Goal: Check status: Check status

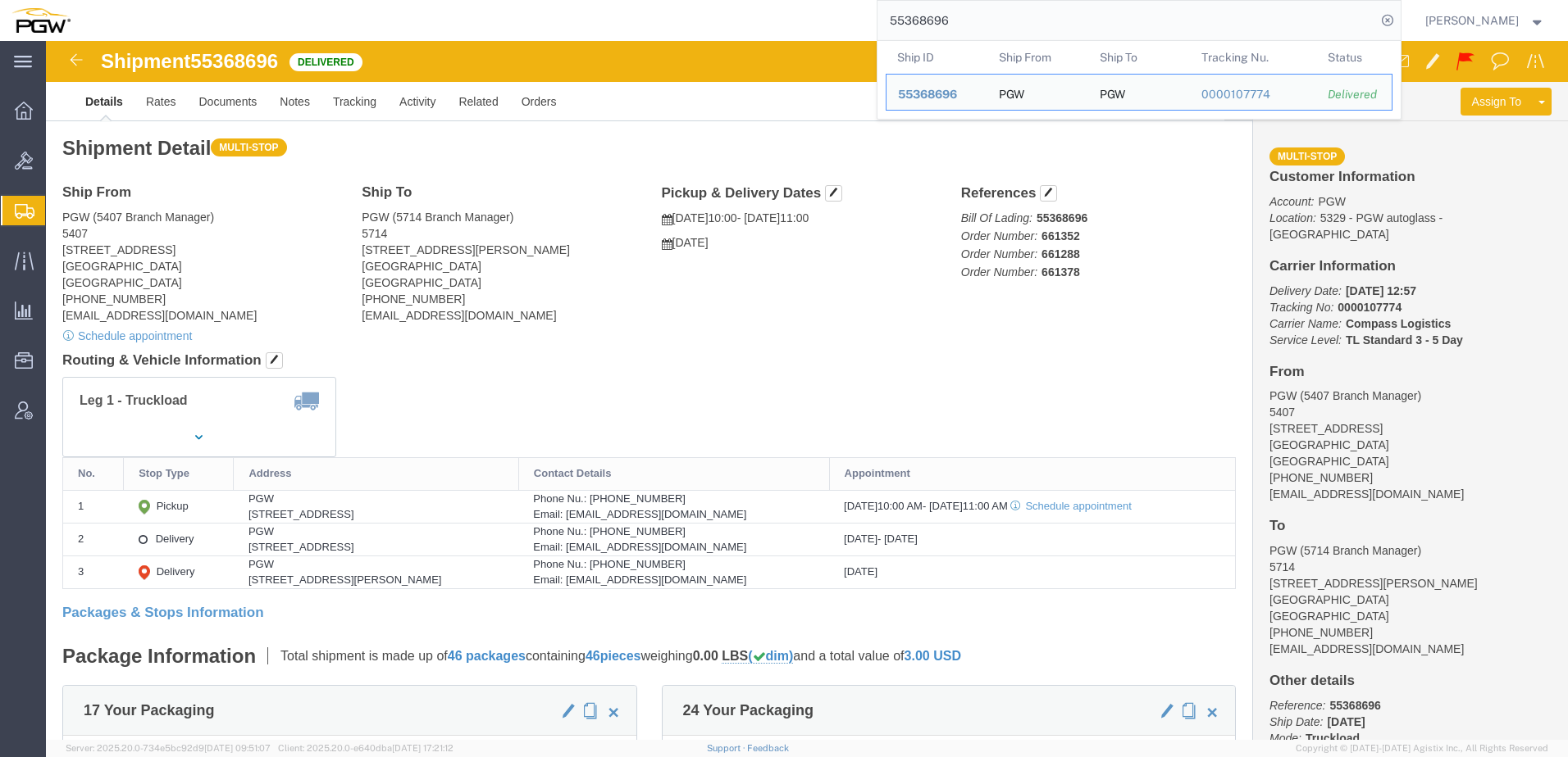
click div "Leg 1 - Truckload Vehicle 1: Standard Dry Van (53 Feet) Number of trucks: 1"
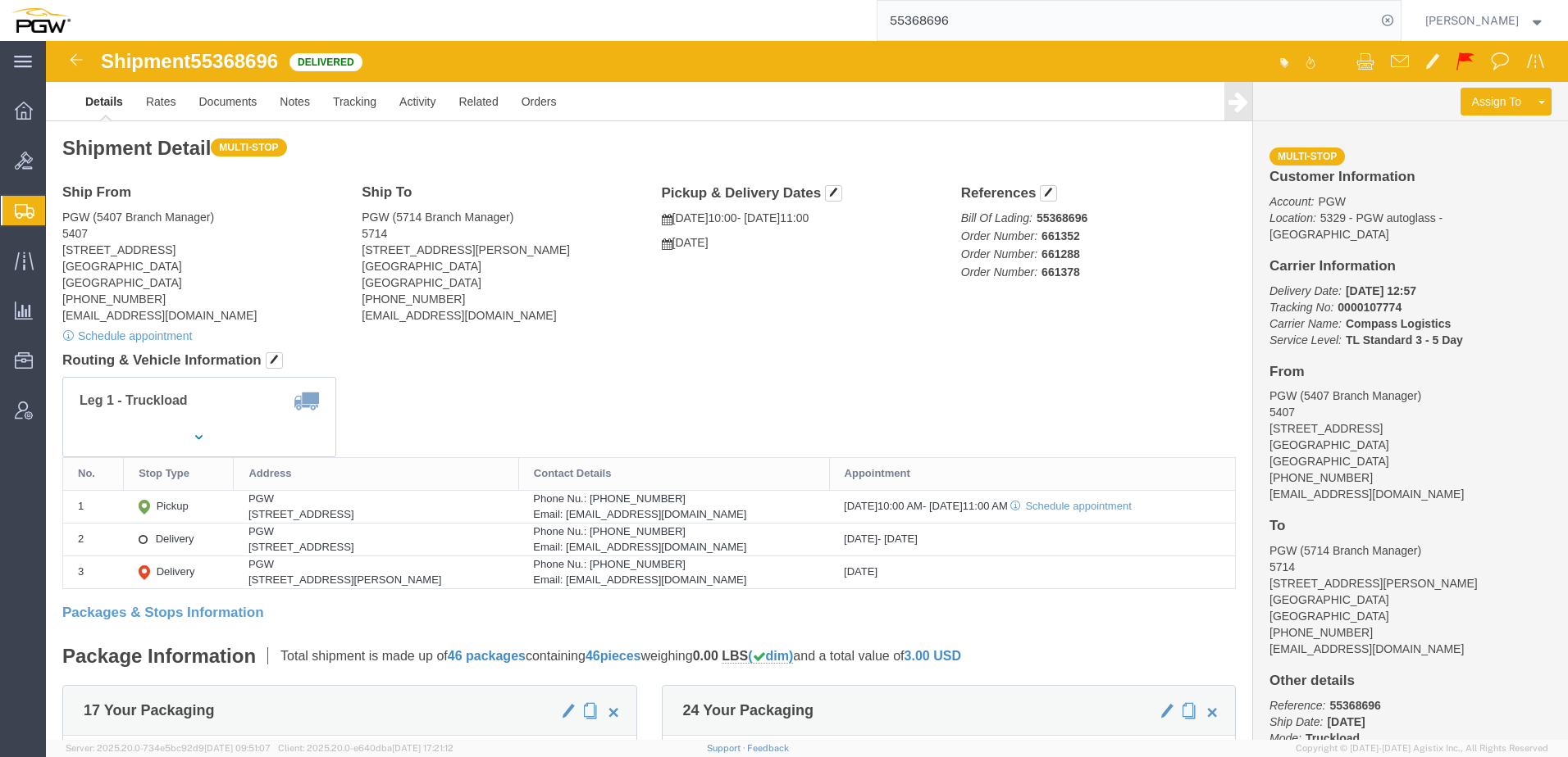
click div "Shipment Detail Multi-stop Ship From PGW (5407 Branch Manager) 5407 5850 North …"
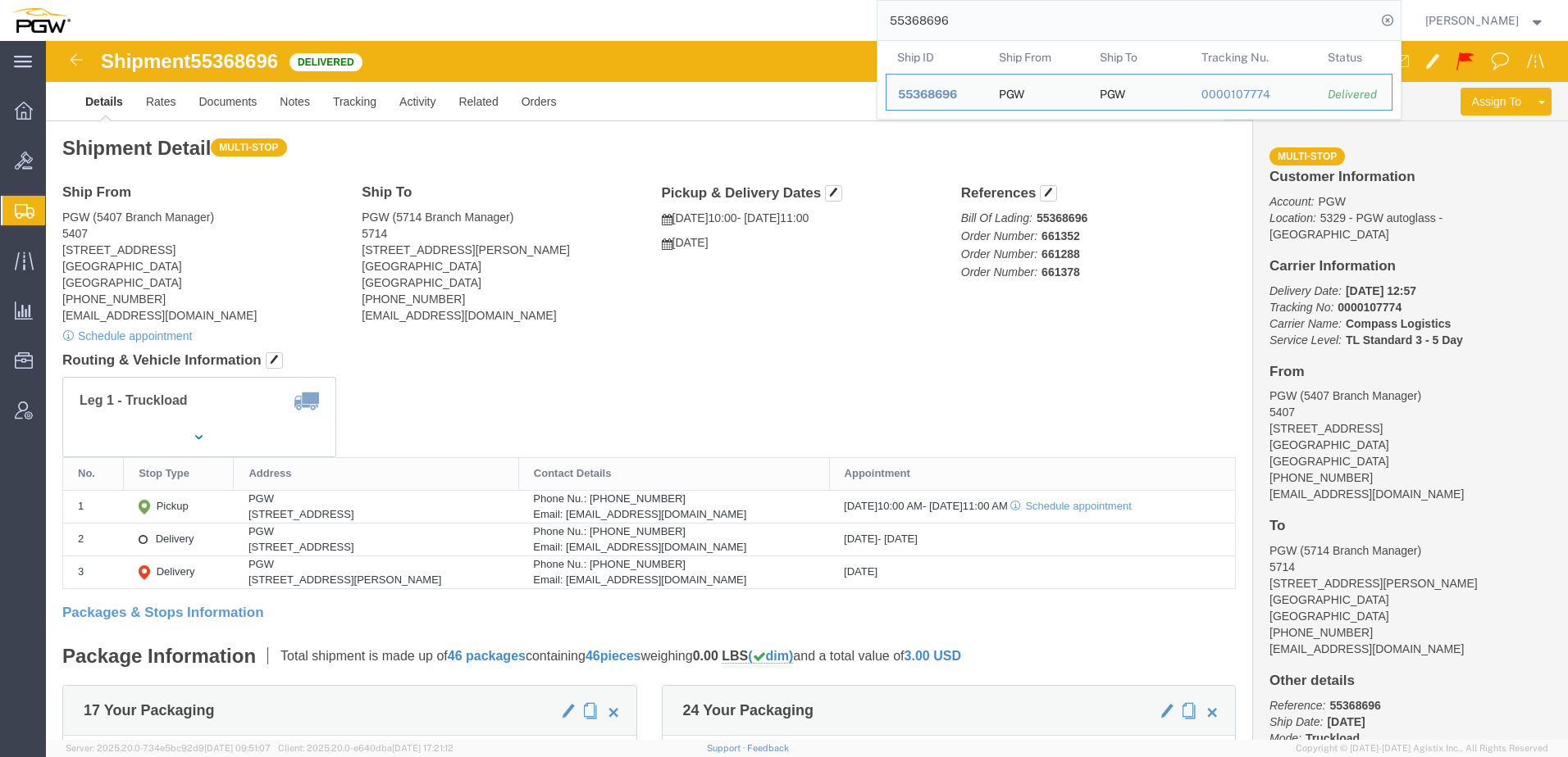
drag, startPoint x: 1018, startPoint y: 23, endPoint x: 441, endPoint y: 22, distance: 577.0
click at [434, 22] on div "55368696 Ship ID Ship From Ship To Tracking Nu. Status Ship ID 55368696 Ship Fr…" at bounding box center [742, 20] width 1319 height 41
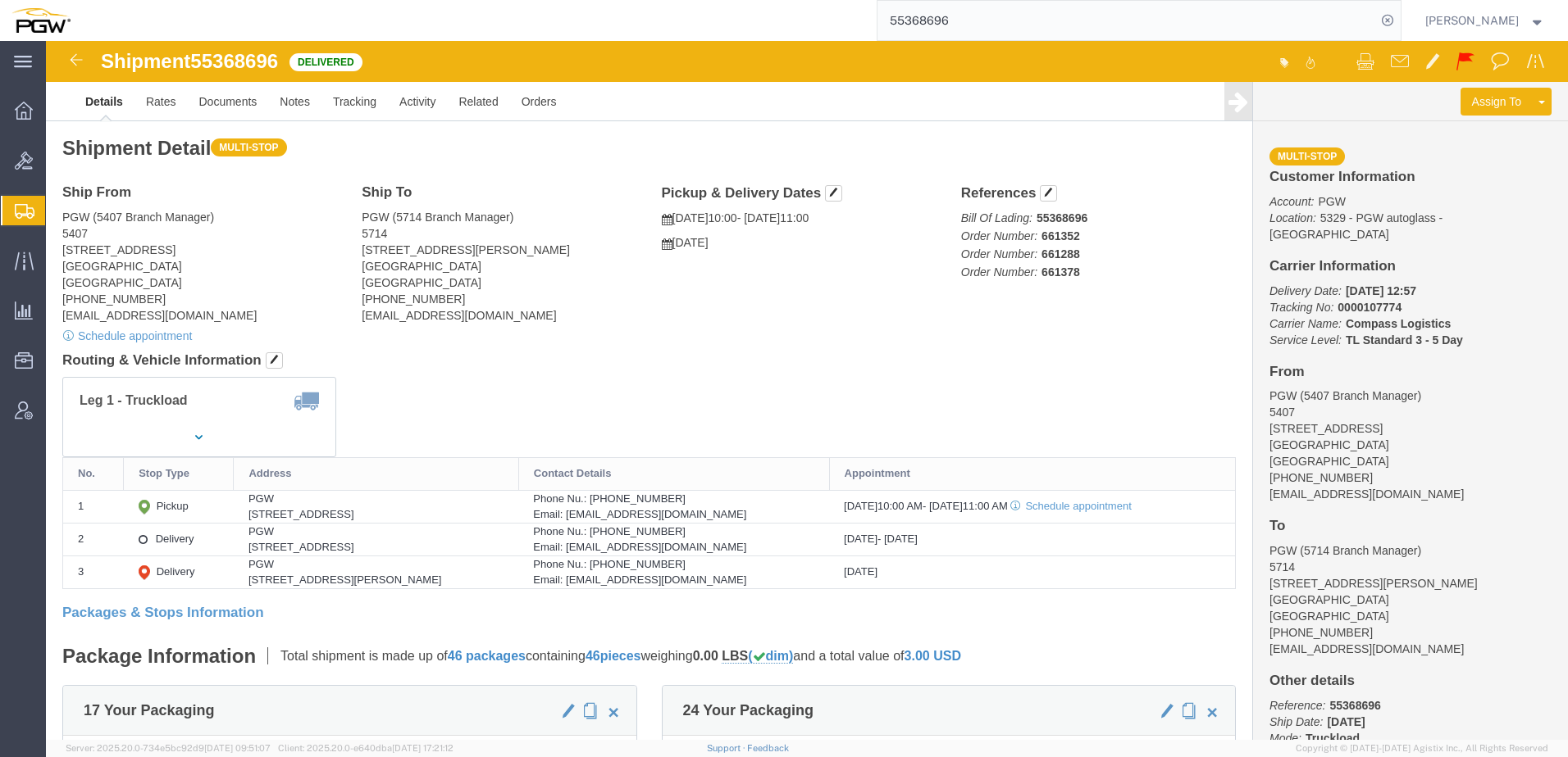
paste input "53777"
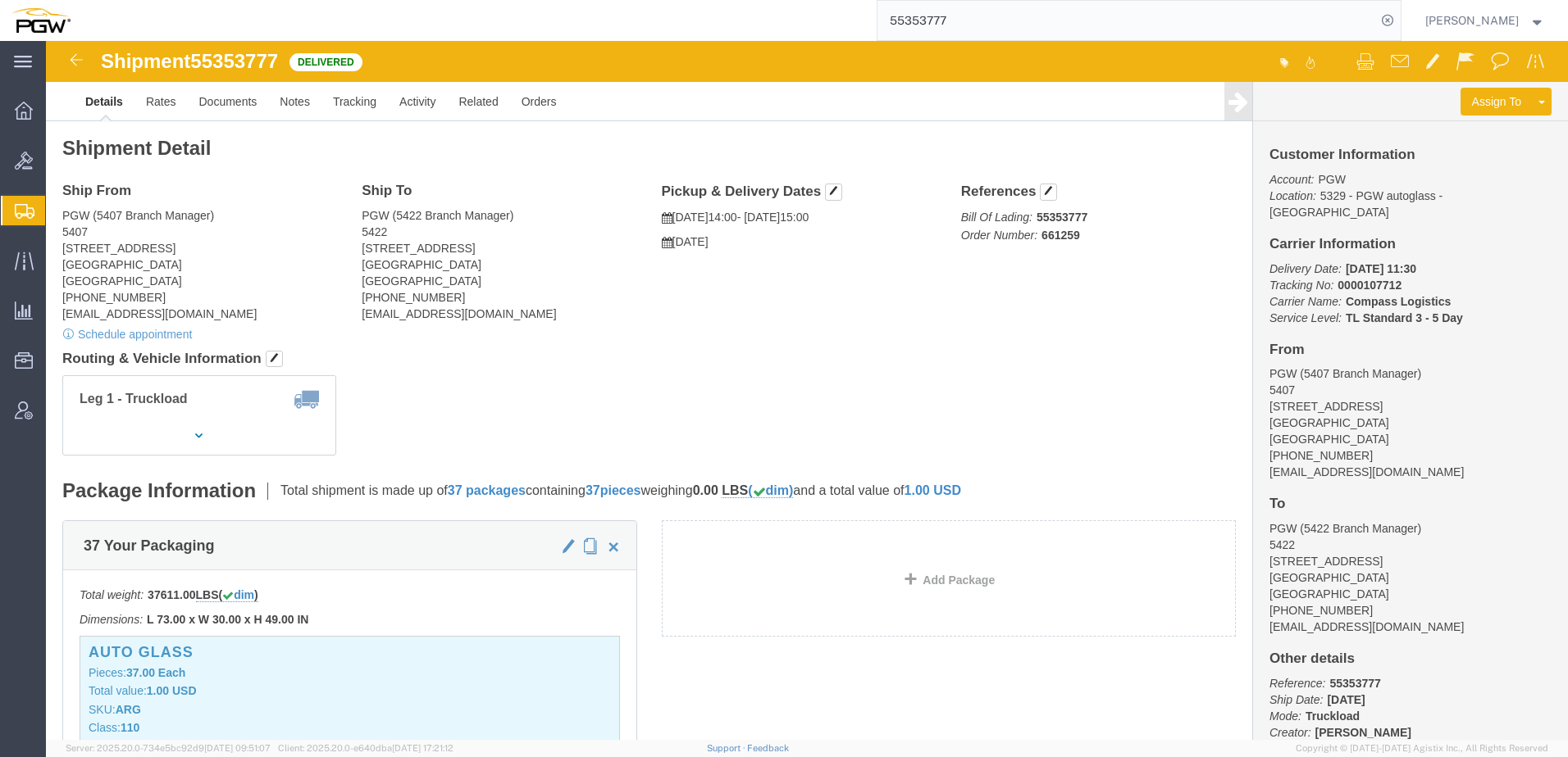
drag, startPoint x: 966, startPoint y: 30, endPoint x: 960, endPoint y: 22, distance: 10.0
click at [959, 23] on input "55353777" at bounding box center [1127, 20] width 499 height 39
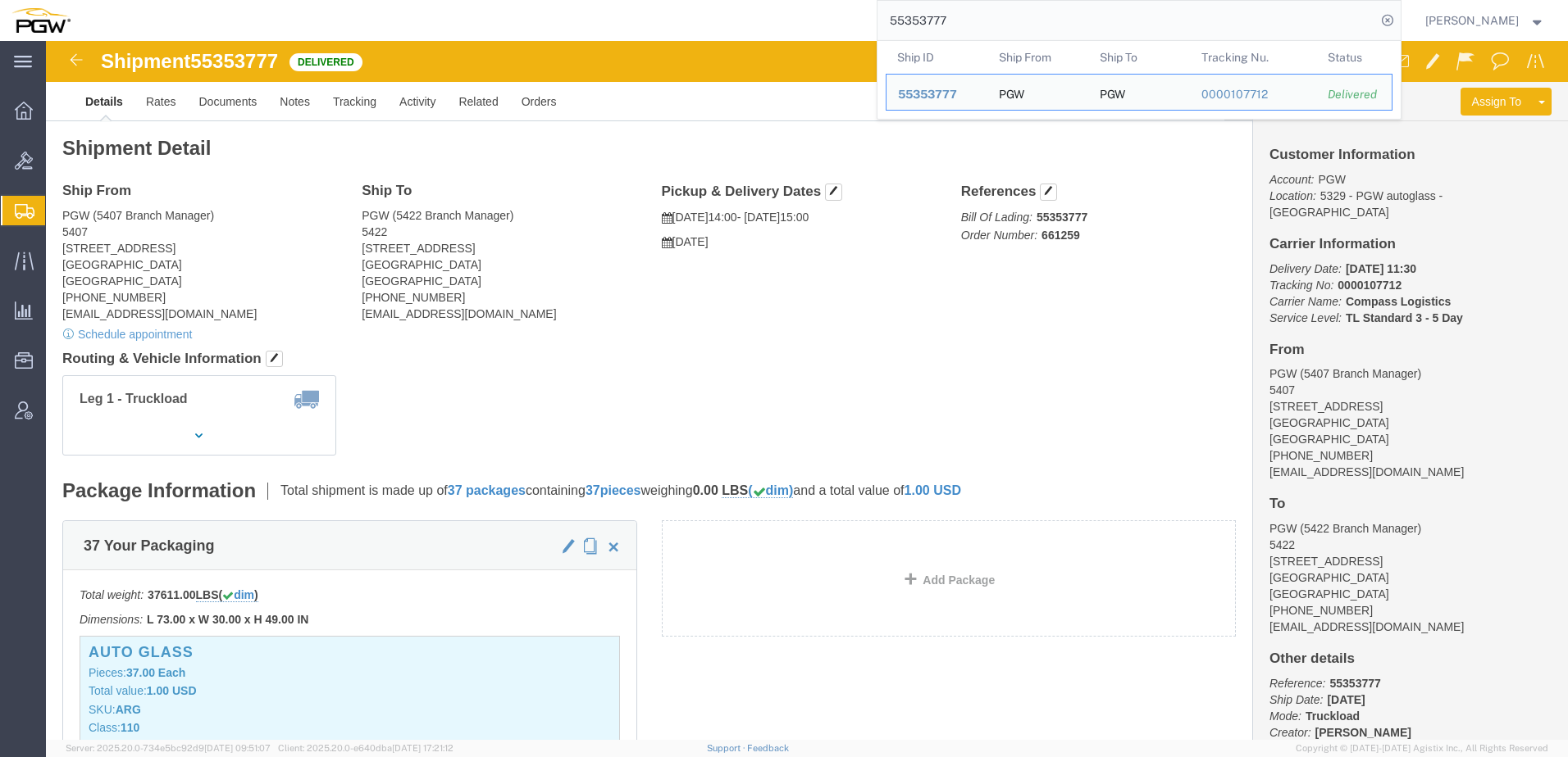
click at [985, 20] on input "55353777" at bounding box center [1127, 20] width 499 height 39
drag, startPoint x: 985, startPoint y: 20, endPoint x: 358, endPoint y: 23, distance: 627.0
click at [451, 20] on div "55353777 Ship ID Ship From Ship To Tracking Nu. Status Ship ID 55353777 Ship Fr…" at bounding box center [742, 20] width 1319 height 41
paste input "24398"
drag, startPoint x: 1057, startPoint y: 19, endPoint x: 490, endPoint y: 27, distance: 567.1
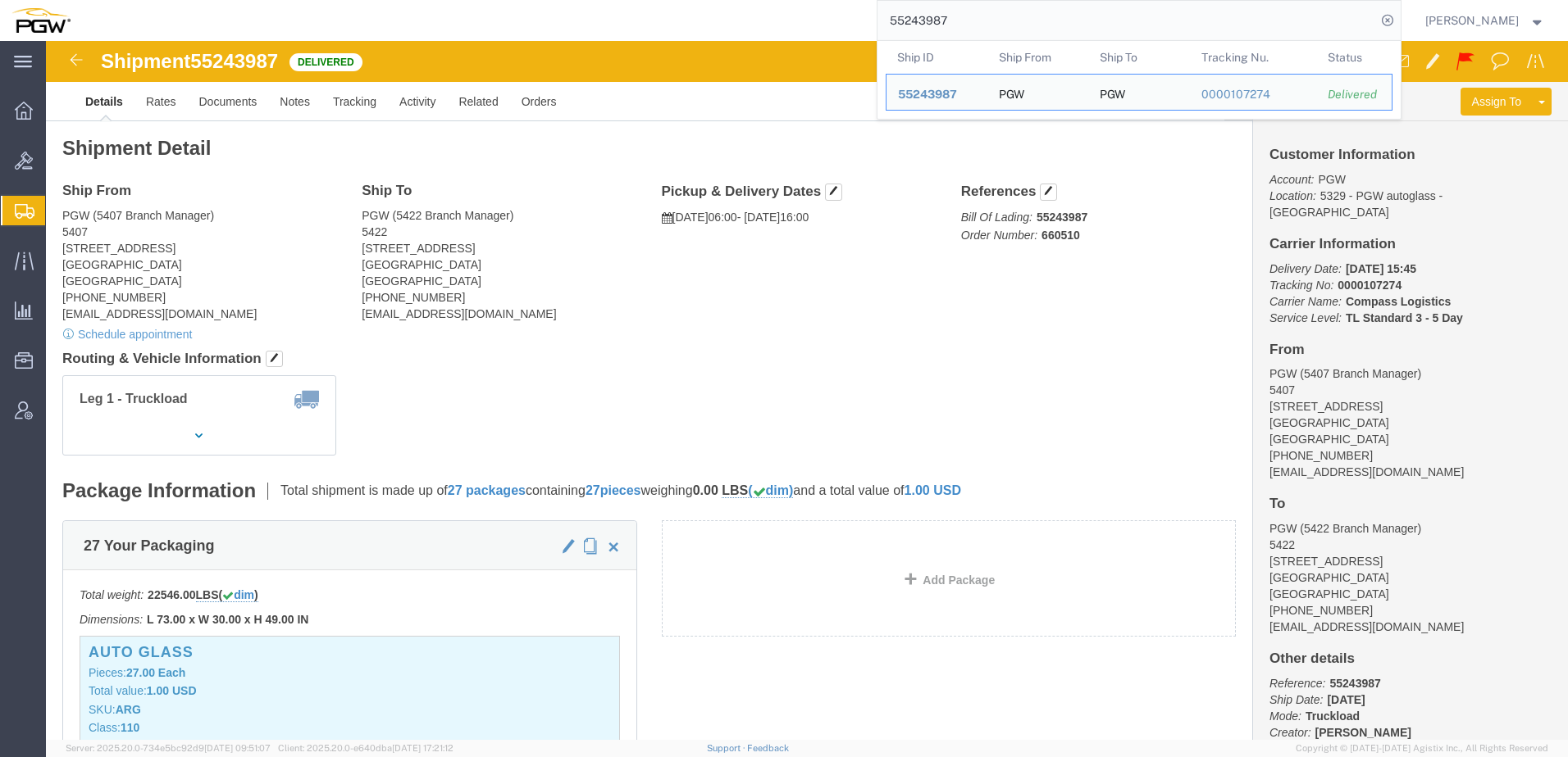
click at [490, 27] on div "55243987 Ship ID Ship From Ship To Tracking Nu. Status Ship ID 55243987 Ship Fr…" at bounding box center [742, 20] width 1319 height 41
paste input "4038"
drag, startPoint x: 1026, startPoint y: 18, endPoint x: 430, endPoint y: 14, distance: 596.0
paste input "43600"
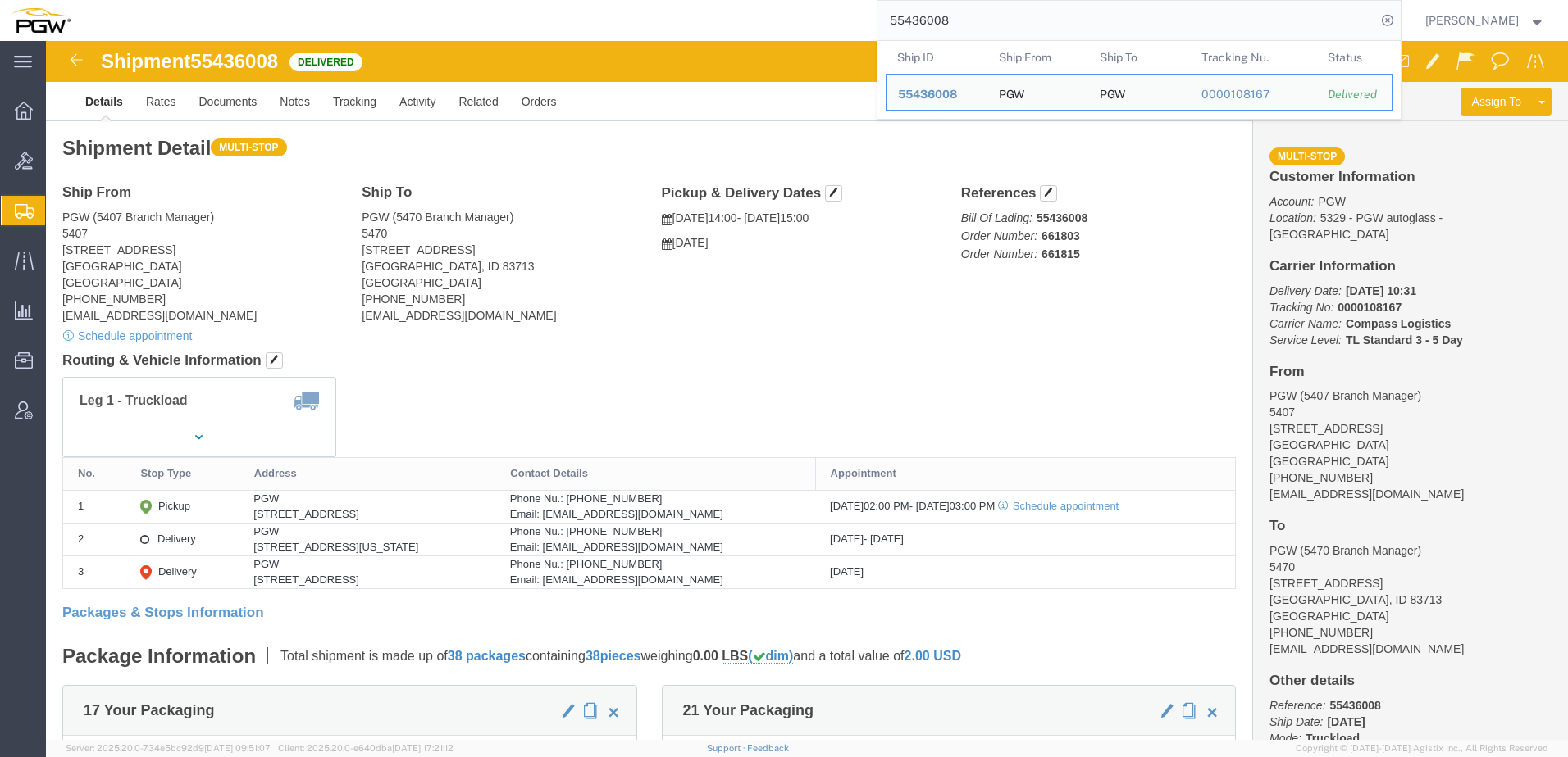
drag, startPoint x: 1101, startPoint y: 14, endPoint x: 150, endPoint y: -26, distance: 951.8
click at [150, 0] on html "main_menu Created with Sketch. Collapse Menu Overview Bids Shipments Shipment M…" at bounding box center [784, 378] width 1568 height 757
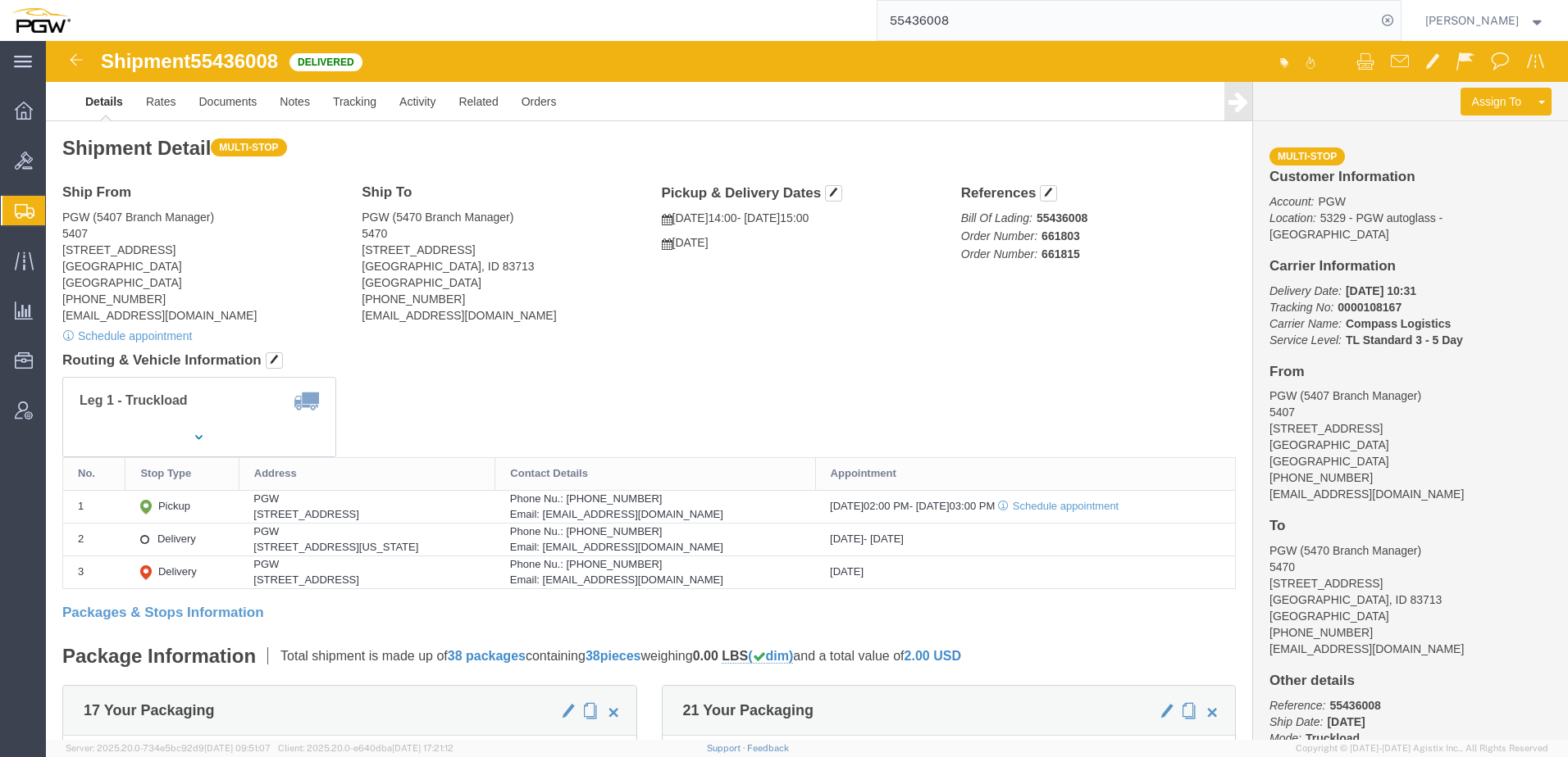
paste input "080411"
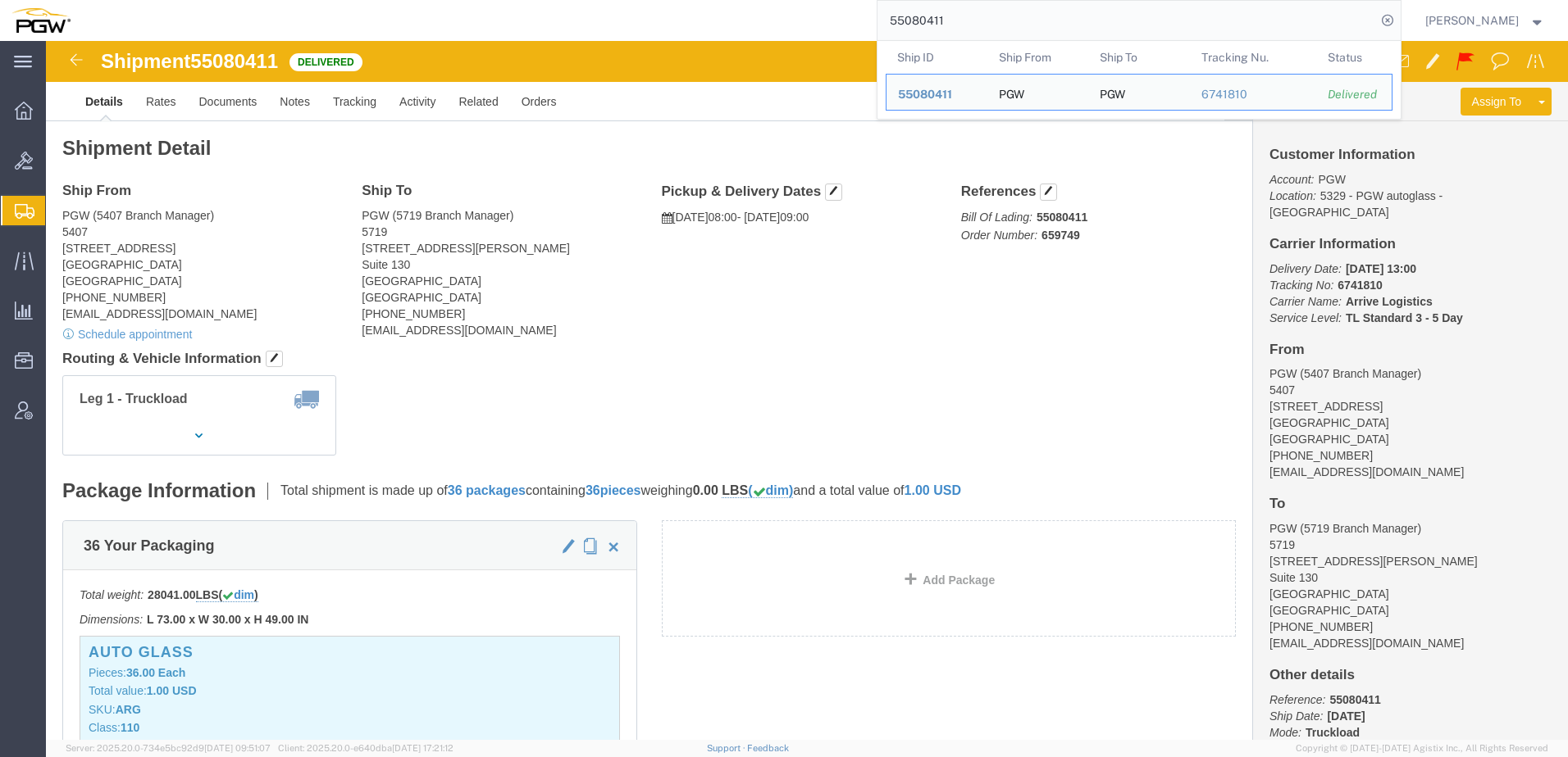
drag, startPoint x: 1063, startPoint y: 17, endPoint x: 416, endPoint y: 40, distance: 647.4
click at [419, 37] on div "55080411 Ship ID Ship From Ship To Tracking Nu. Status Ship ID 55080411 Ship Fr…" at bounding box center [742, 20] width 1319 height 41
paste input "4527315"
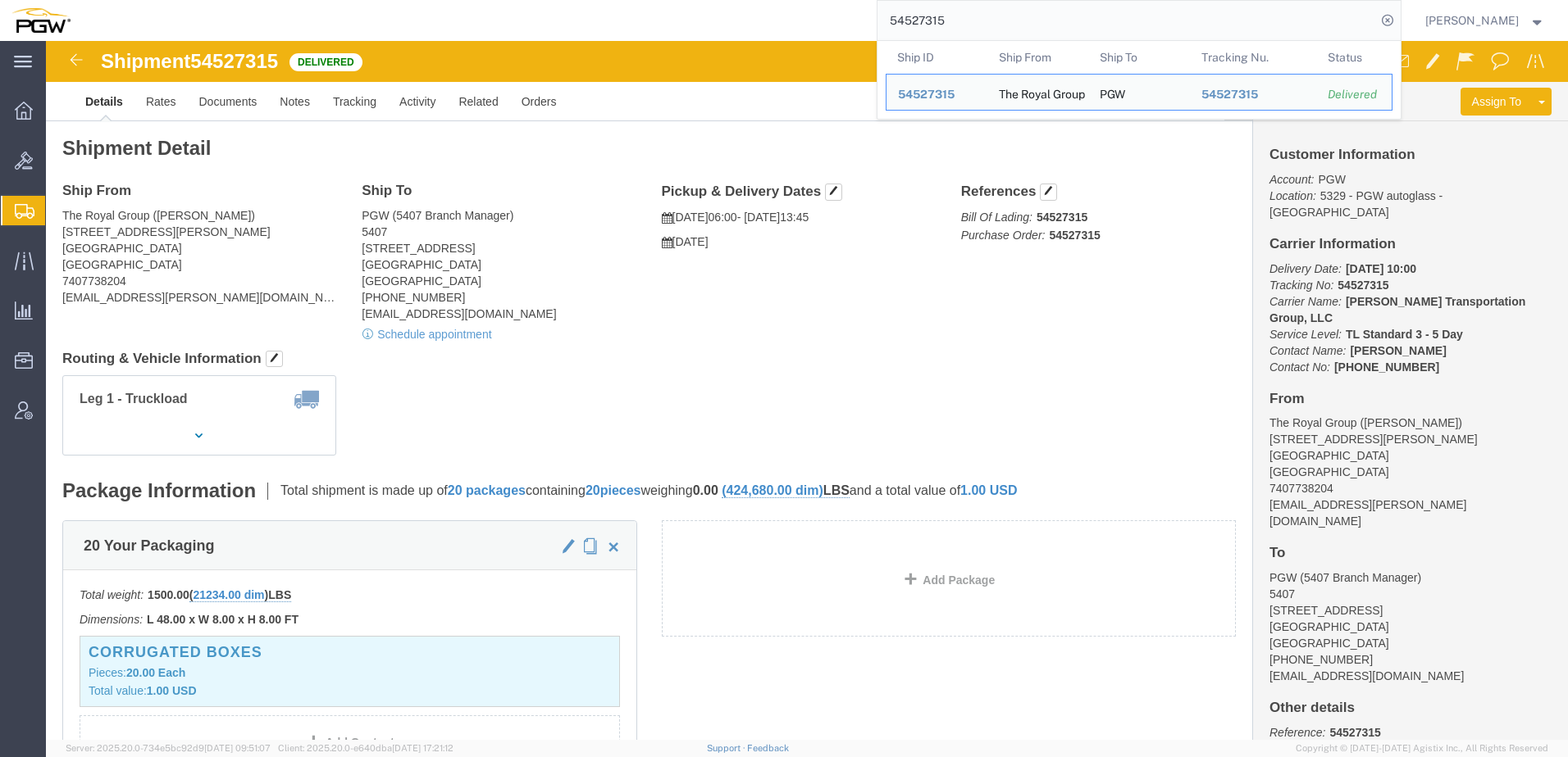
drag, startPoint x: 1034, startPoint y: 11, endPoint x: 319, endPoint y: 2, distance: 715.1
click at [319, 2] on div "54527315 Ship ID Ship From Ship To Tracking Nu. Status Ship ID 54527315 Ship Fr…" at bounding box center [742, 20] width 1319 height 41
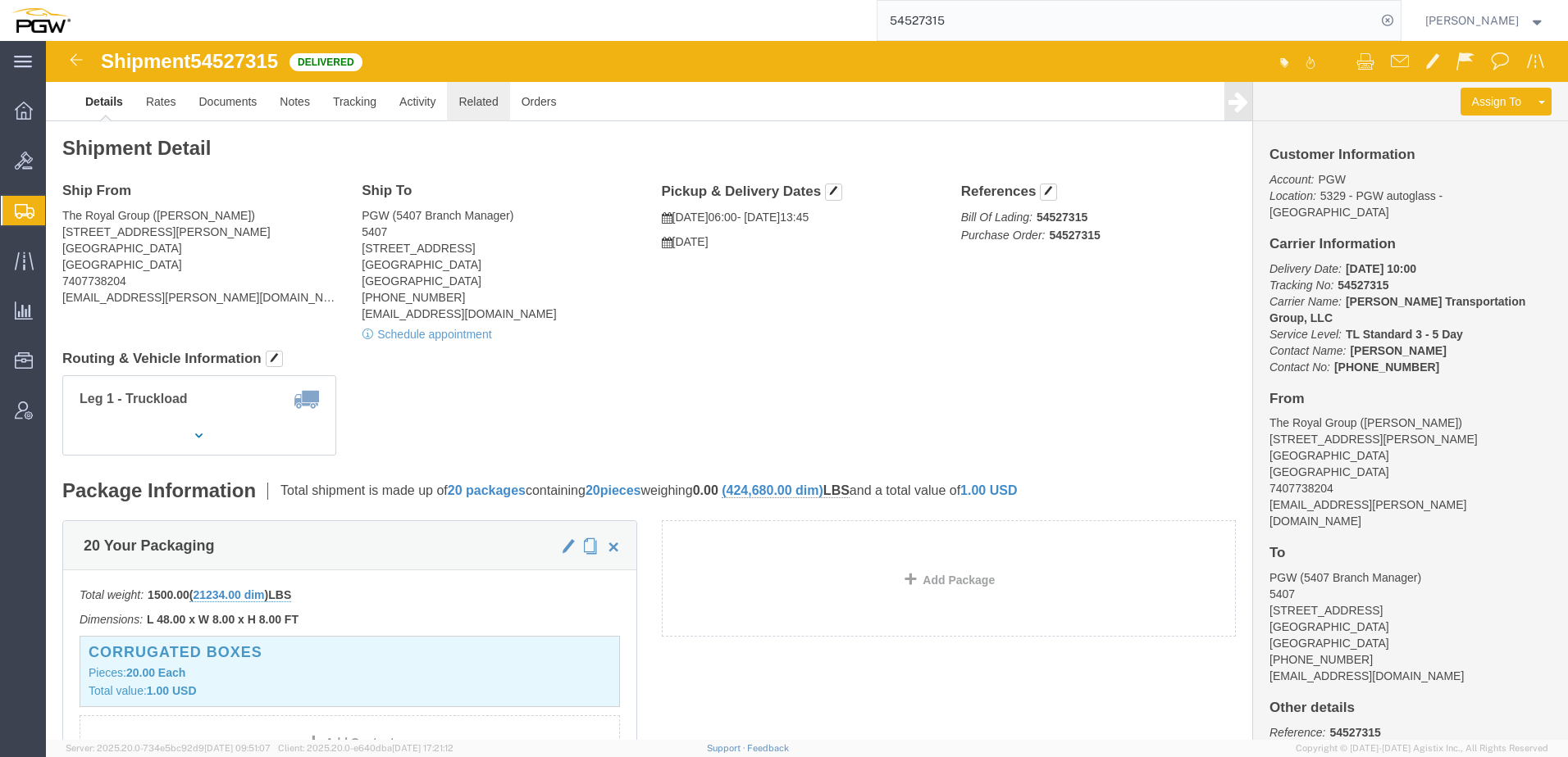
paste input "994730"
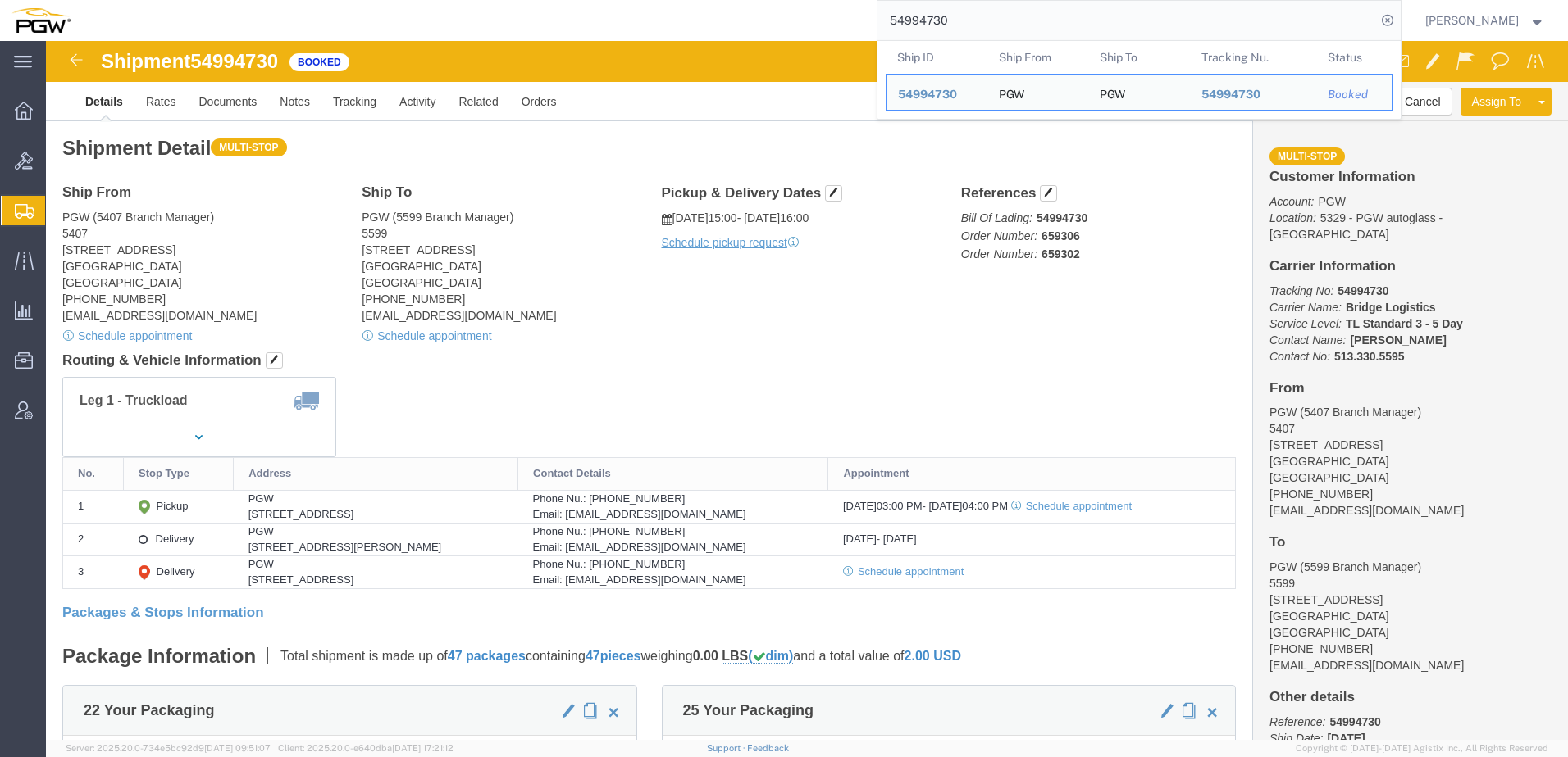
drag, startPoint x: 1004, startPoint y: 22, endPoint x: 159, endPoint y: -16, distance: 845.9
click at [159, 0] on html "main_menu Created with Sketch. Collapse Menu Overview Bids Shipments Shipment M…" at bounding box center [784, 378] width 1568 height 757
drag, startPoint x: 1025, startPoint y: 17, endPoint x: 159, endPoint y: 18, distance: 866.0
click at [191, 15] on div "54994730 Ship ID Ship From Ship To Tracking Nu. Status Ship ID 54994730 Ship Fr…" at bounding box center [742, 20] width 1319 height 41
paste input "10319"
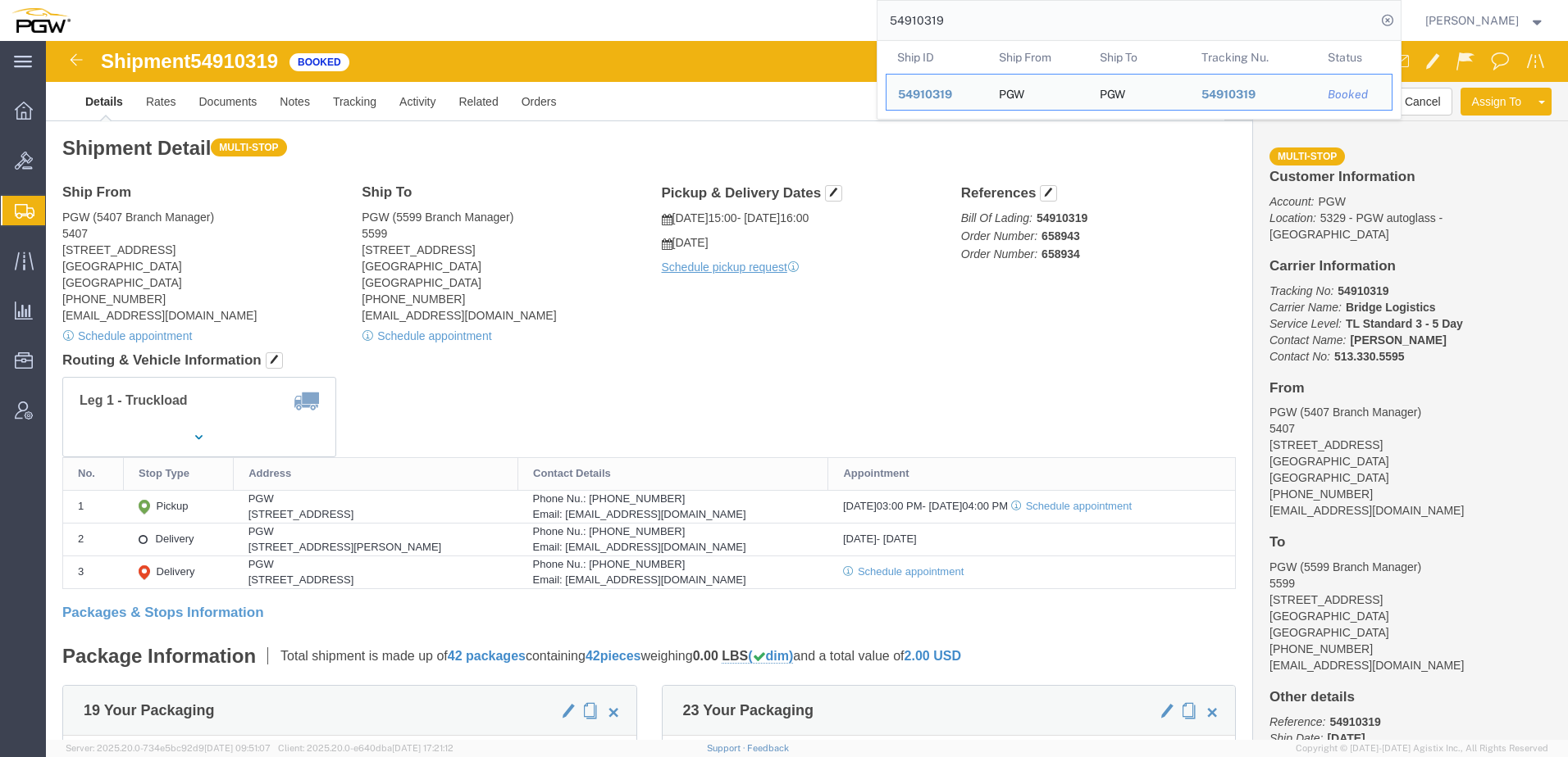
drag, startPoint x: 1044, startPoint y: 20, endPoint x: 141, endPoint y: -5, distance: 903.3
click at [141, 0] on html "main_menu Created with Sketch. Collapse Menu Overview Bids Shipments Shipment M…" at bounding box center [784, 378] width 1568 height 757
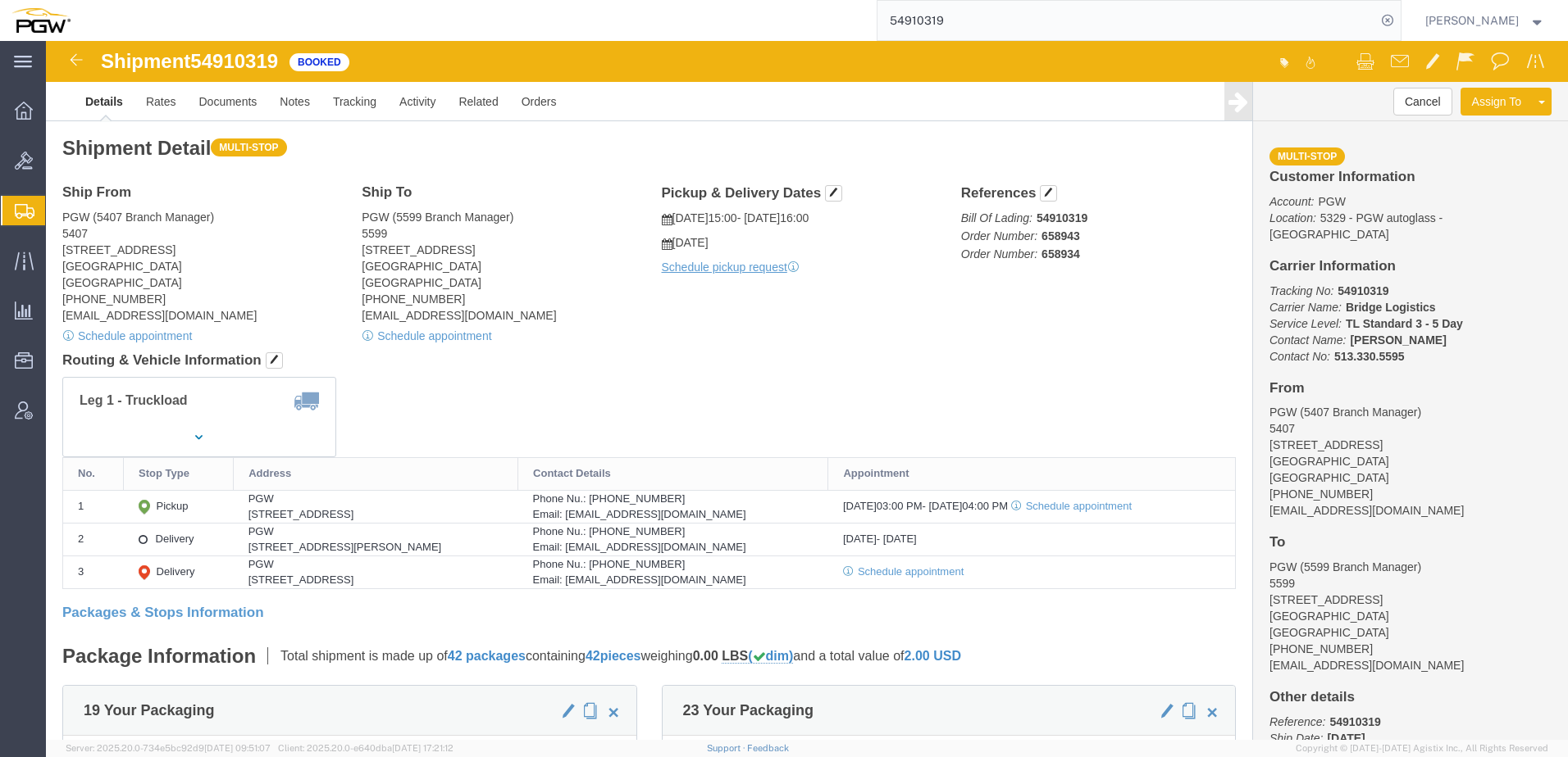
paste input "35604"
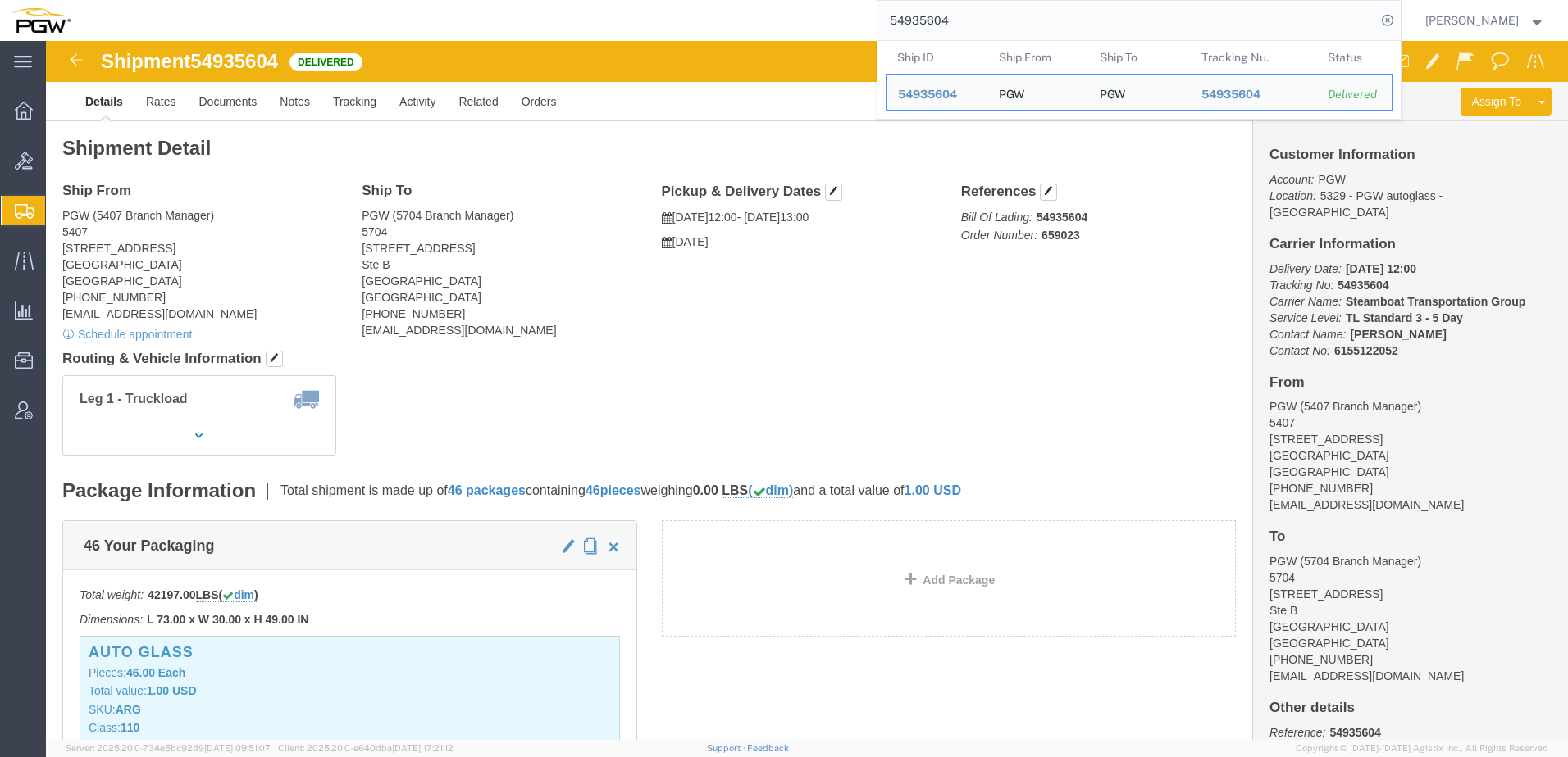
drag, startPoint x: 979, startPoint y: 13, endPoint x: 315, endPoint y: 14, distance: 664.0
click at [323, 14] on div "54935604 Ship ID Ship From Ship To Tracking Nu. Status Ship ID 54935604 Ship Fr…" at bounding box center [742, 20] width 1319 height 41
paste input "6650147"
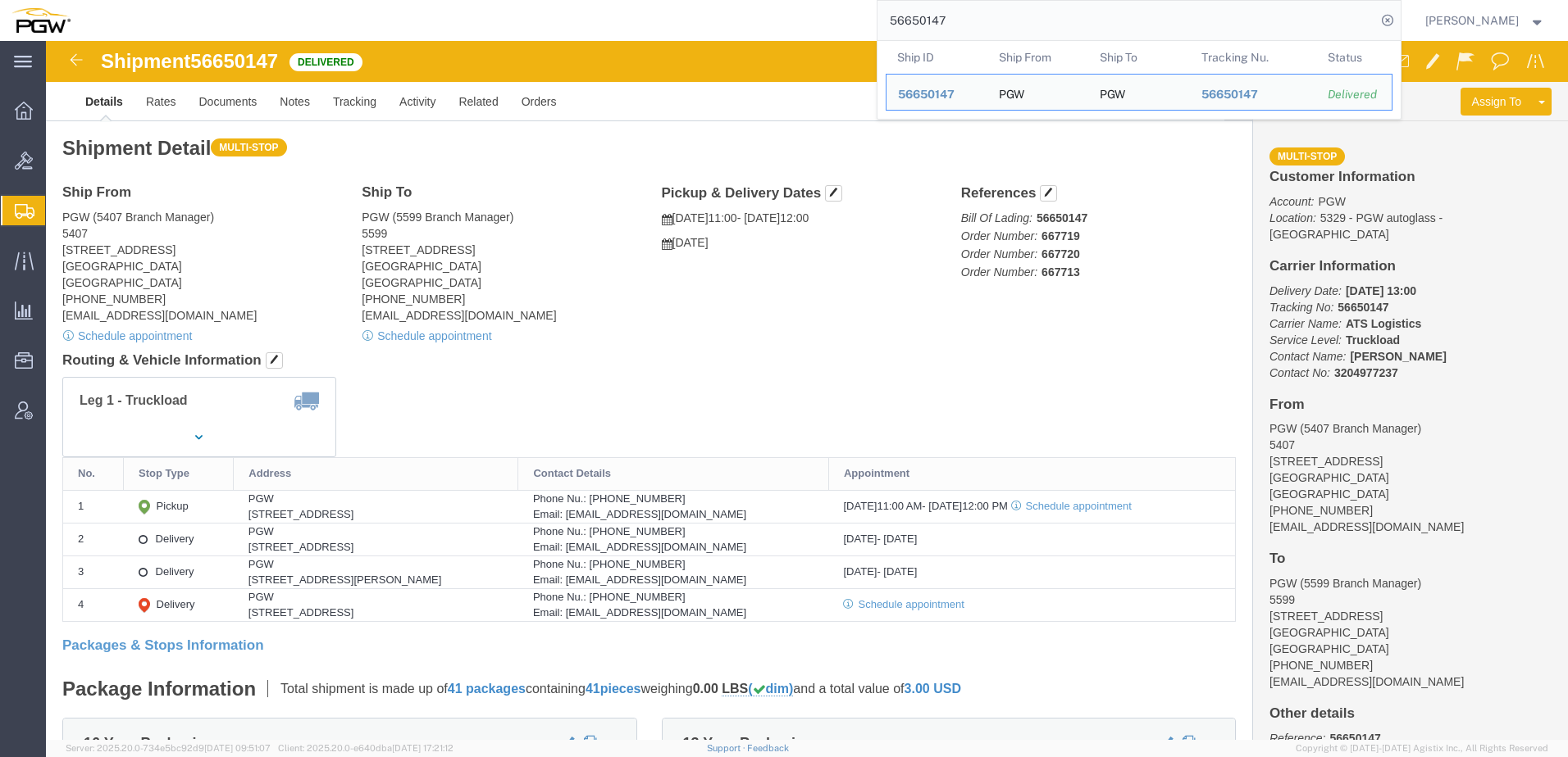
drag, startPoint x: 1072, startPoint y: 27, endPoint x: 328, endPoint y: 9, distance: 744.2
click at [329, 9] on div "56650147 Ship ID Ship From Ship To Tracking Nu. Status Ship ID 56650147 Ship Fr…" at bounding box center [742, 20] width 1319 height 41
paste input "7037613"
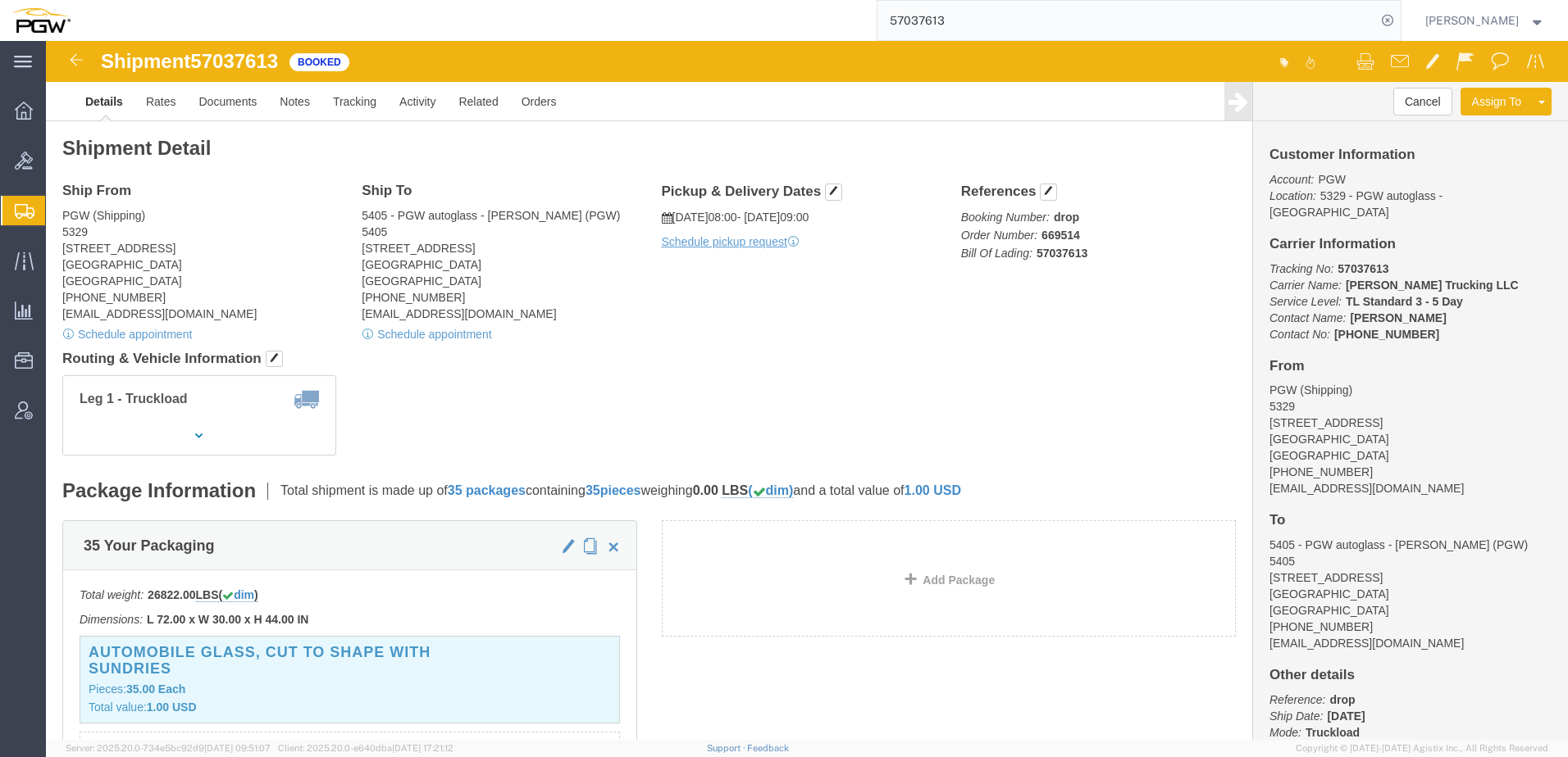
click div "Ship From PGW (Shipping) 5329 850 Southern Ave Chillicothe, OH 45601 United Sta…"
click h4 "Routing & Vehicle Information"
click link "Rates"
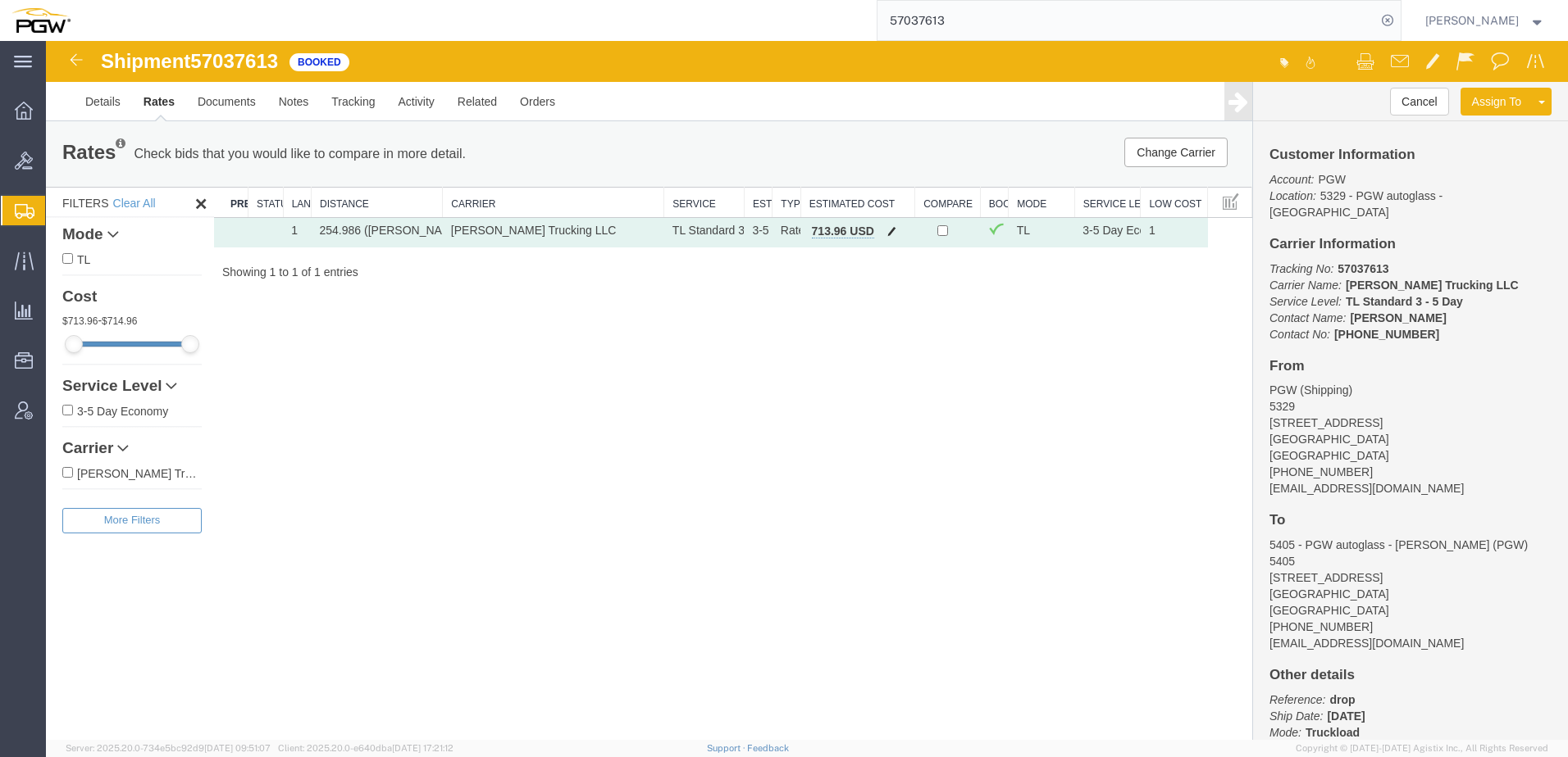
click at [890, 231] on span "button" at bounding box center [891, 231] width 9 height 12
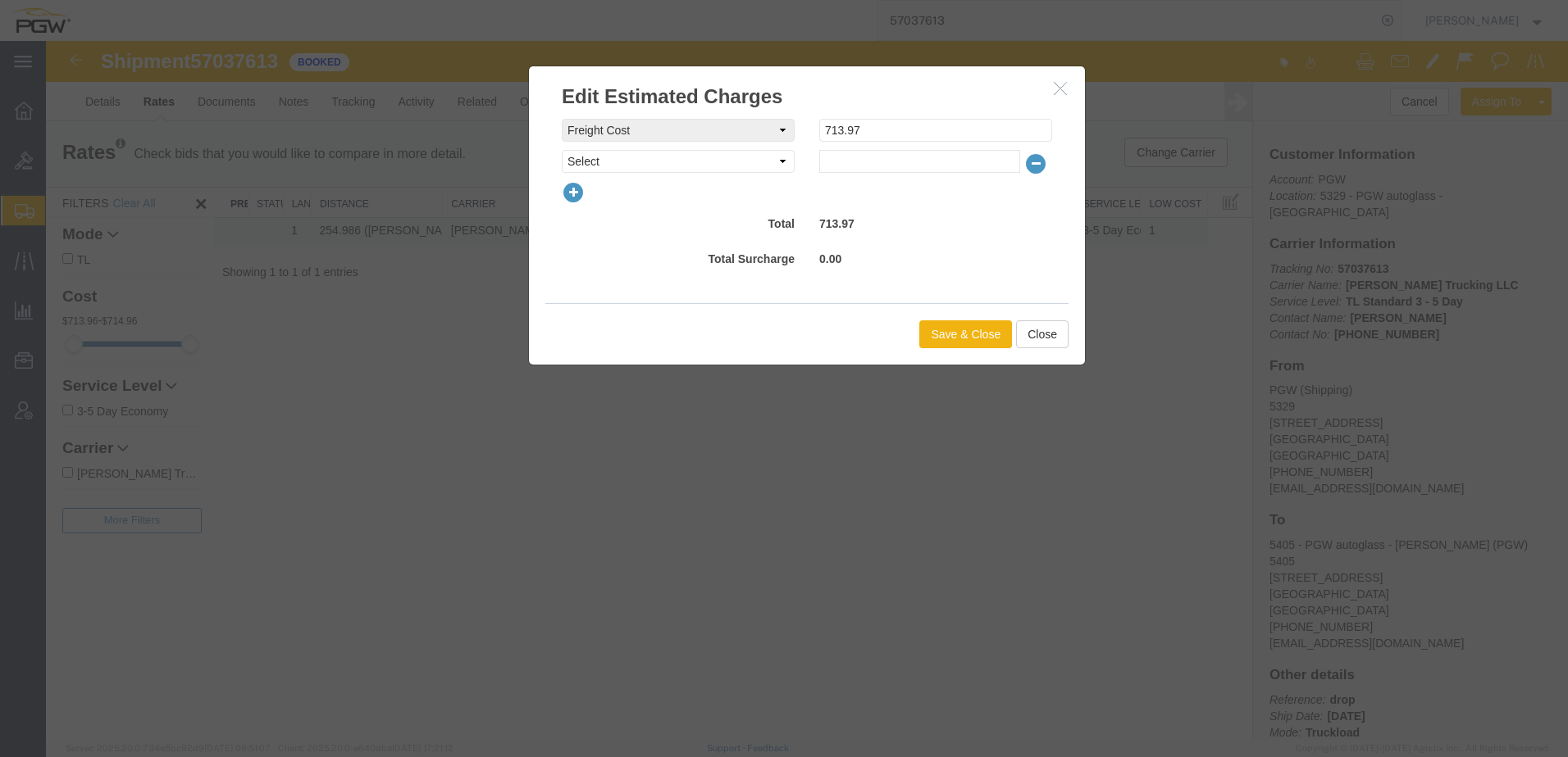
click at [1058, 85] on icon "button" at bounding box center [1060, 88] width 13 height 14
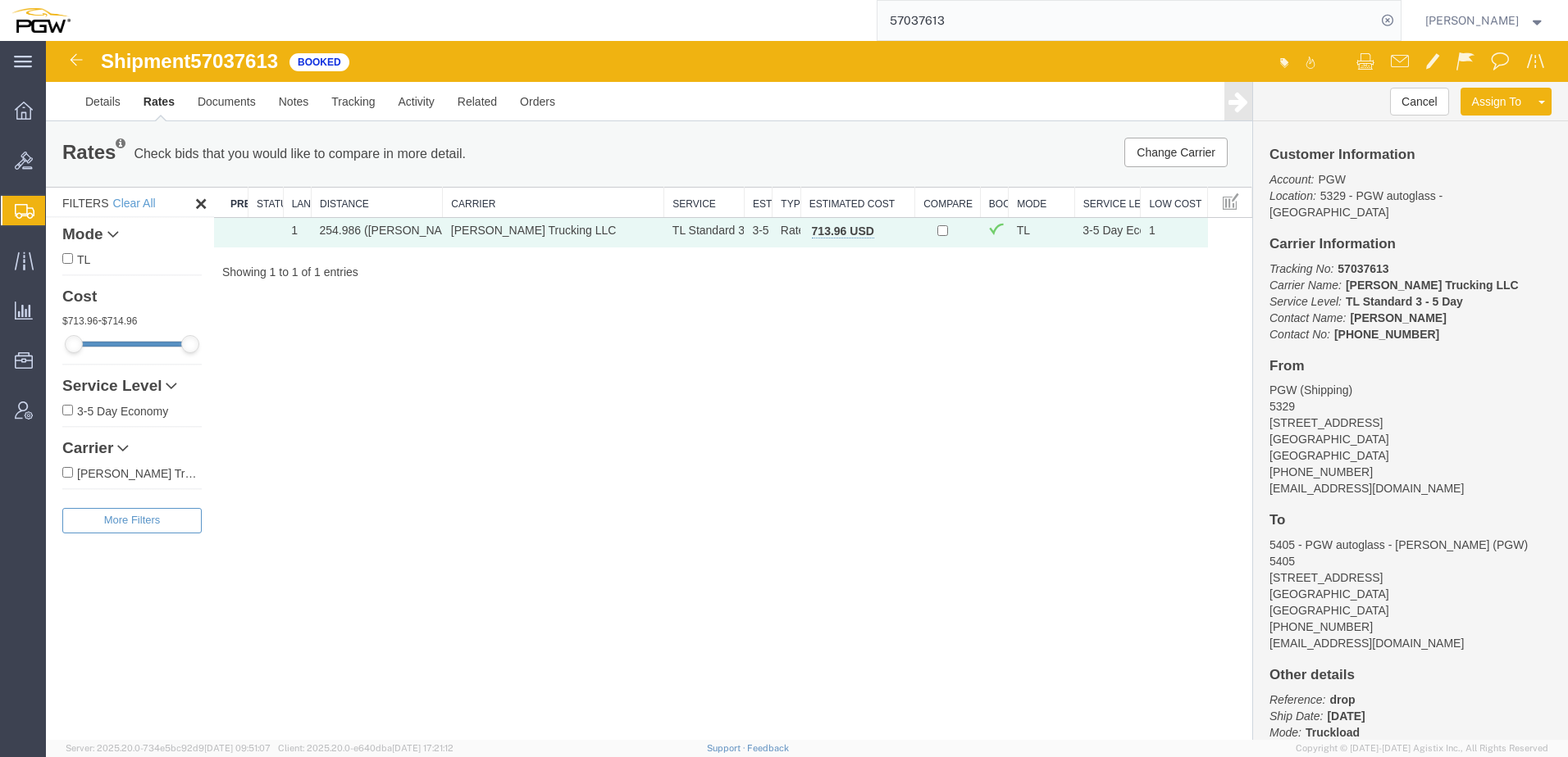
click at [656, 367] on div "Shipment 57037613 1 of 1 Booked Details Rates Documents Notes Tracking Activity…" at bounding box center [806, 390] width 1522 height 699
click at [96, 98] on link "Details" at bounding box center [103, 101] width 58 height 39
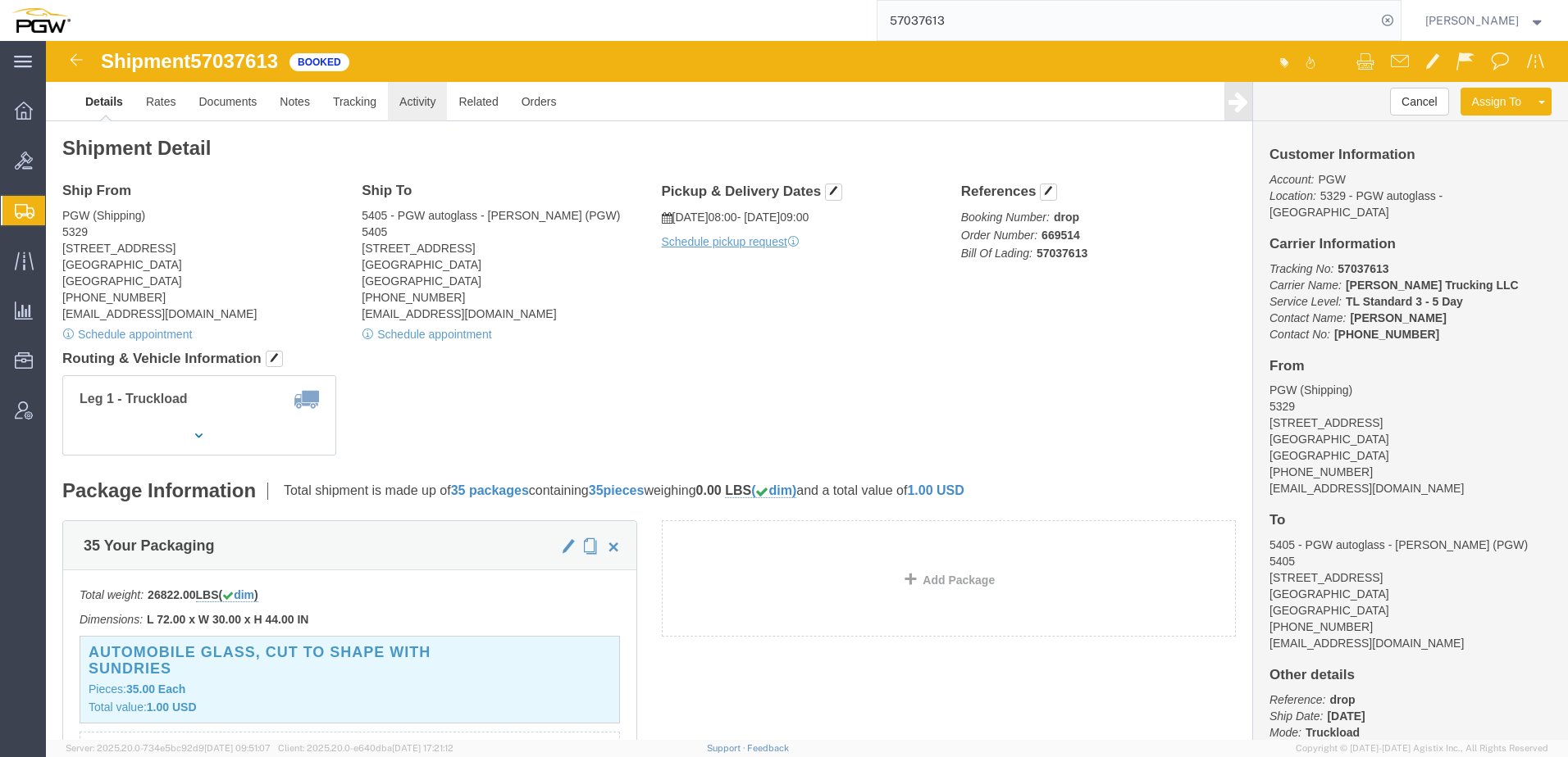
click link "Activity"
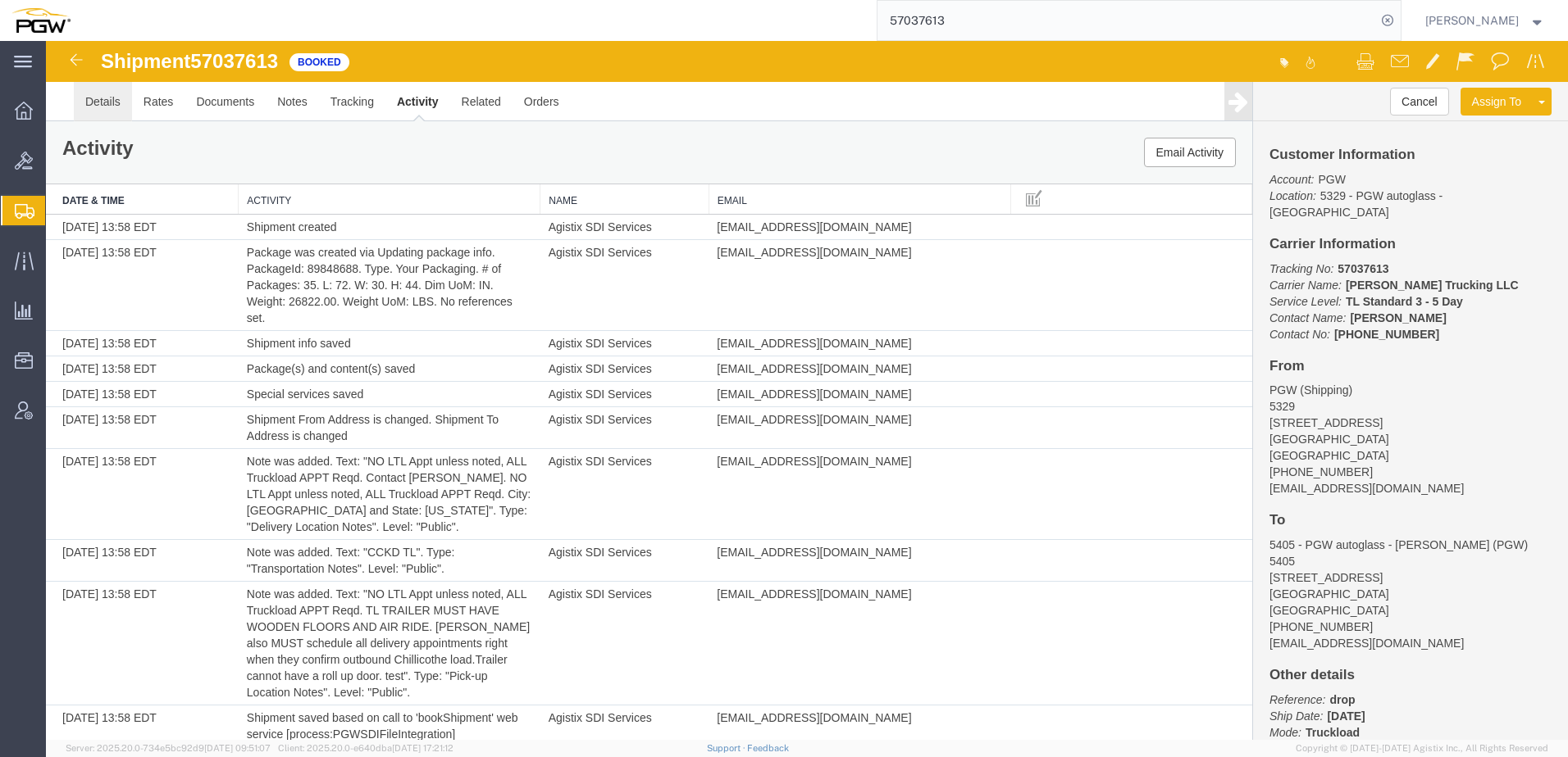
click at [84, 98] on link "Details" at bounding box center [103, 101] width 58 height 39
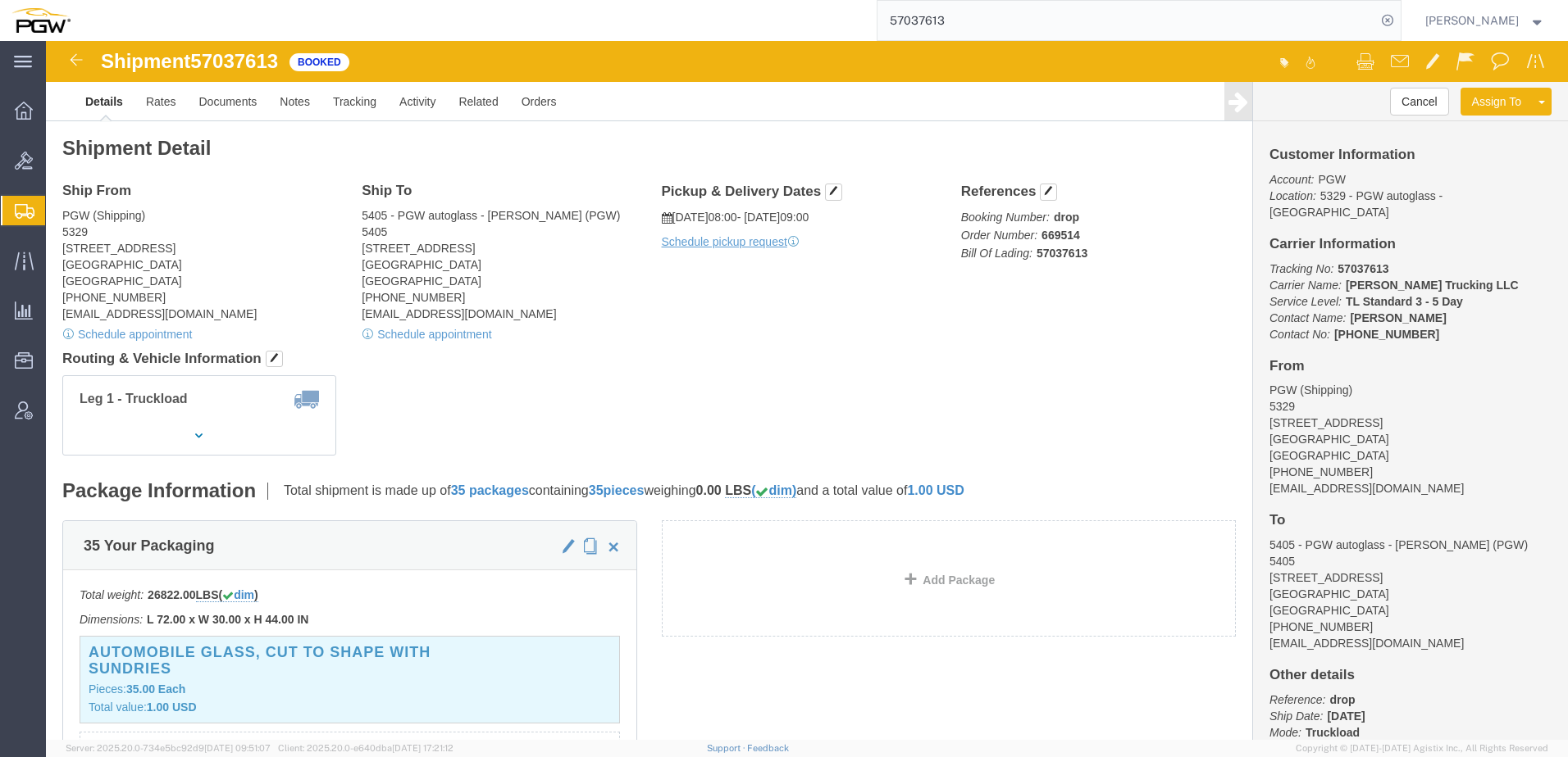
drag, startPoint x: 1018, startPoint y: 21, endPoint x: 482, endPoint y: -13, distance: 537.1
click at [482, 0] on html "main_menu Created with Sketch. Collapse Menu Overview Bids Shipments Shipment M…" at bounding box center [784, 378] width 1568 height 757
paste input "4935604"
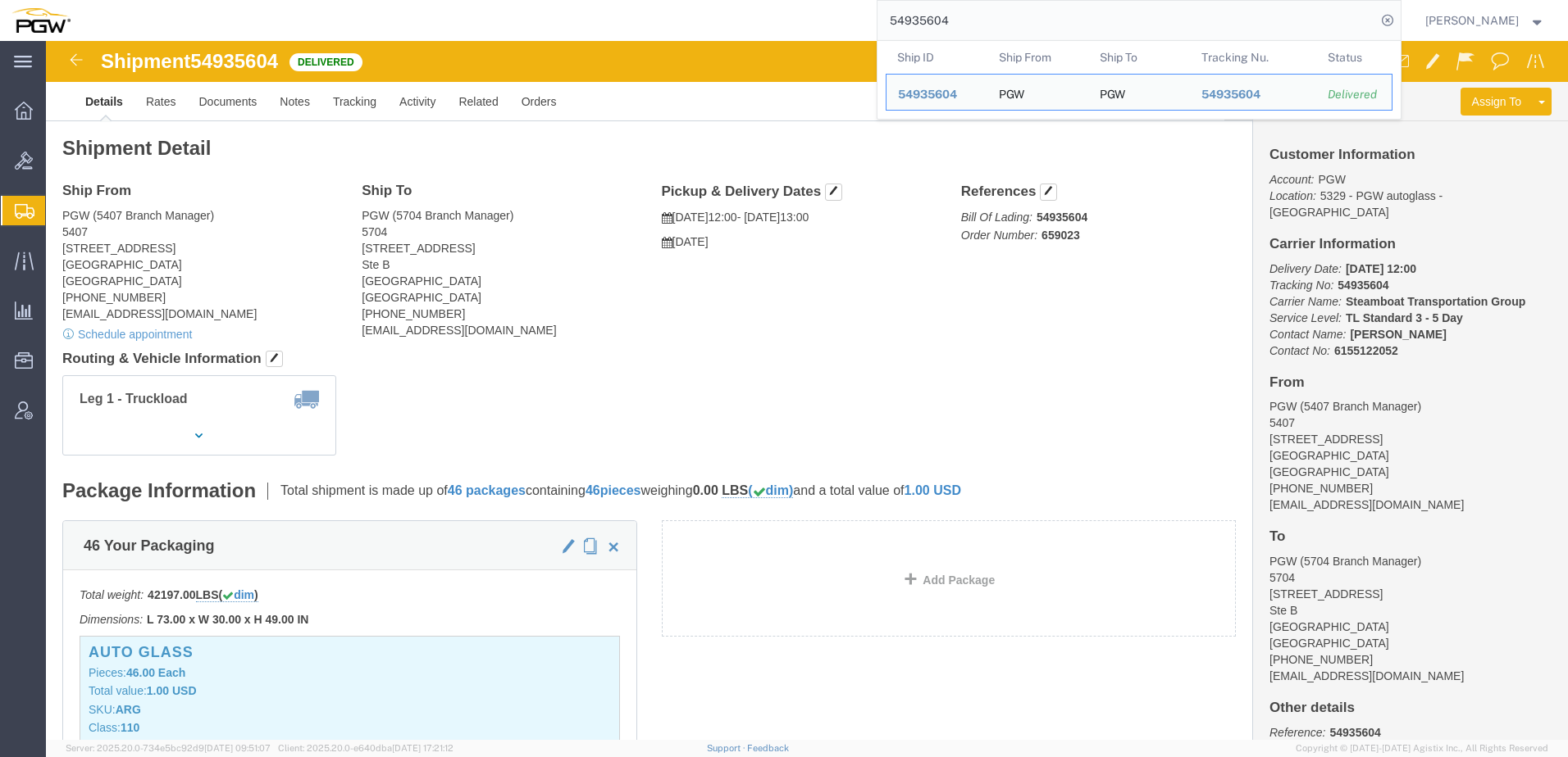
drag, startPoint x: 1147, startPoint y: 16, endPoint x: 546, endPoint y: -2, distance: 601.3
click at [546, 0] on html "main_menu Created with Sketch. Collapse Menu Overview Bids Shipments Shipment M…" at bounding box center [784, 378] width 1568 height 757
paste input "6650147"
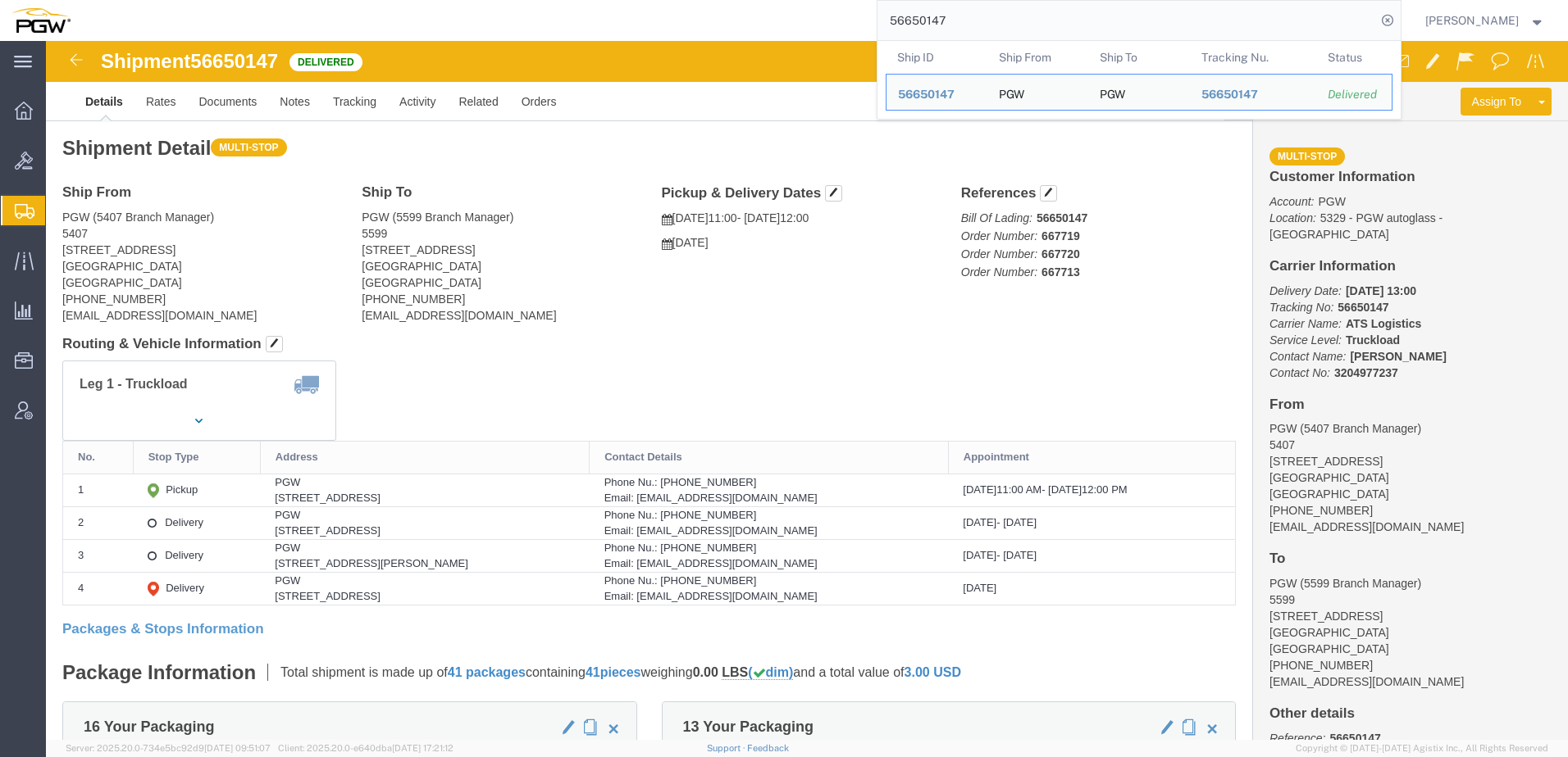
drag, startPoint x: 1057, startPoint y: 15, endPoint x: 235, endPoint y: -22, distance: 822.8
click at [235, 0] on html "main_menu Created with Sketch. Collapse Menu Overview Bids Shipments Shipment M…" at bounding box center [784, 378] width 1568 height 757
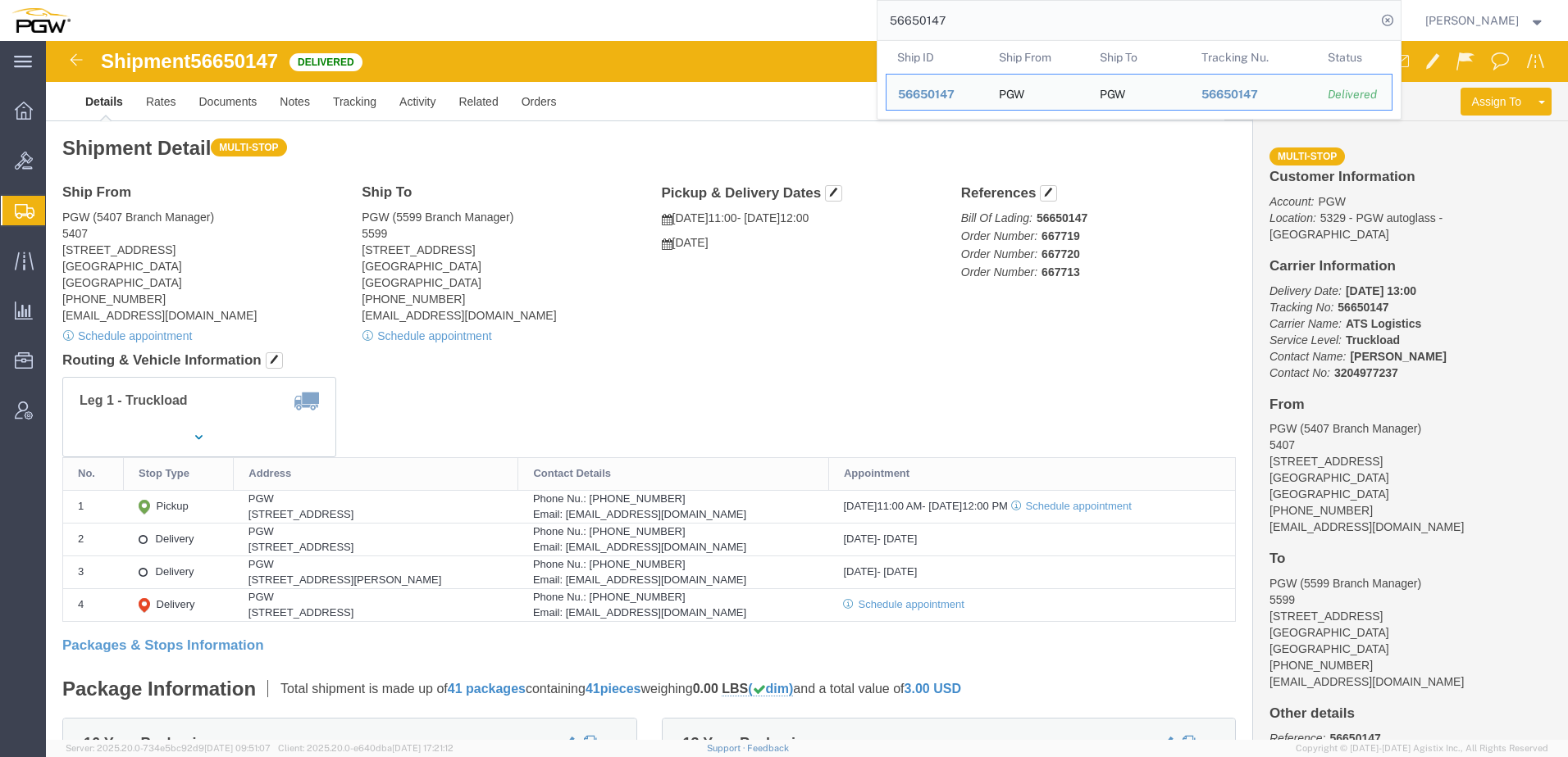
drag, startPoint x: 1053, startPoint y: 27, endPoint x: 184, endPoint y: -20, distance: 870.3
click at [184, 0] on html "main_menu Created with Sketch. Collapse Menu Overview Bids Shipments Shipment M…" at bounding box center [784, 378] width 1568 height 757
paste input "4527315"
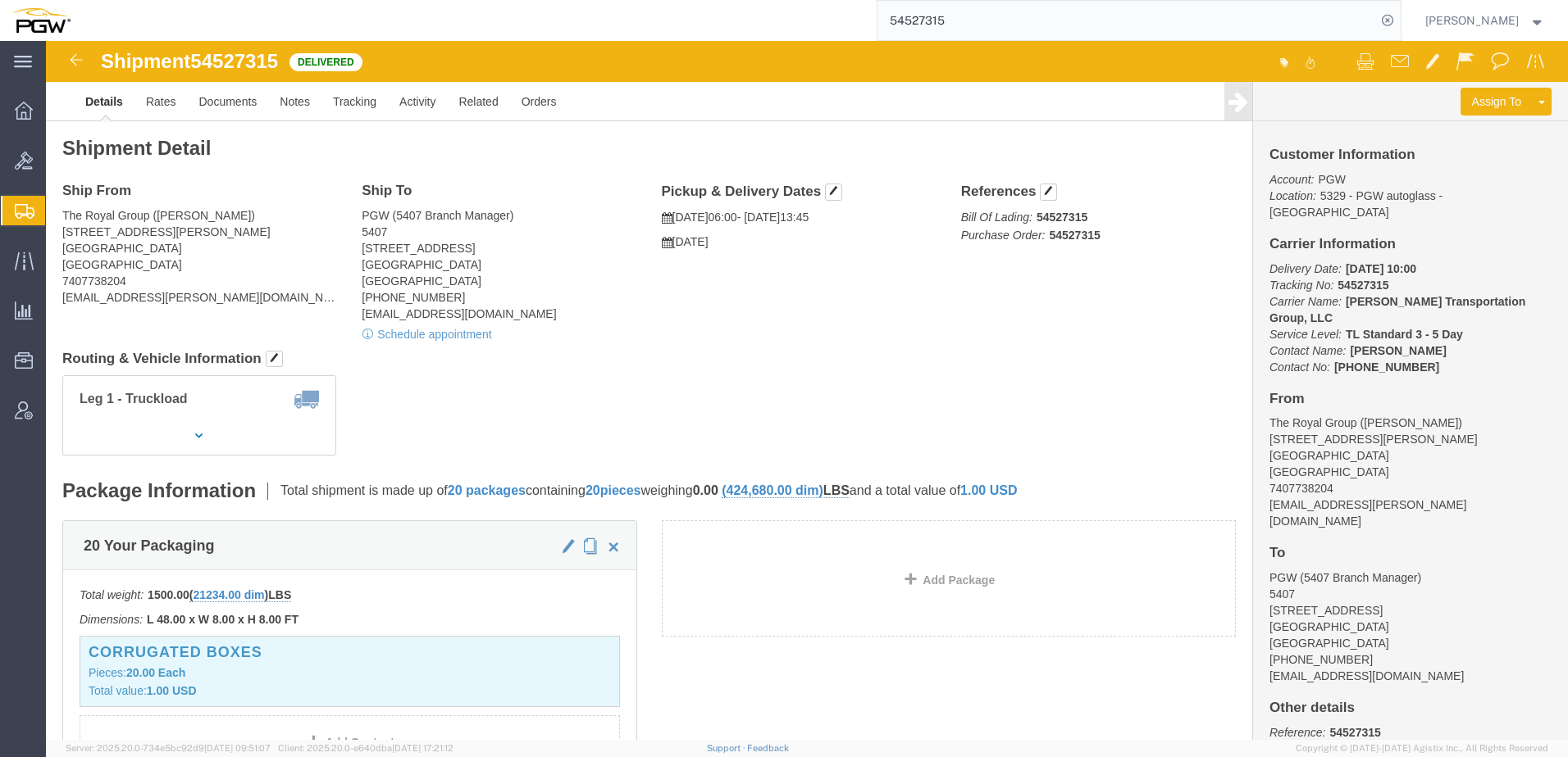
click div "Shipment Detail Ship From The Royal Group (Brook Graves) 291 South McArthur St …"
click link "Activity"
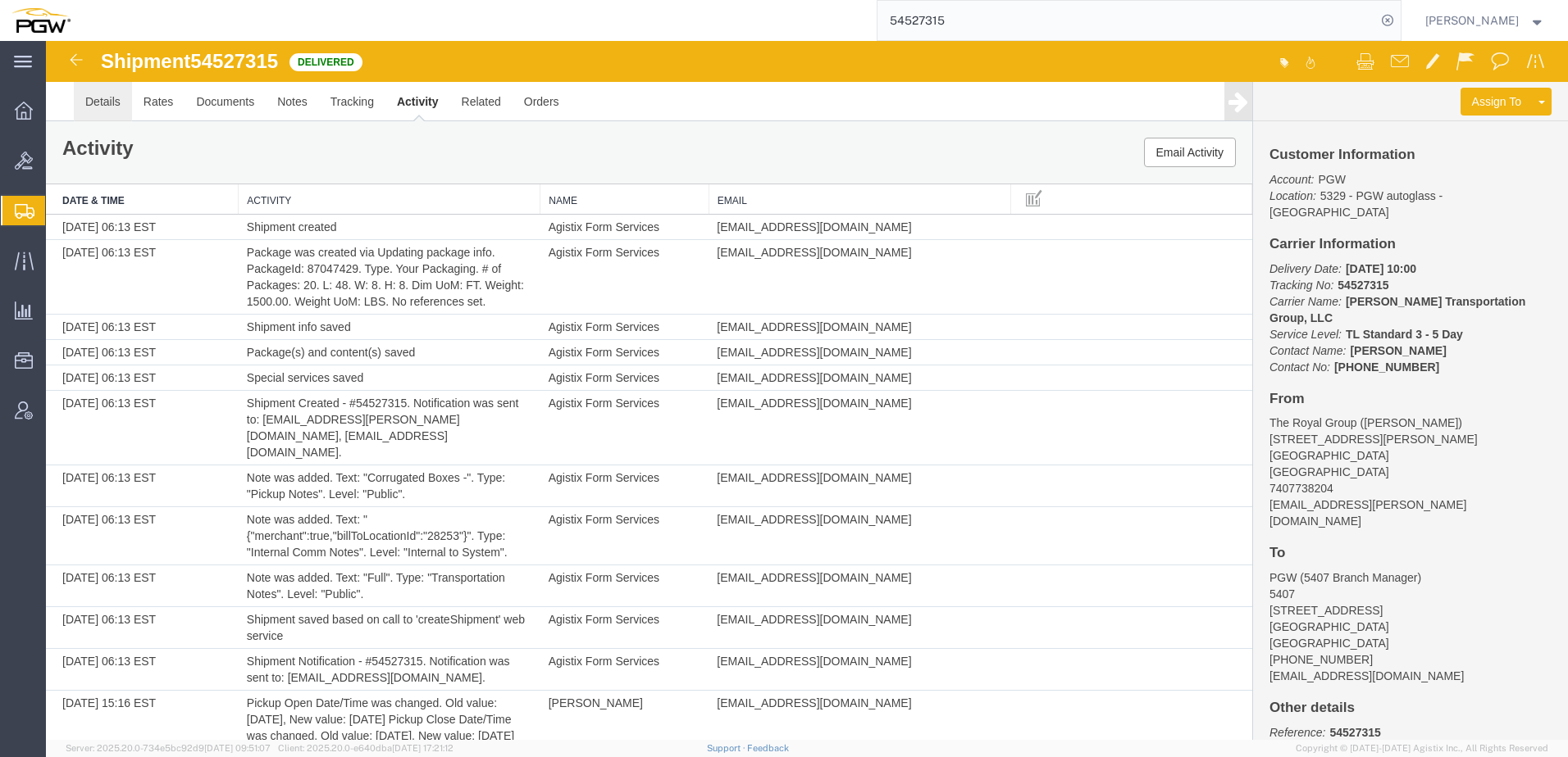
click at [116, 100] on link "Details" at bounding box center [103, 101] width 58 height 39
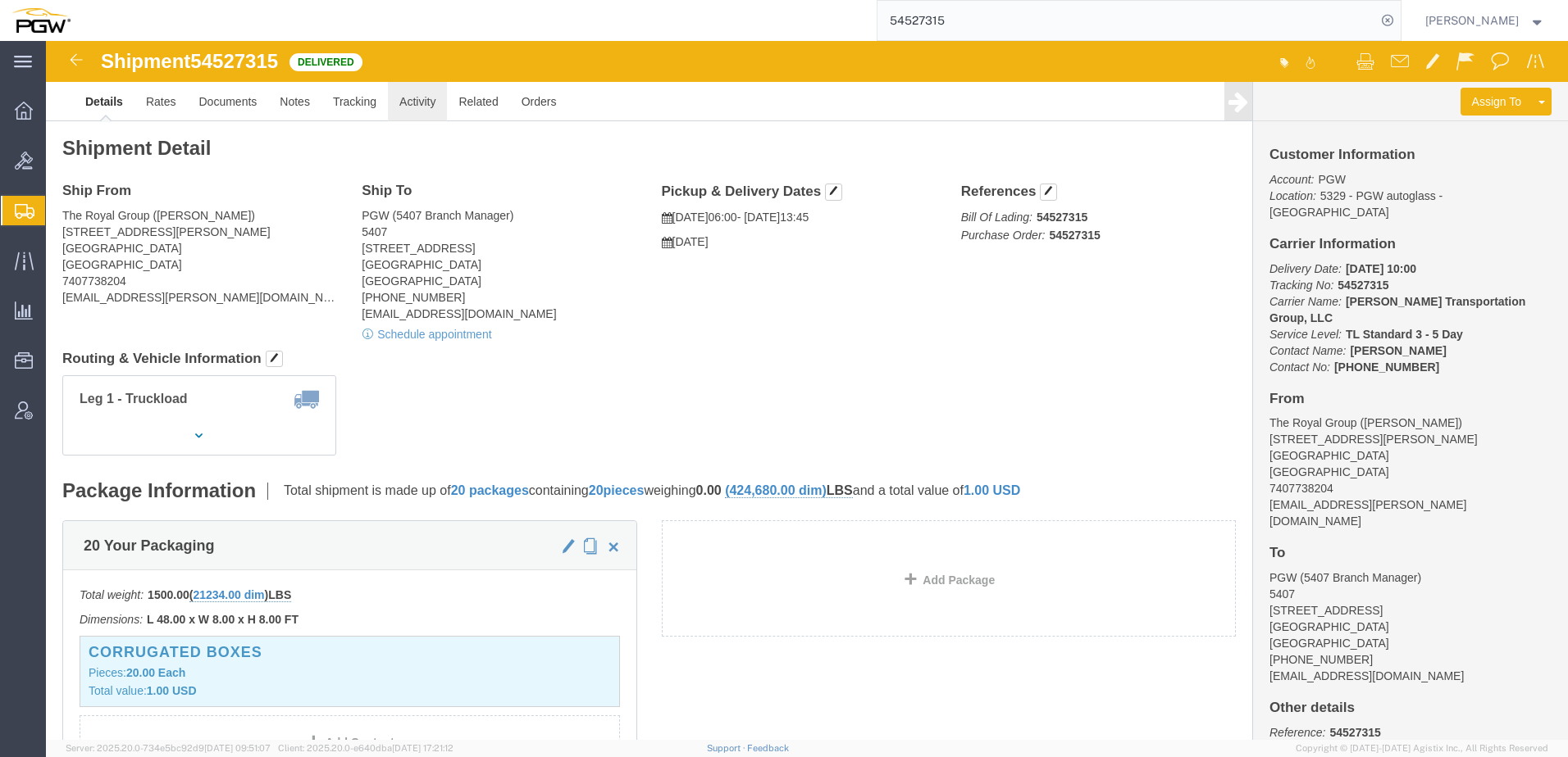
click link "Activity"
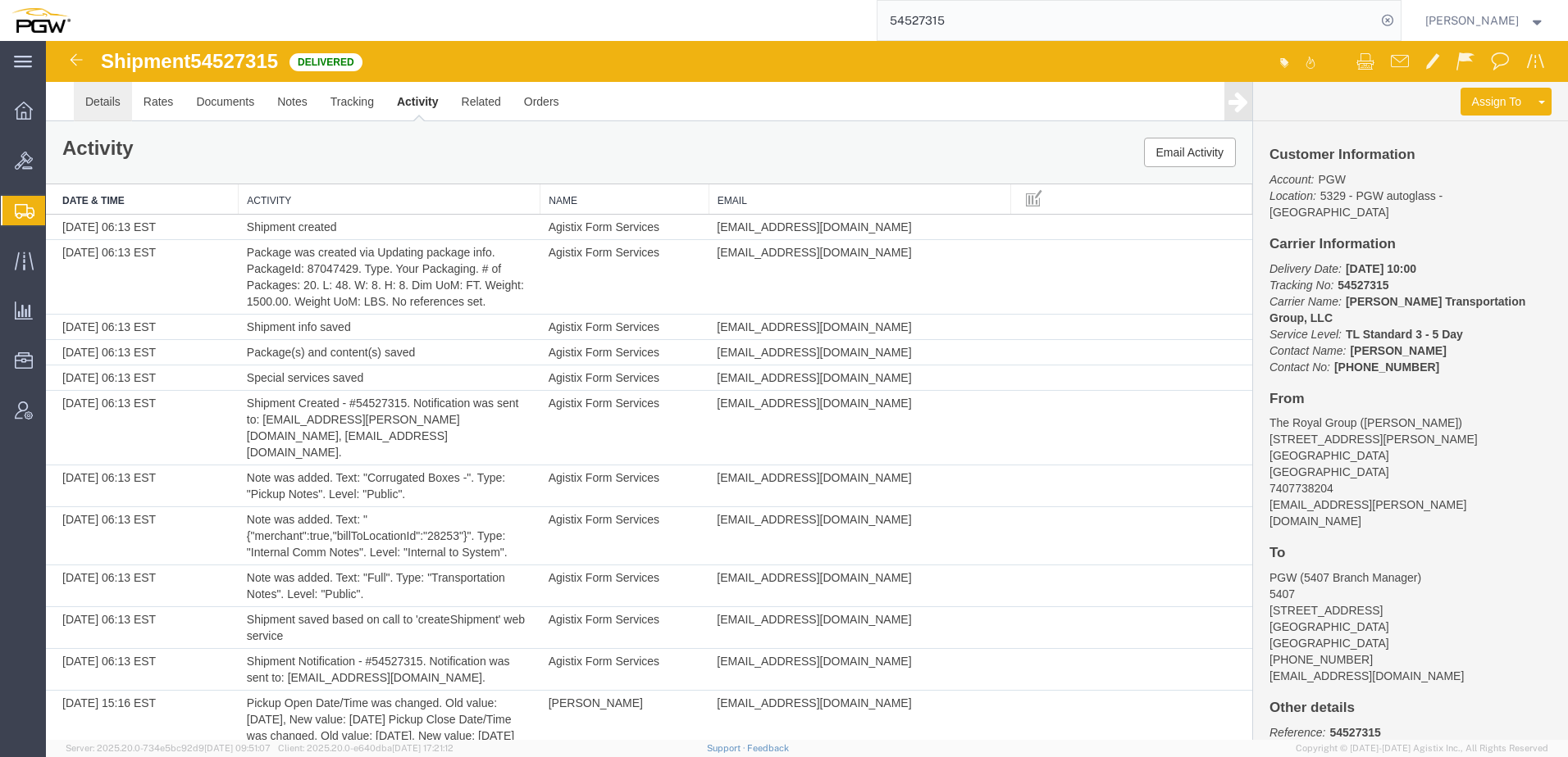
click at [96, 91] on link "Details" at bounding box center [103, 101] width 58 height 39
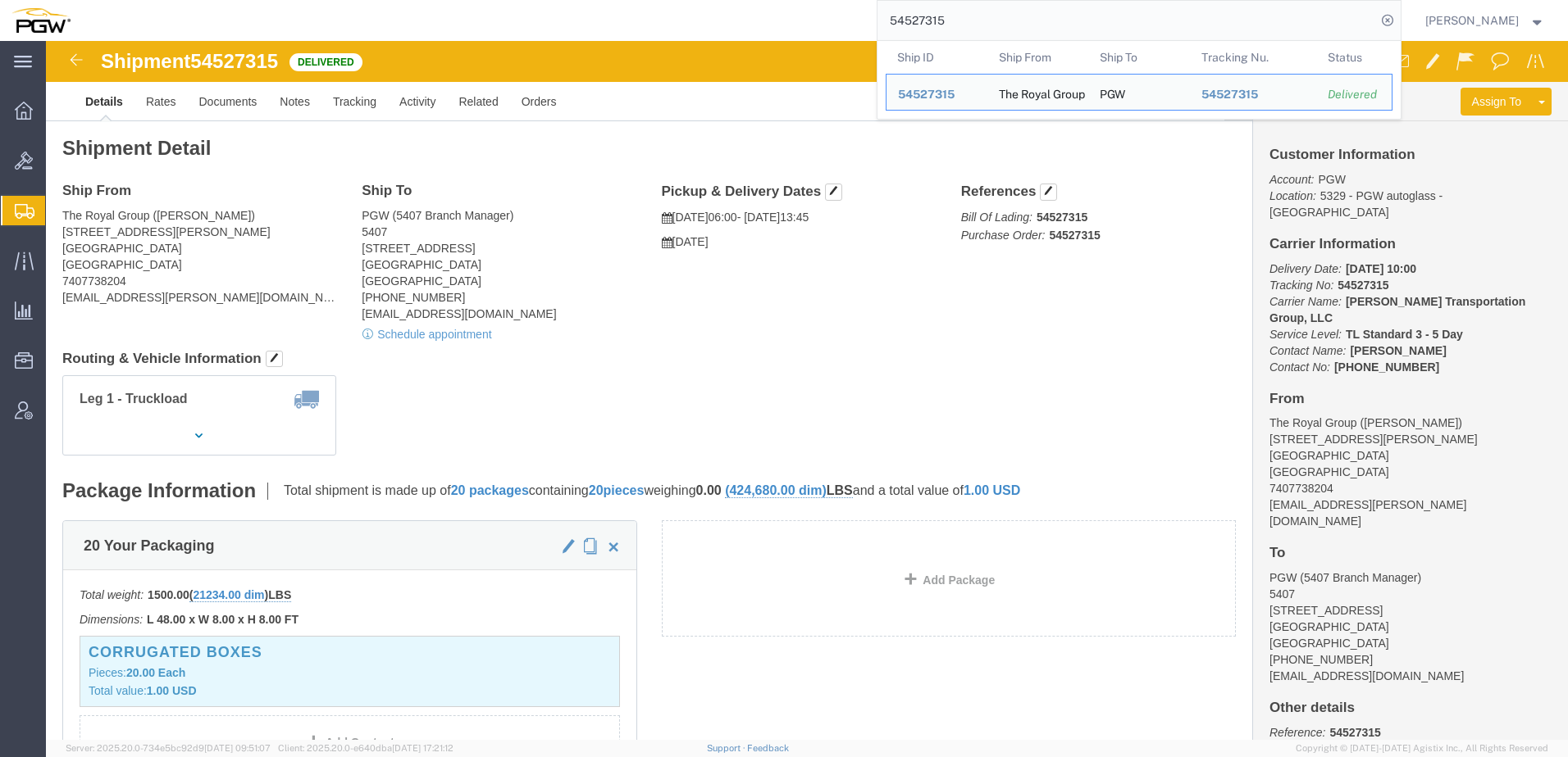
drag, startPoint x: 1102, startPoint y: 20, endPoint x: 337, endPoint y: 15, distance: 765.0
click at [320, 16] on div "54527315 Ship ID Ship From Ship To Tracking Nu. Status Ship ID 54527315 Ship Fr…" at bounding box center [742, 20] width 1319 height 41
paste input "5436008"
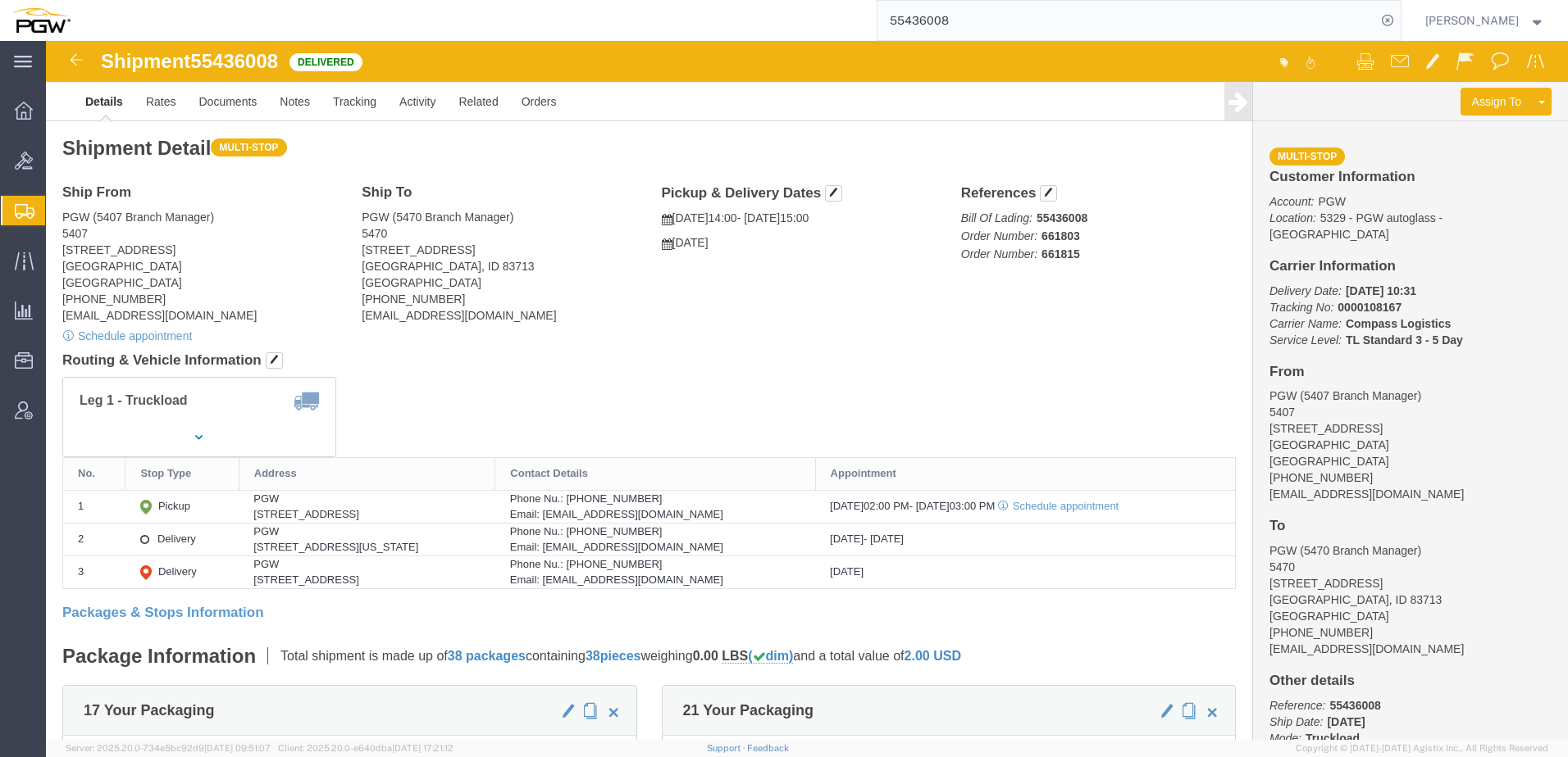
drag, startPoint x: 869, startPoint y: 261, endPoint x: 863, endPoint y: 273, distance: 13.4
click div "Ship From PGW (5407 Branch Manager) 5407 5850 North 101st Avenue Glendale, AZ 8…"
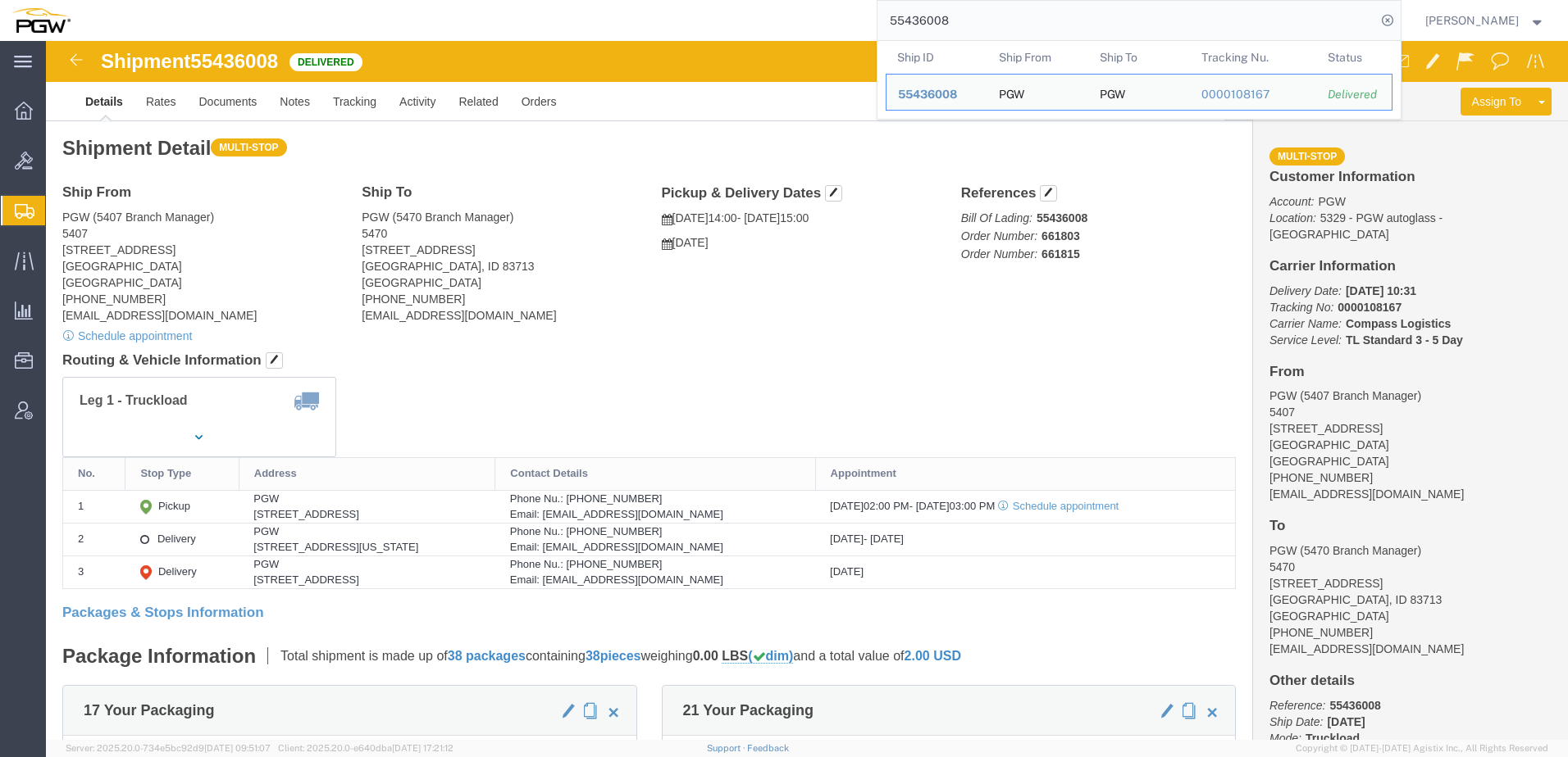
drag, startPoint x: 1014, startPoint y: 15, endPoint x: 362, endPoint y: 2, distance: 652.1
click at [313, 7] on div "55436008 Ship ID Ship From Ship To Tracking Nu. Status Ship ID 55436008 Ship Fr…" at bounding box center [742, 20] width 1319 height 41
paste input "4935604"
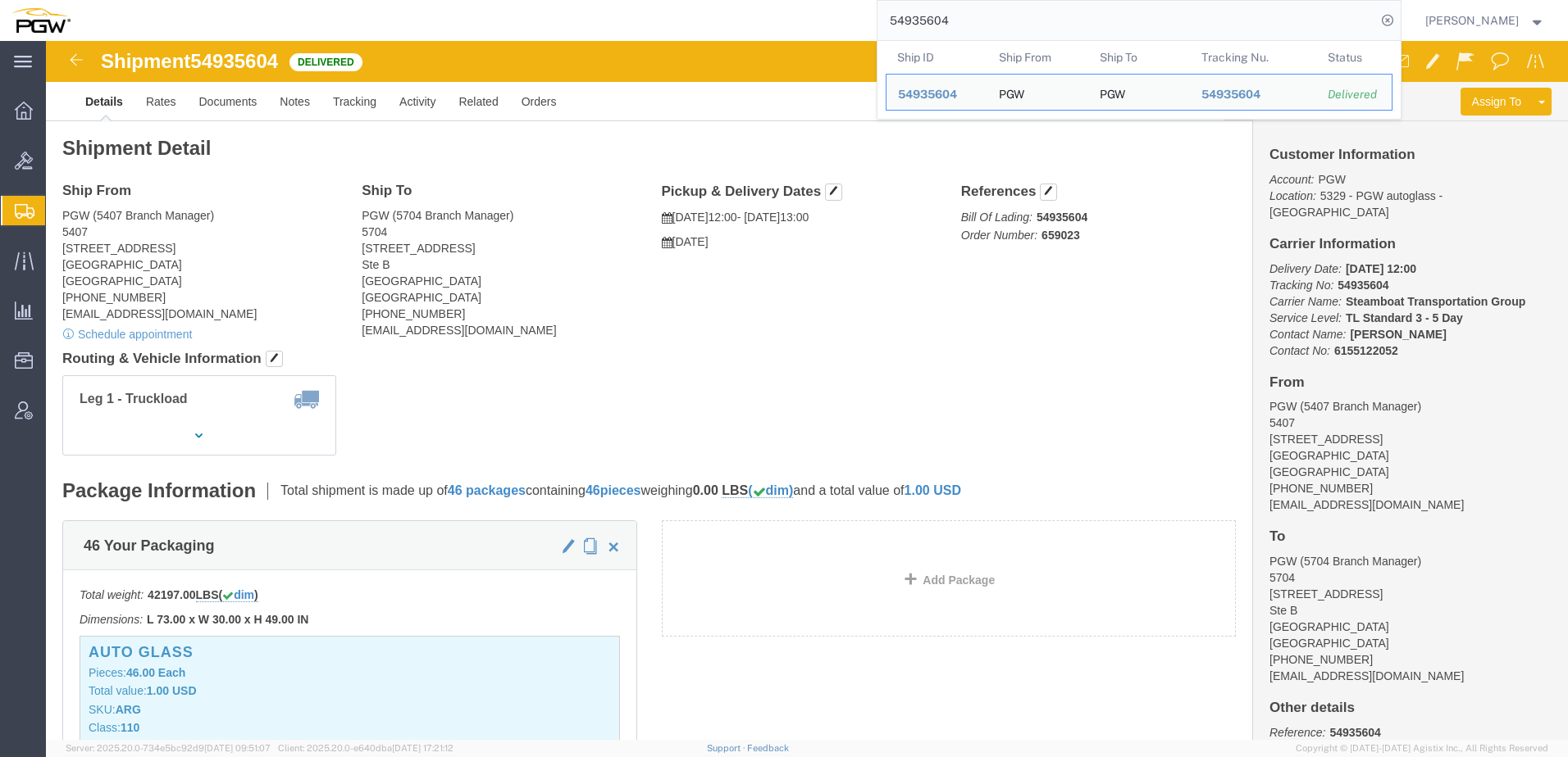
click div "Leg 1 - Truckload Vehicle 1: Standard Dry Van (53 Feet) Number of trucks: 1"
drag, startPoint x: 1060, startPoint y: 14, endPoint x: 624, endPoint y: -4, distance: 436.4
click at [624, 0] on html "main_menu Created with Sketch. Collapse Menu Overview Bids Shipments Shipment M…" at bounding box center [784, 378] width 1568 height 757
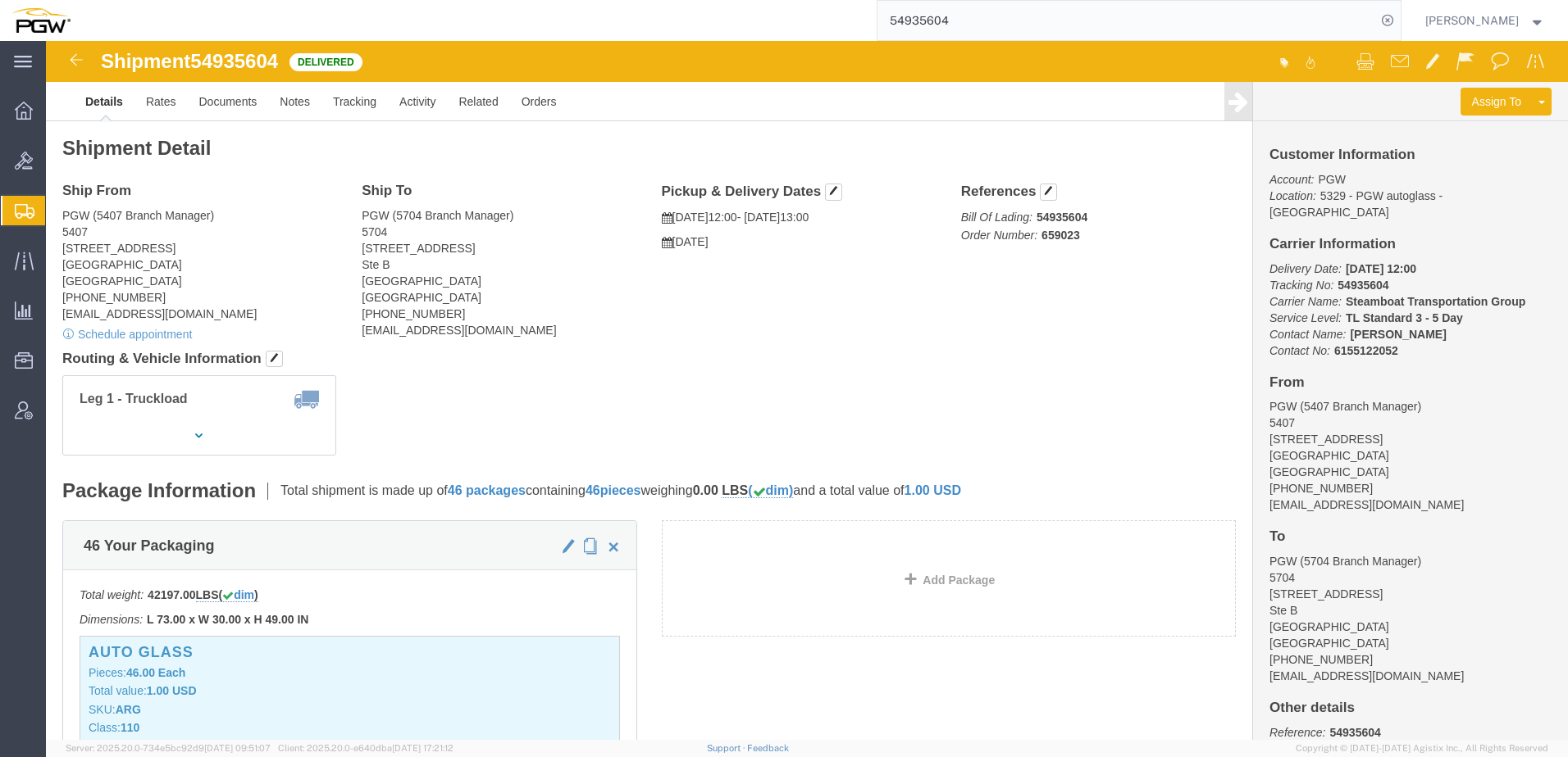
paste input "7037613"
type input "57037613"
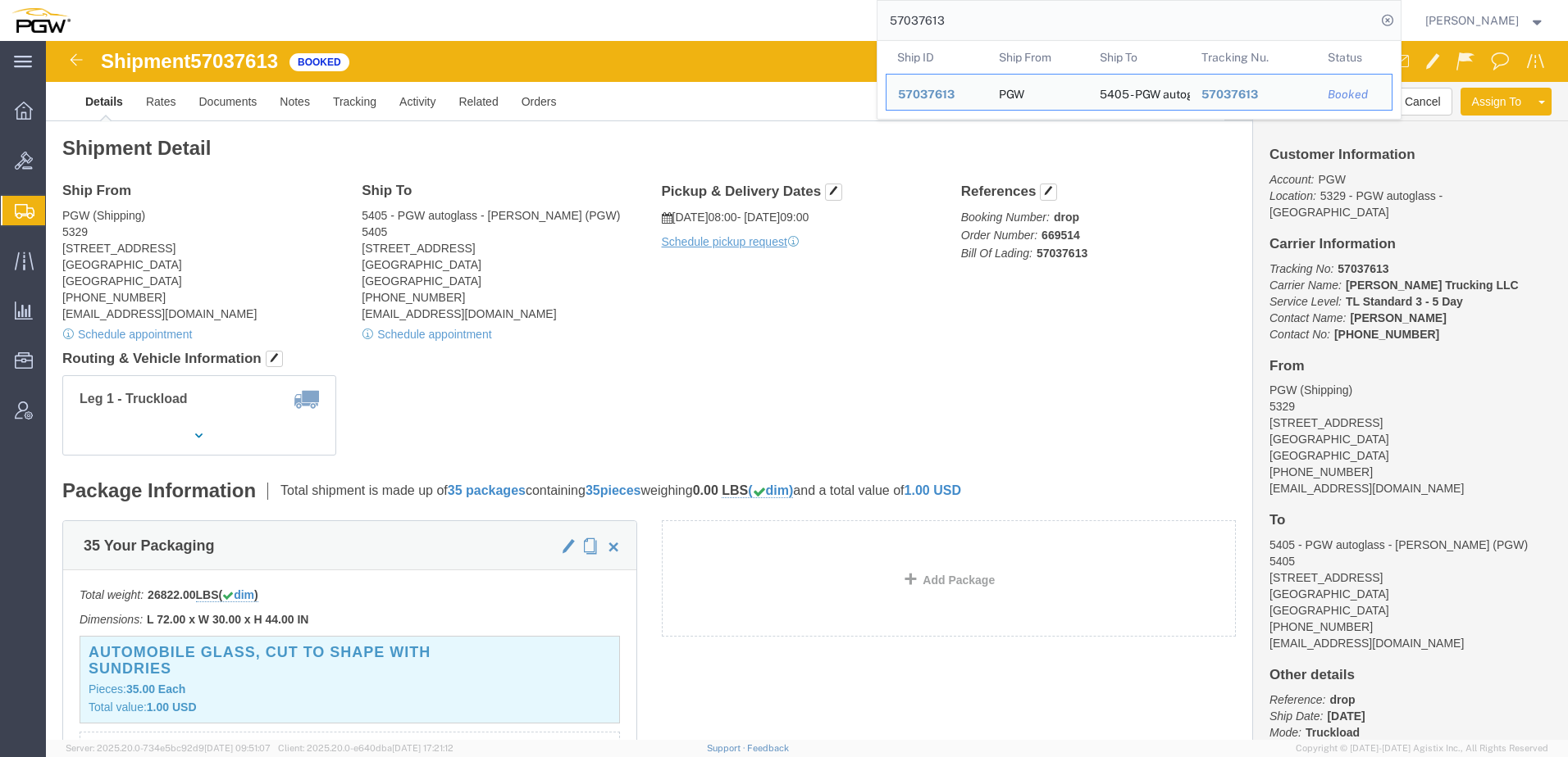
click address "PGW (Shipping) 5329 850 Southern Ave Chillicothe, OH 45601 United States 740-77…"
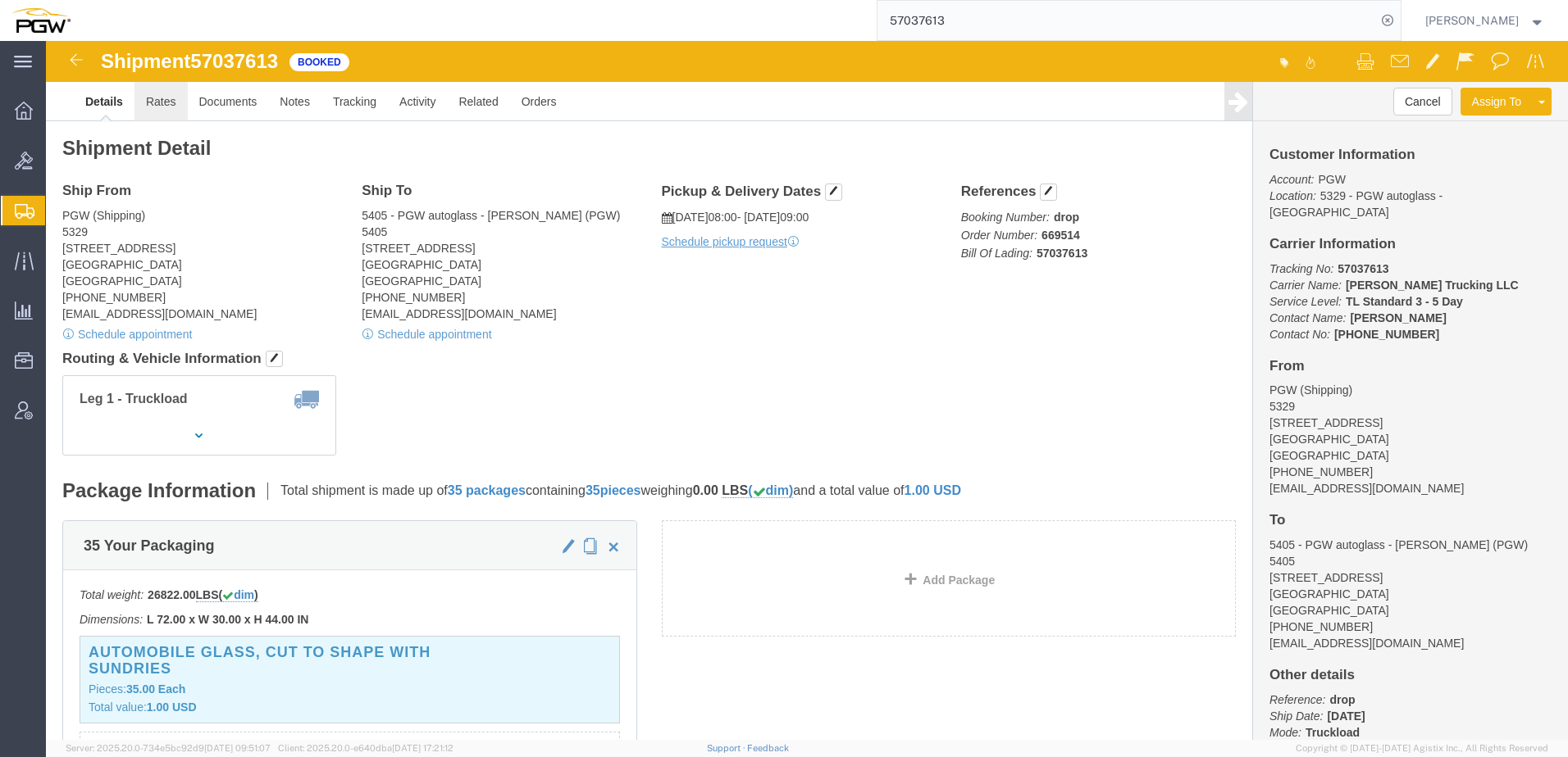
click link "Rates"
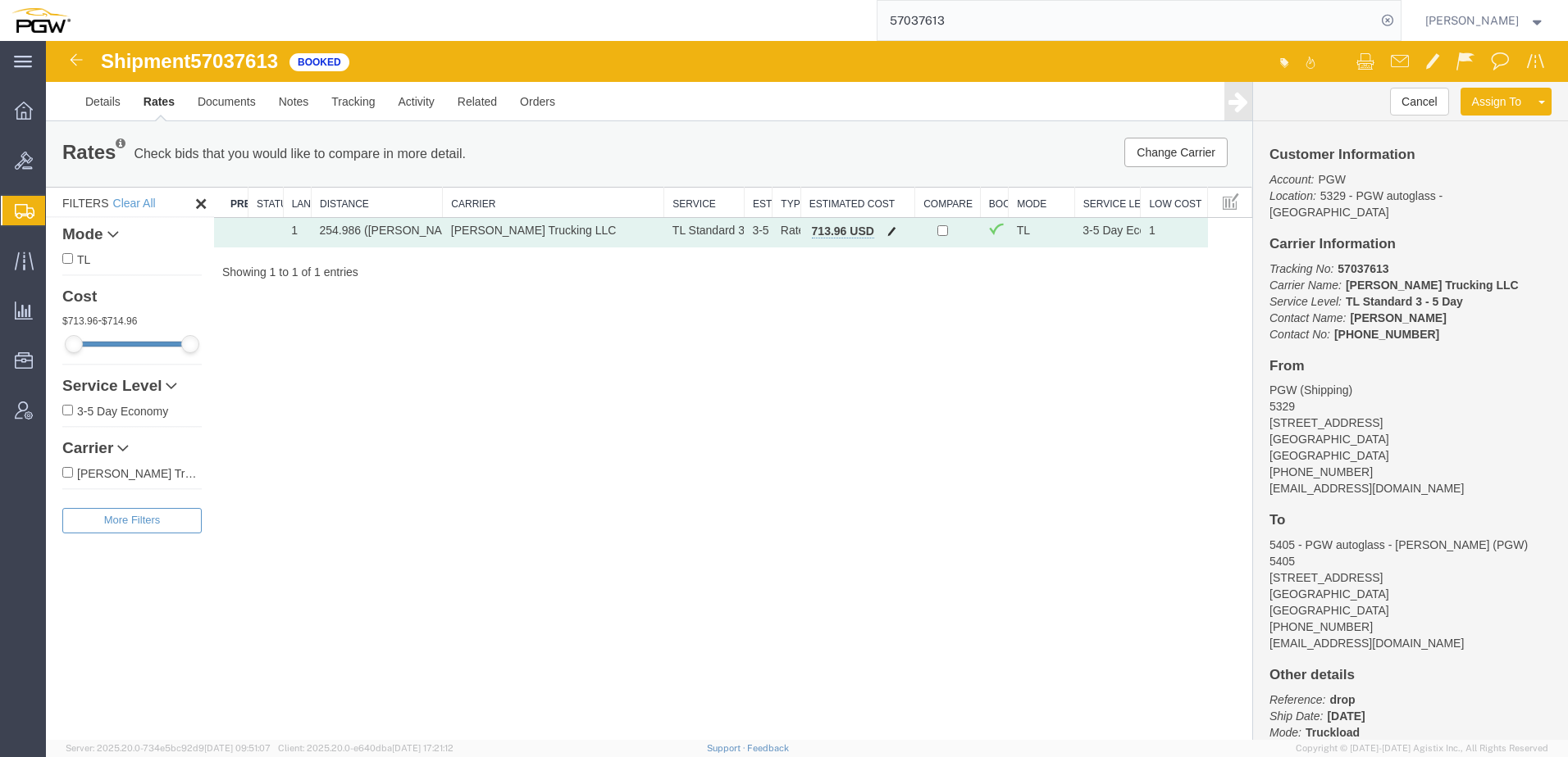
click at [890, 232] on span "button" at bounding box center [891, 231] width 9 height 12
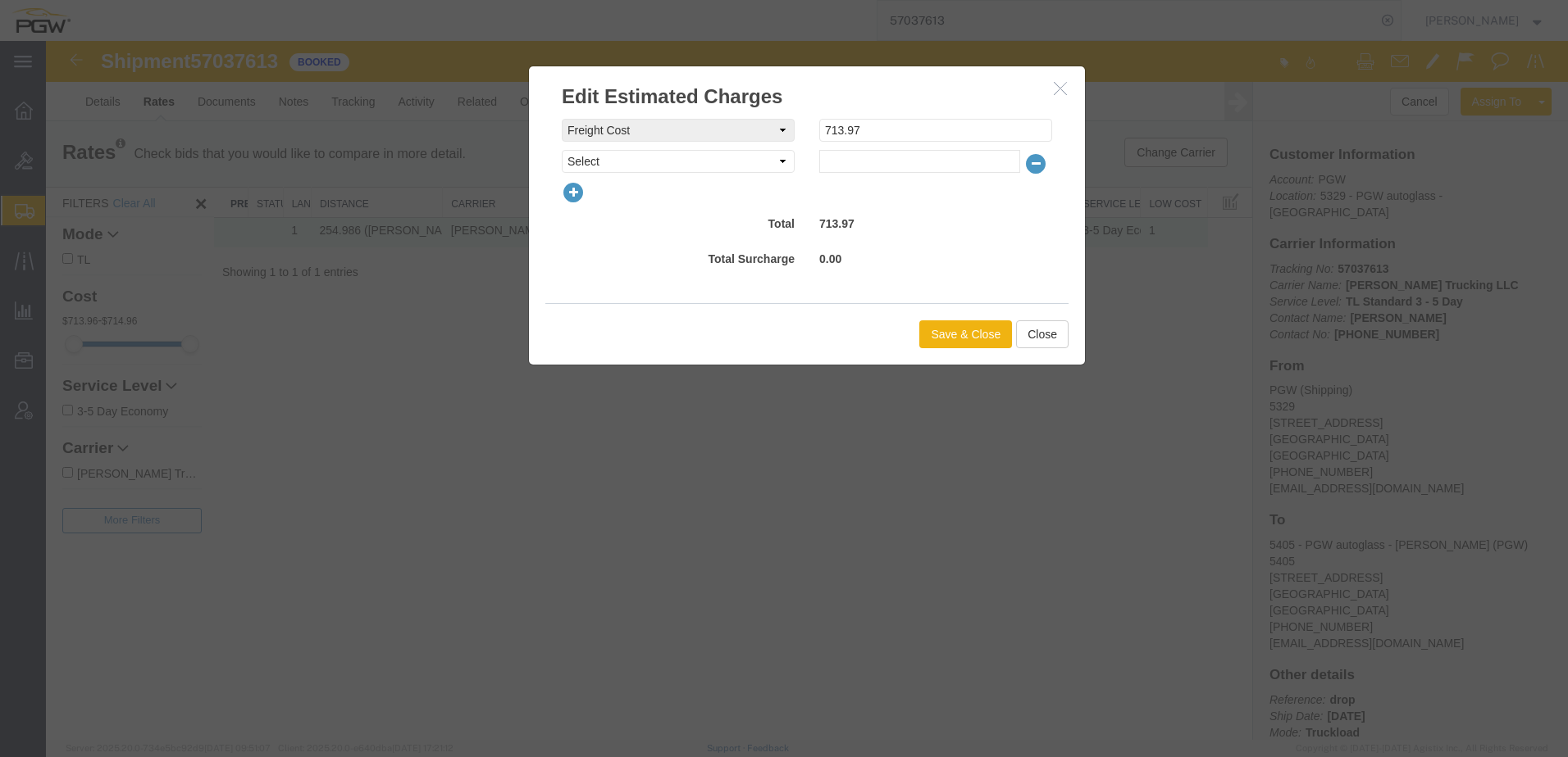
click at [1058, 85] on icon "button" at bounding box center [1060, 88] width 13 height 14
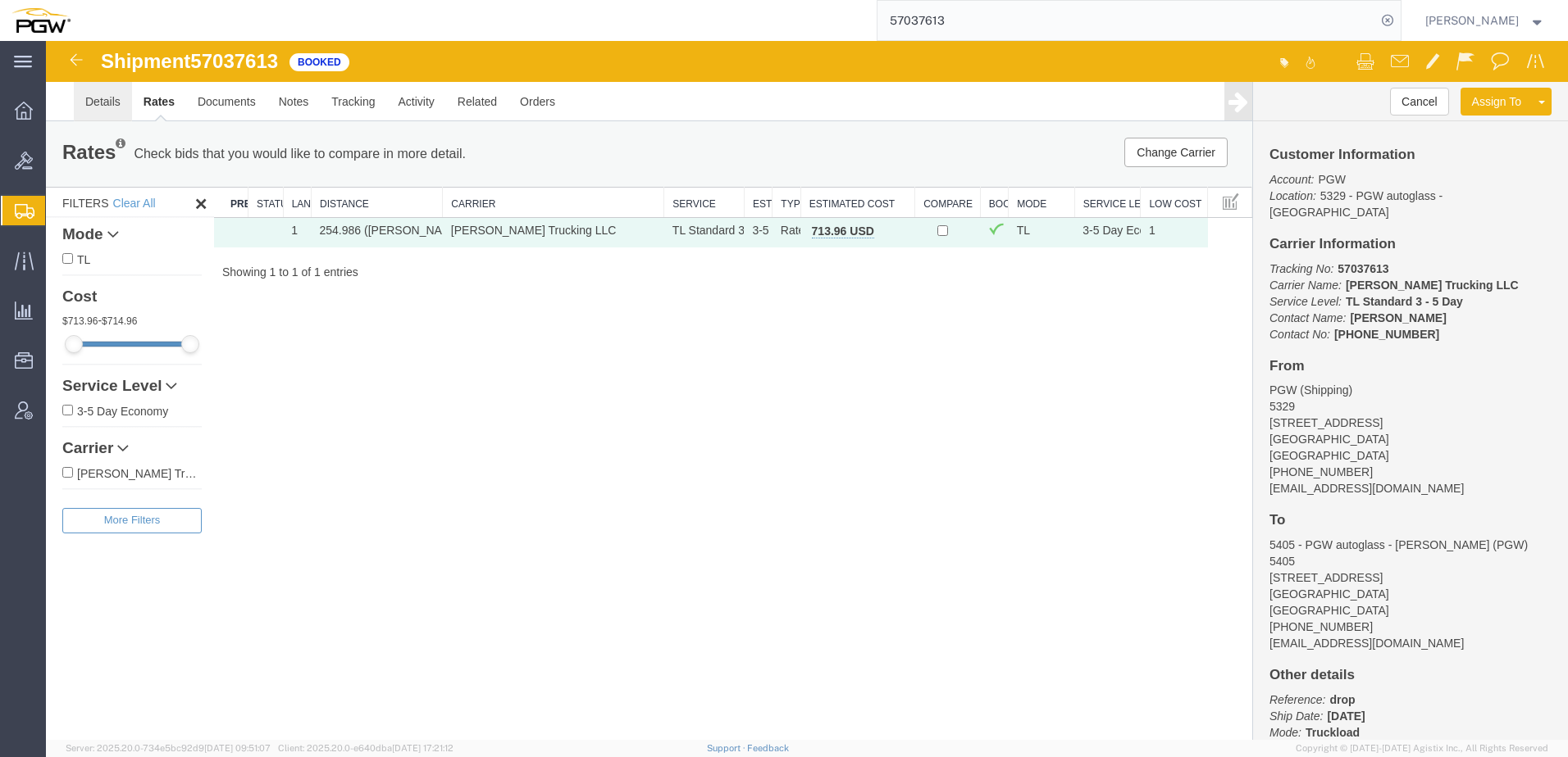
click at [90, 97] on link "Details" at bounding box center [103, 101] width 58 height 39
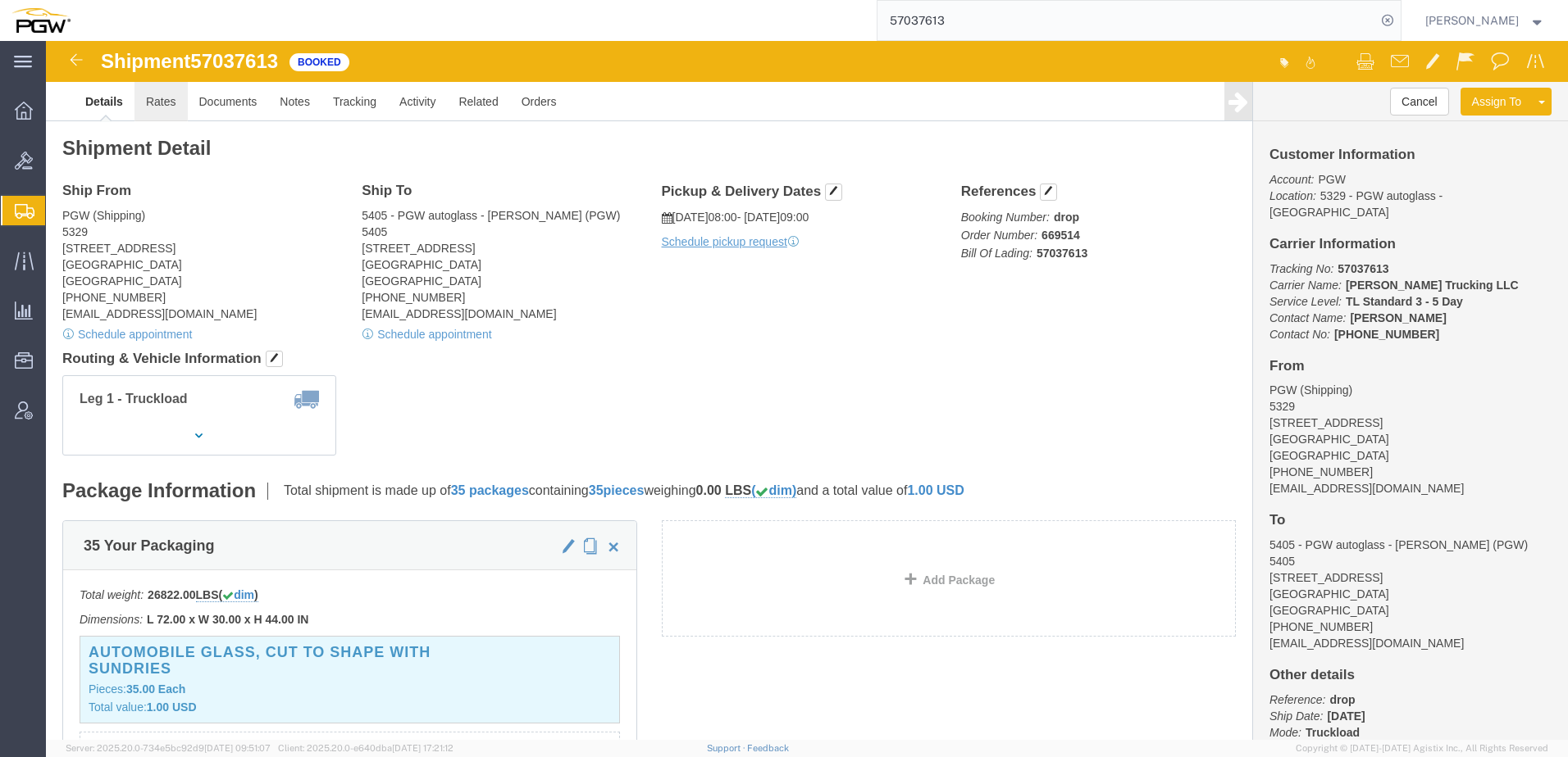
drag, startPoint x: 6, startPoint y: 146, endPoint x: 121, endPoint y: 63, distance: 141.8
click link "Rates"
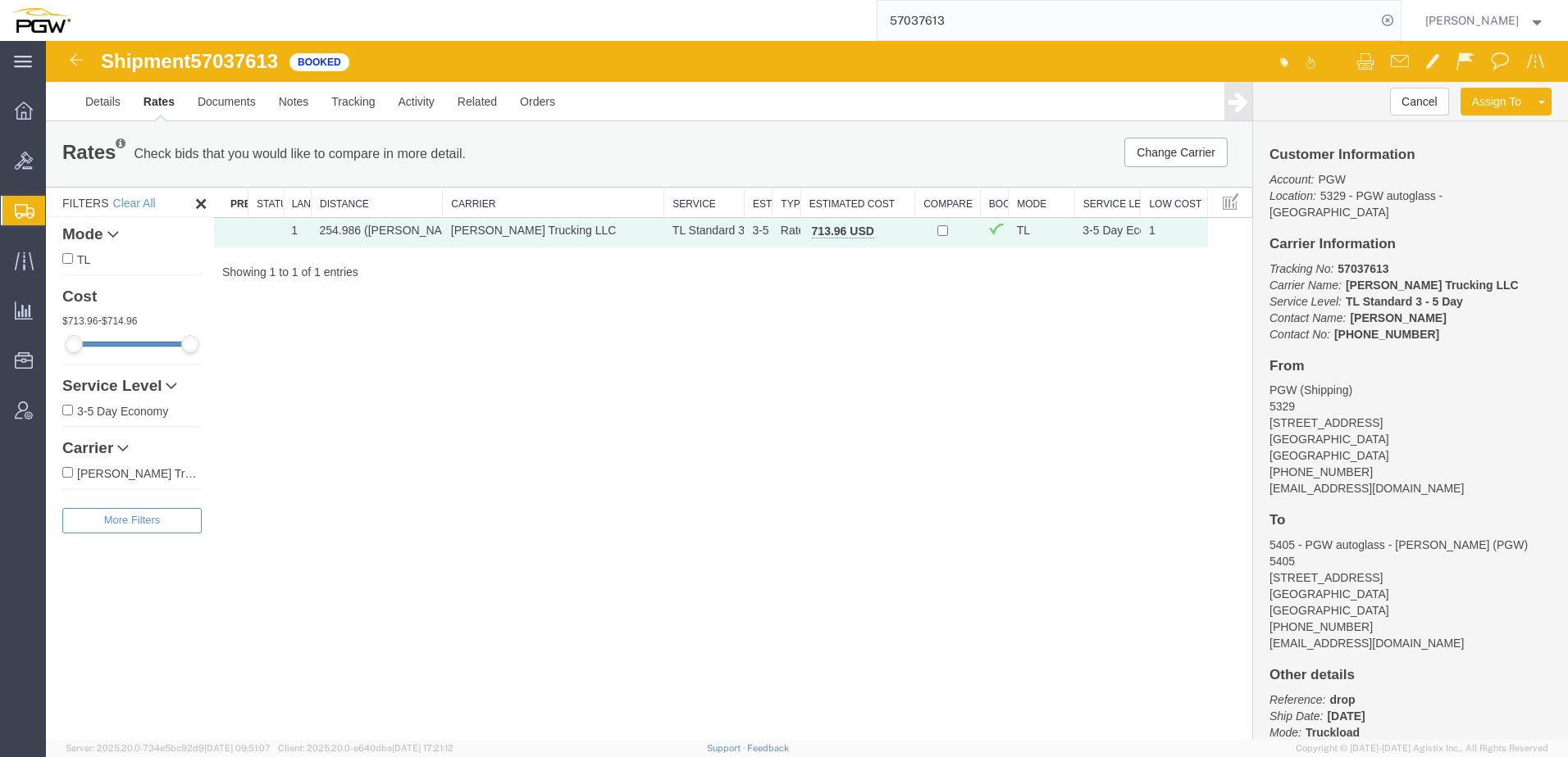
click at [0, 0] on span "Shipment Manager" at bounding box center [0, 0] width 0 height 0
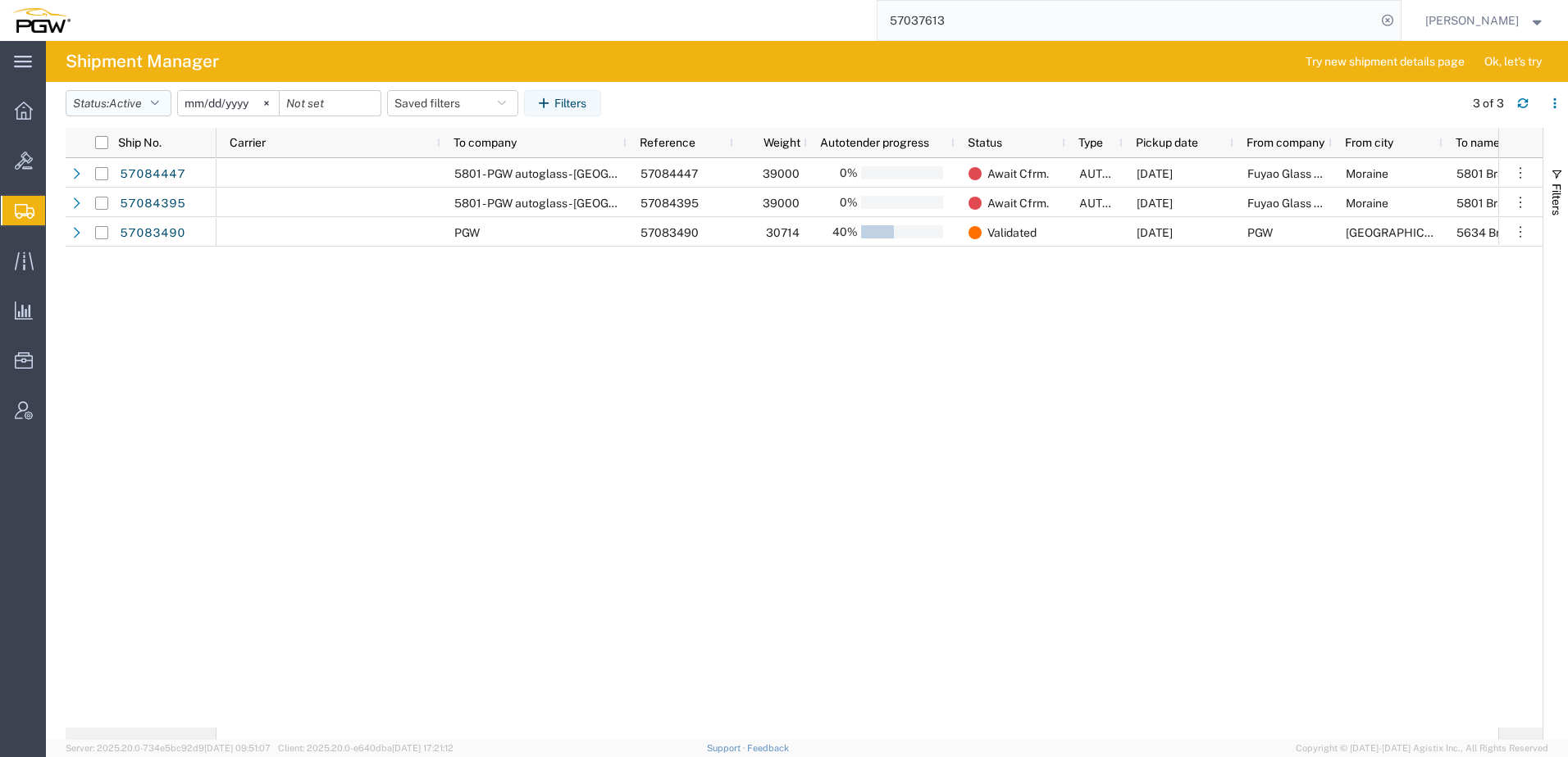
click at [133, 107] on span "Active" at bounding box center [125, 103] width 32 height 13
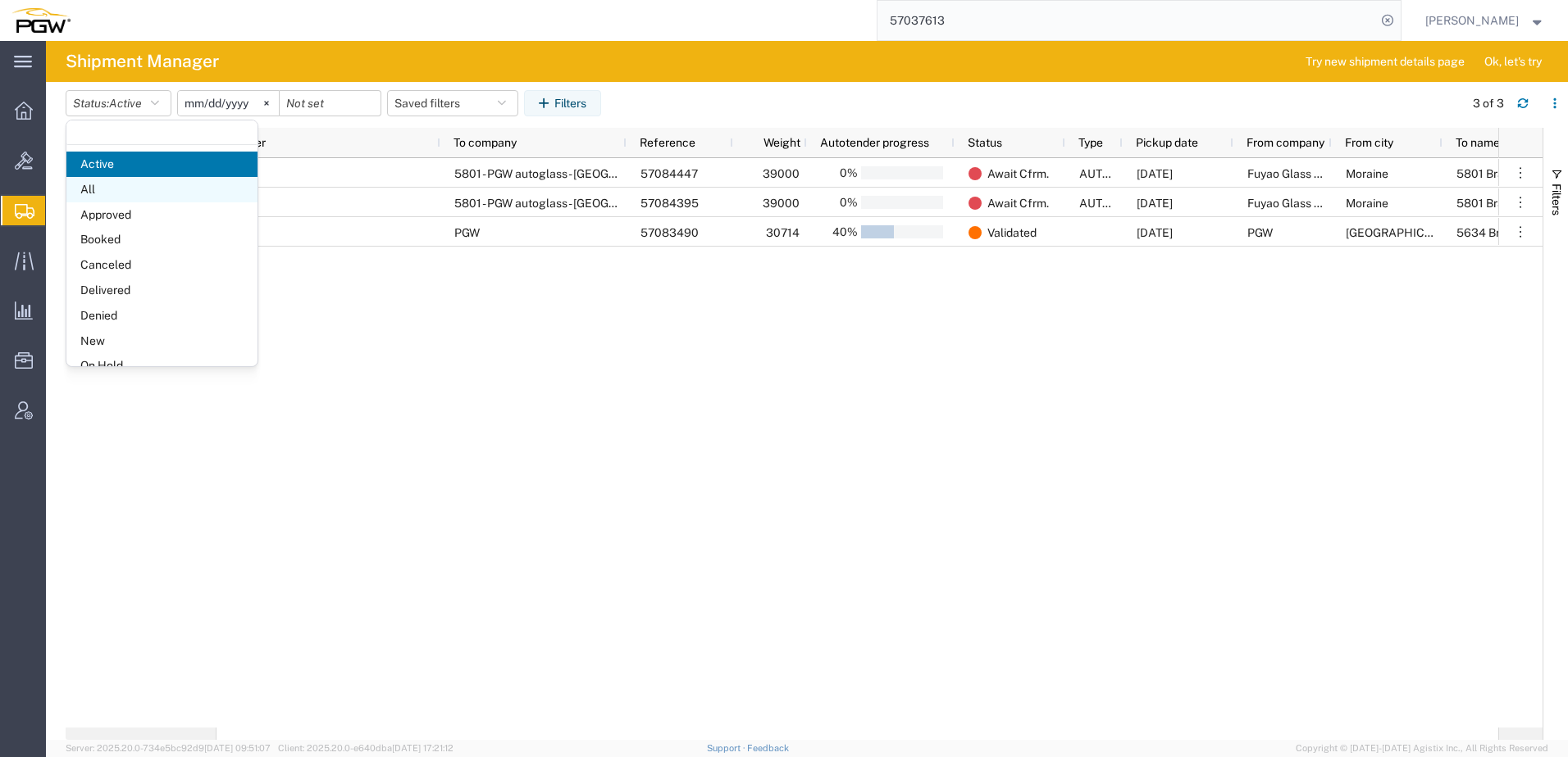
click at [136, 194] on span "All" at bounding box center [162, 189] width 191 height 26
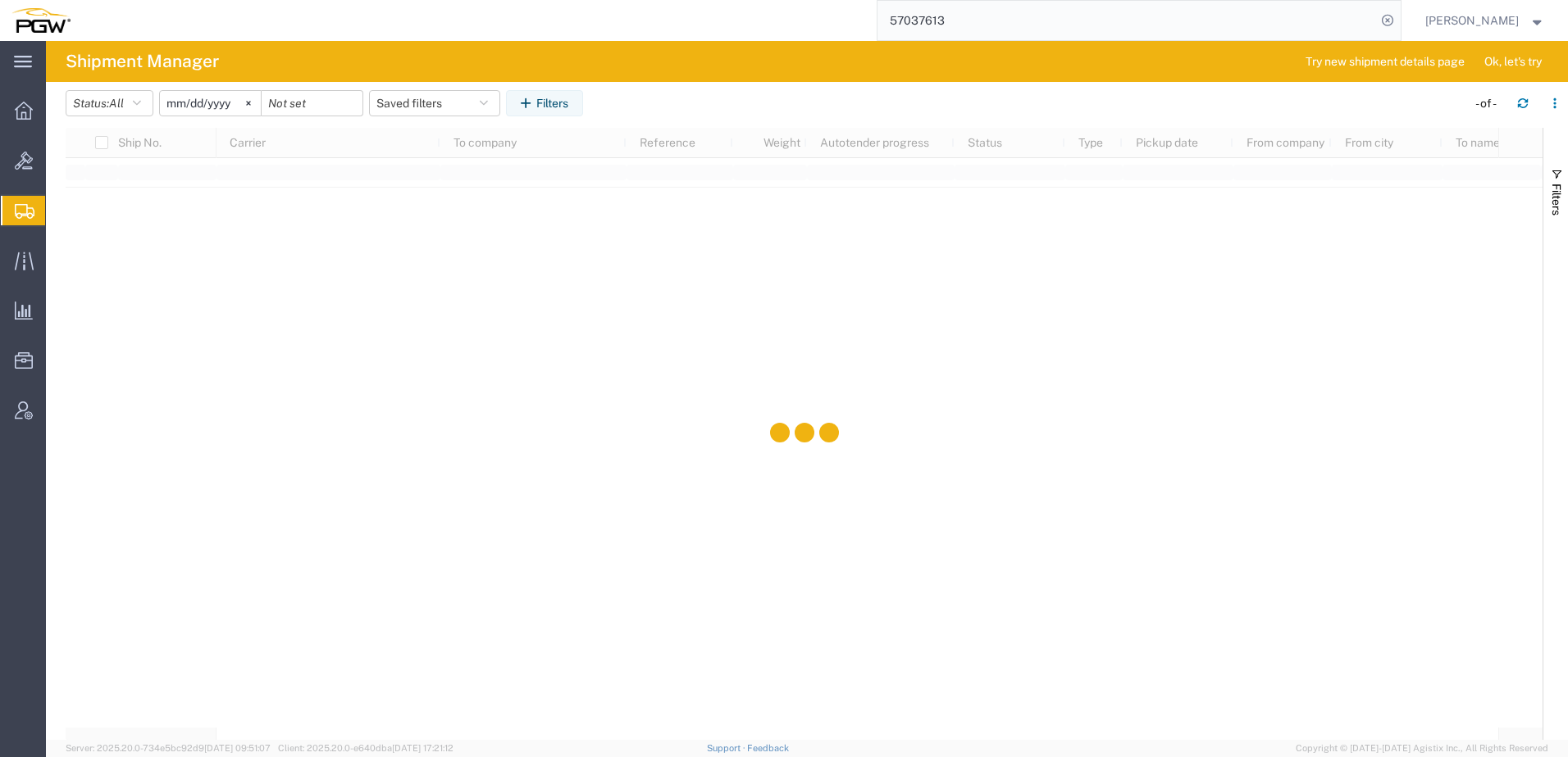
click at [229, 109] on input "2025-09-09" at bounding box center [210, 103] width 101 height 25
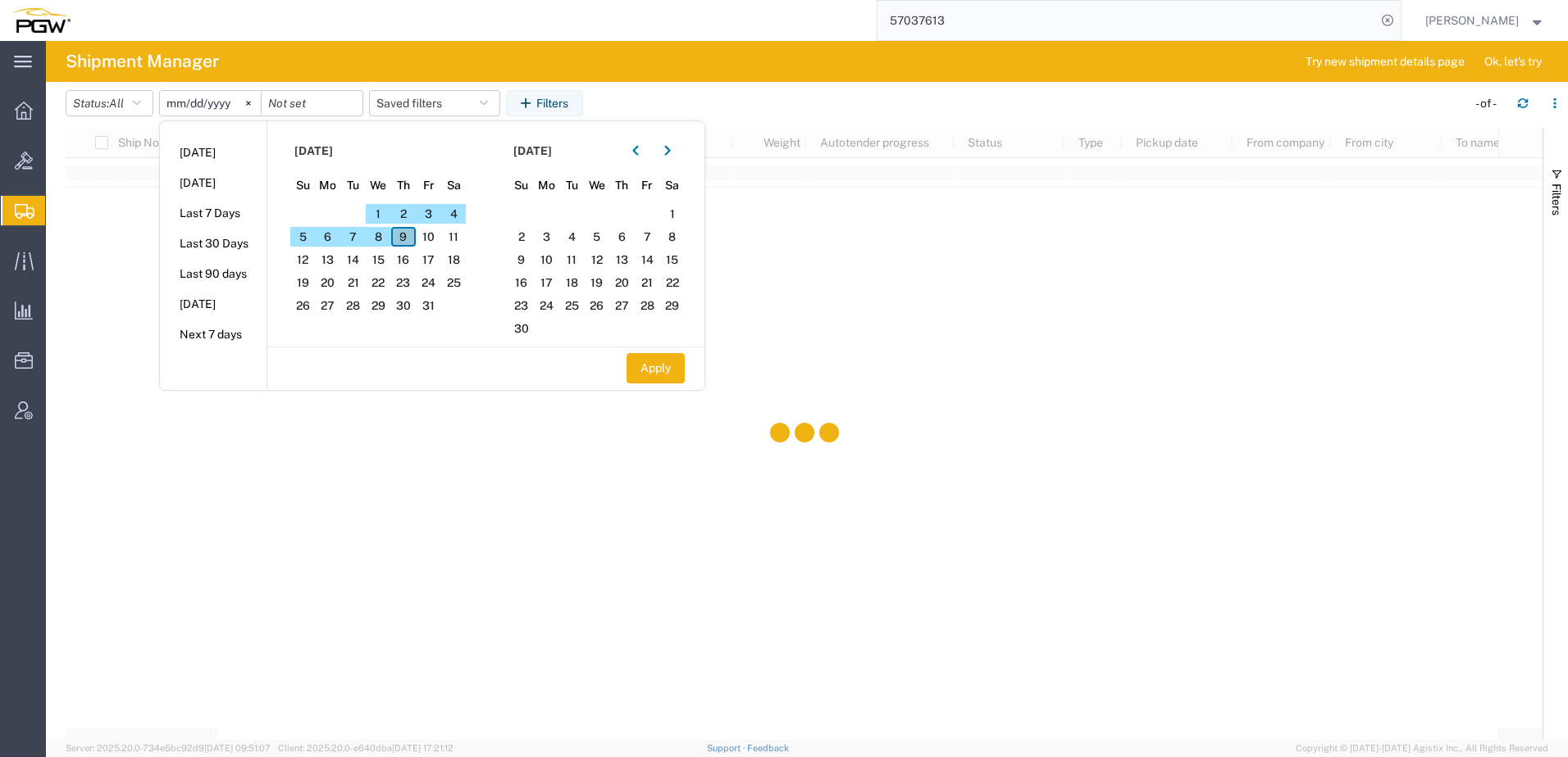
click at [407, 233] on span "9" at bounding box center [403, 237] width 26 height 20
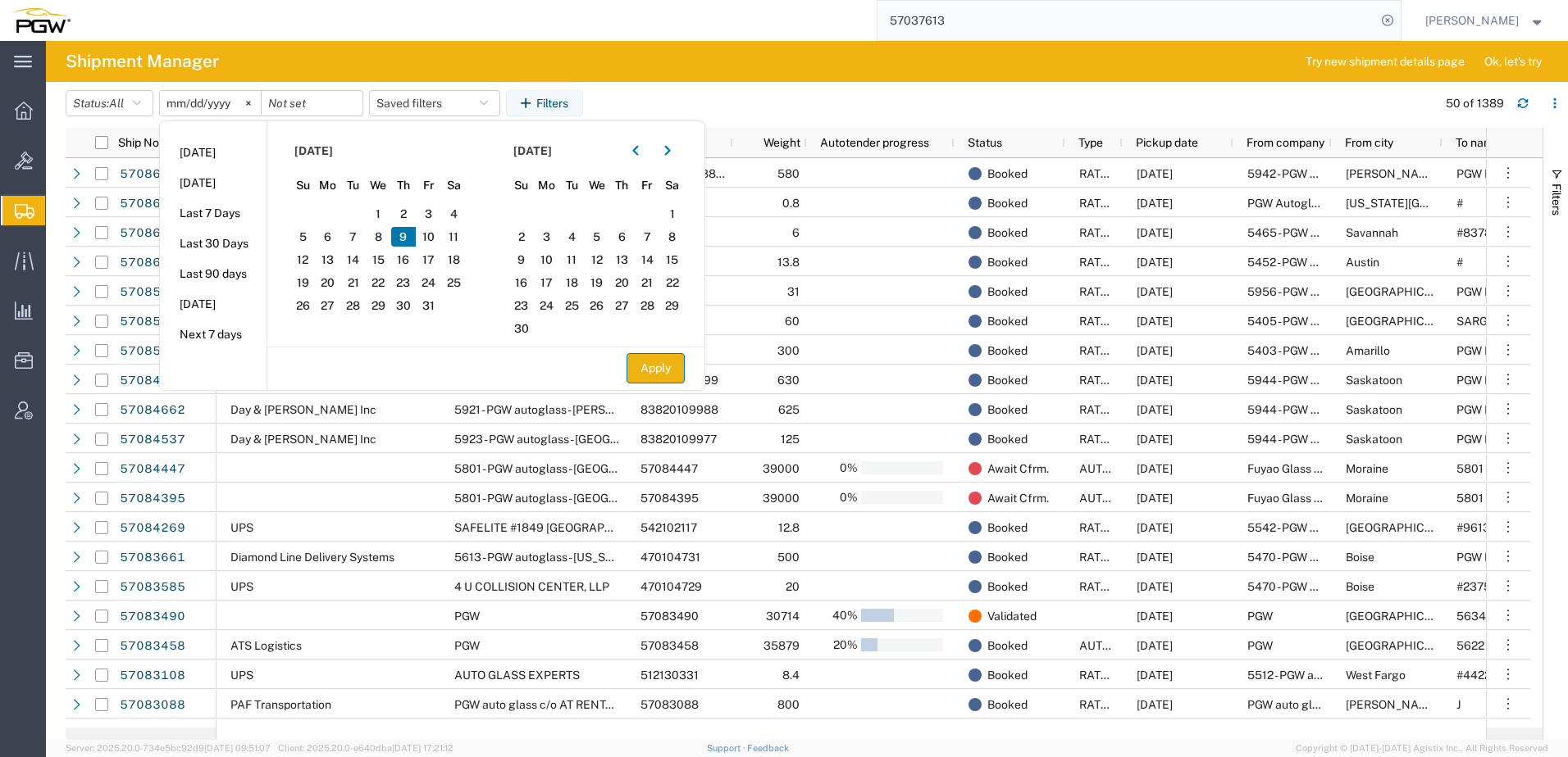
click at [652, 366] on button "Apply" at bounding box center [656, 368] width 58 height 30
type input "2025-10-09"
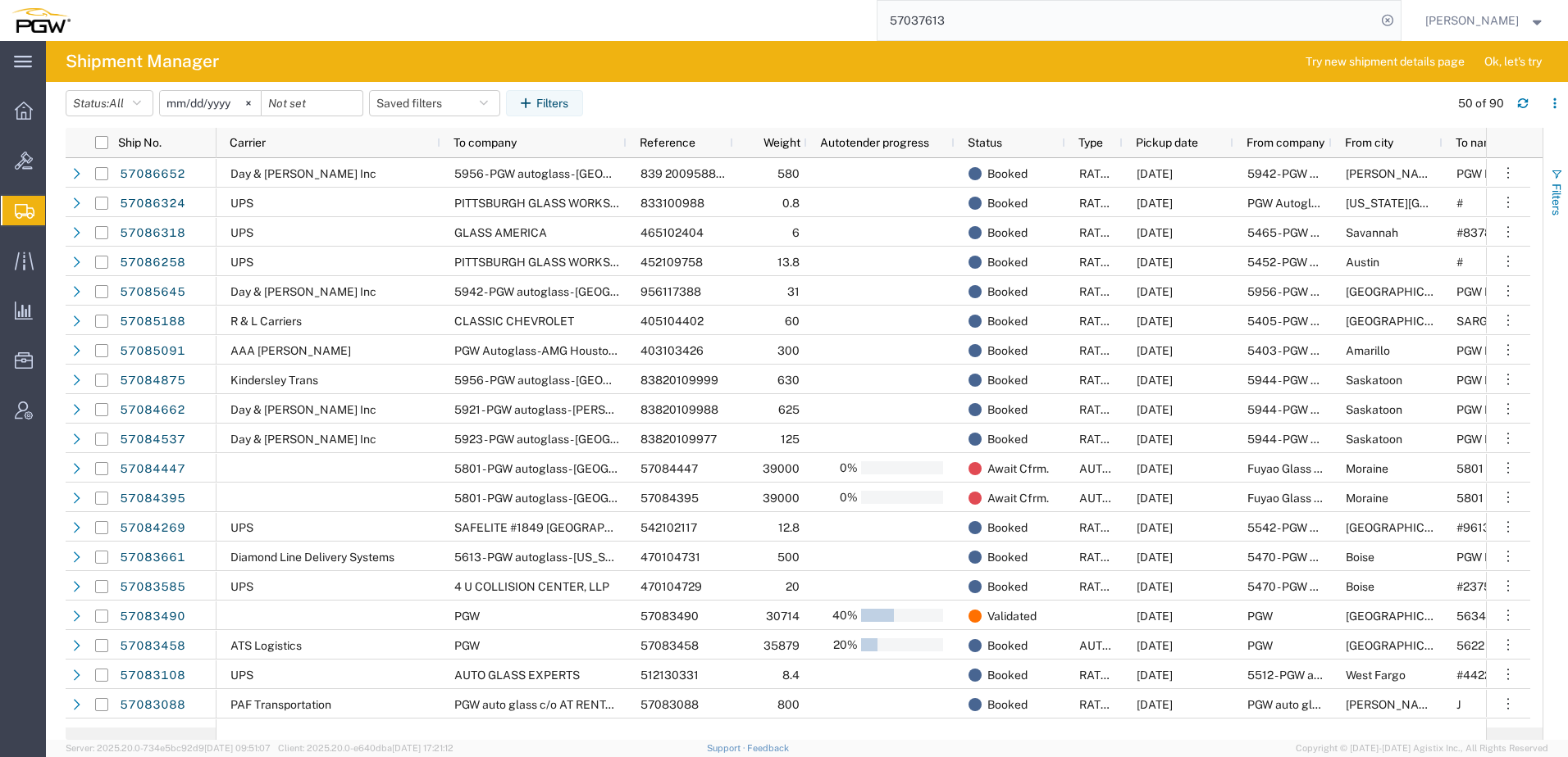
click at [1556, 184] on span "Filters" at bounding box center [1556, 199] width 13 height 32
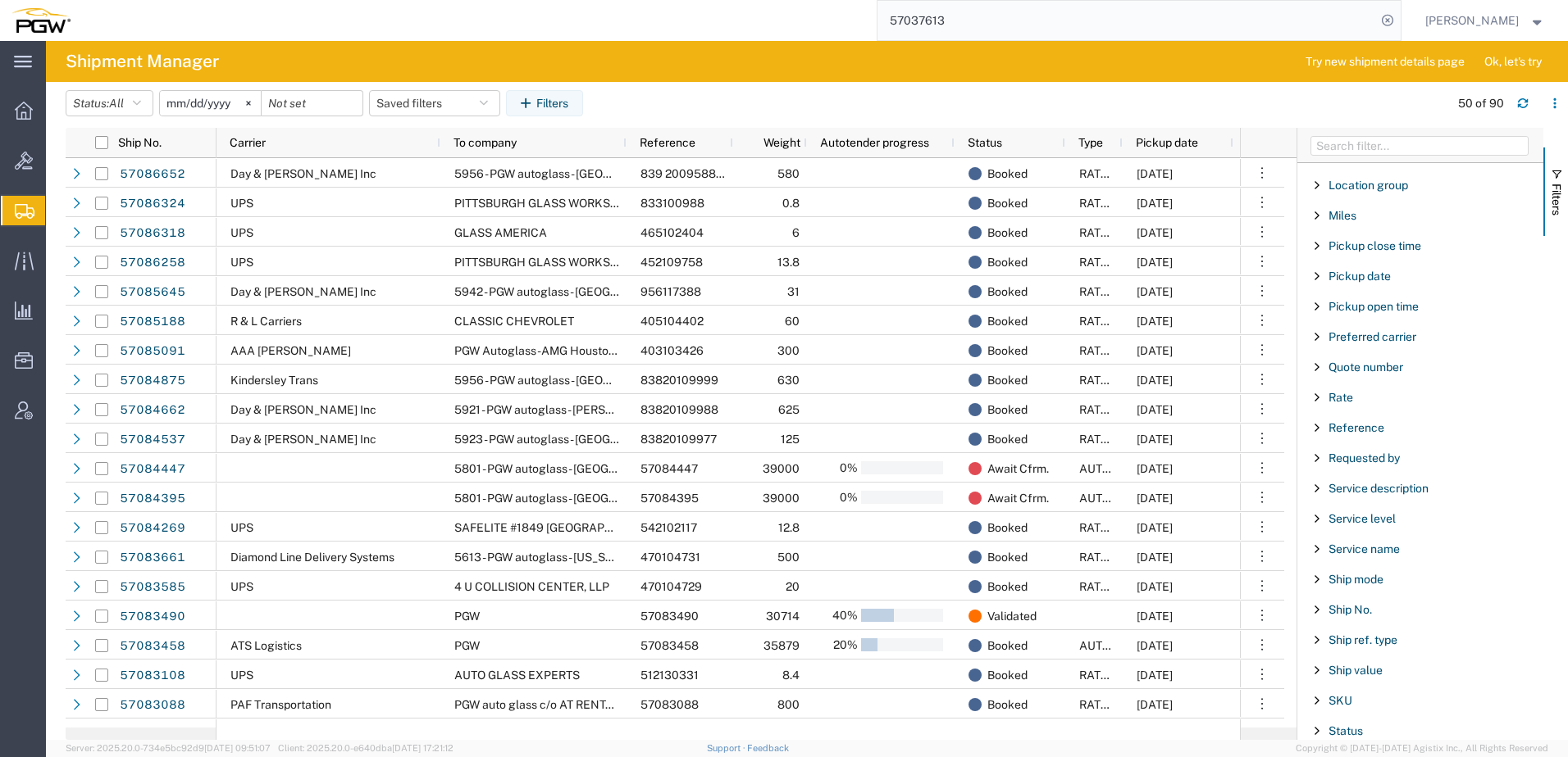
scroll to position [984, 0]
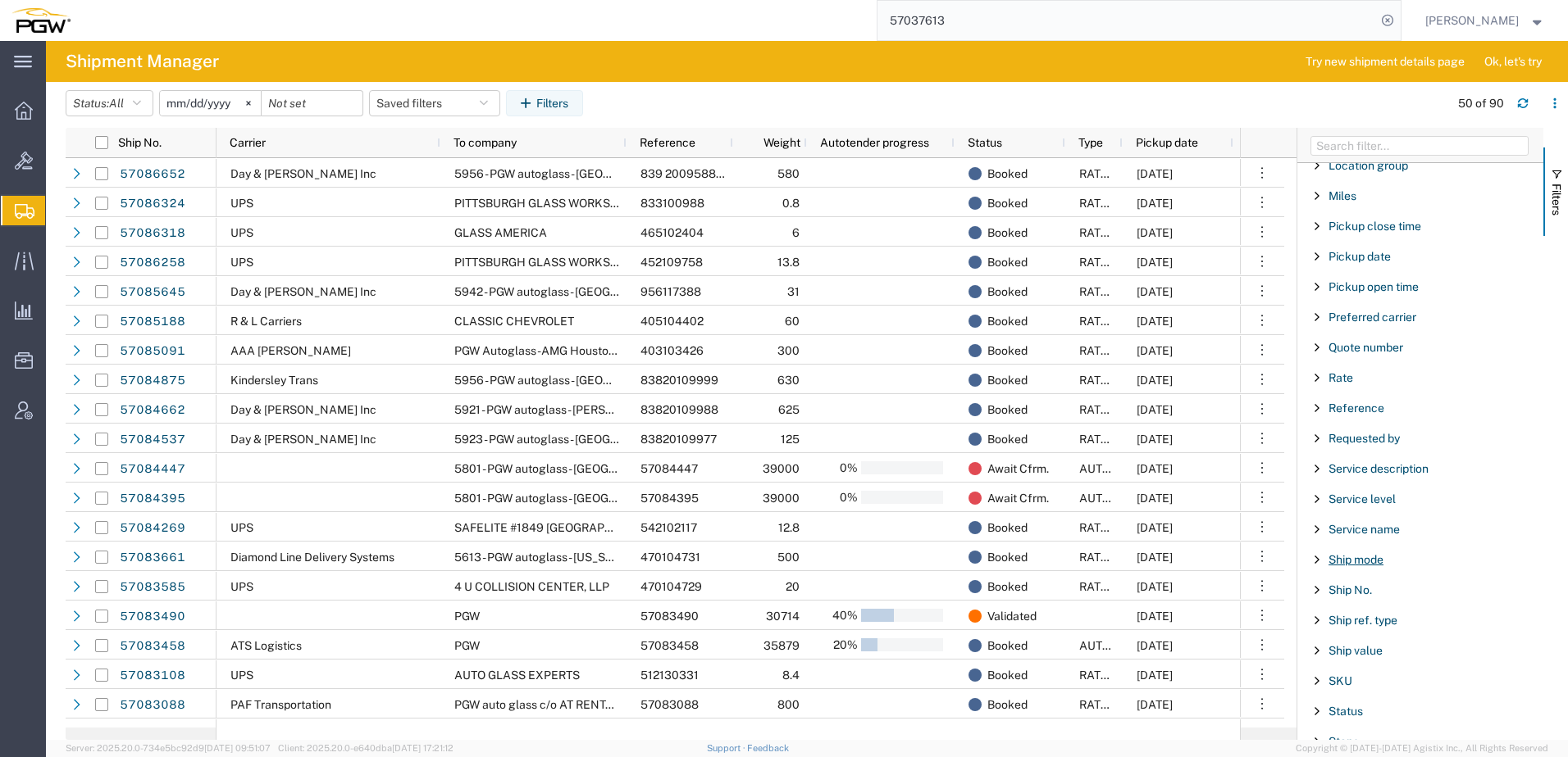
click at [1363, 560] on span "Ship mode" at bounding box center [1356, 560] width 55 height 13
click at [1349, 646] on input "Filter List 66 Filters" at bounding box center [1426, 644] width 214 height 27
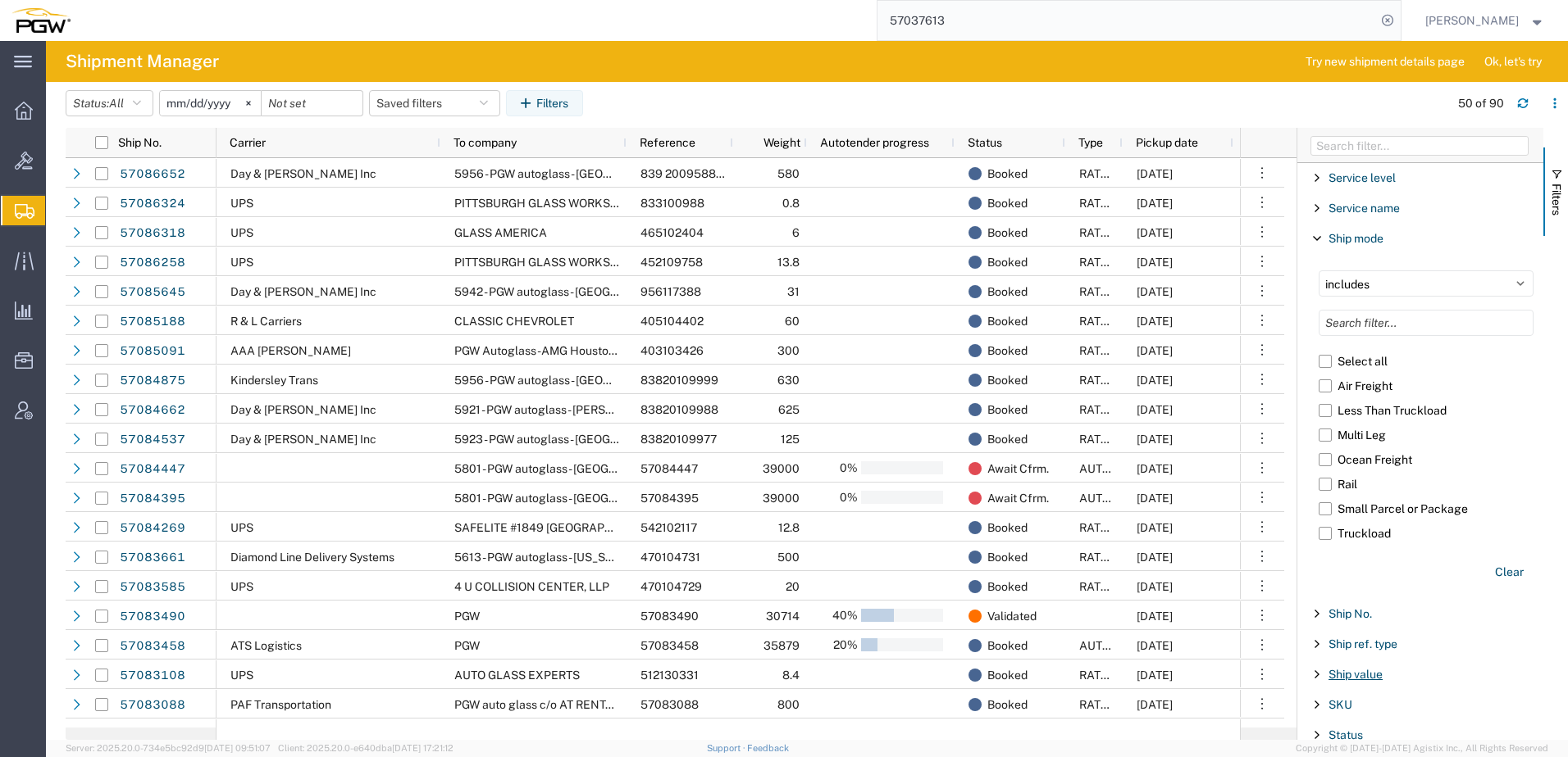
scroll to position [1311, 0]
click at [1327, 526] on label "Truckload" at bounding box center [1426, 527] width 214 height 25
click at [0, 0] on input "Truckload" at bounding box center [0, 0] width 0 height 0
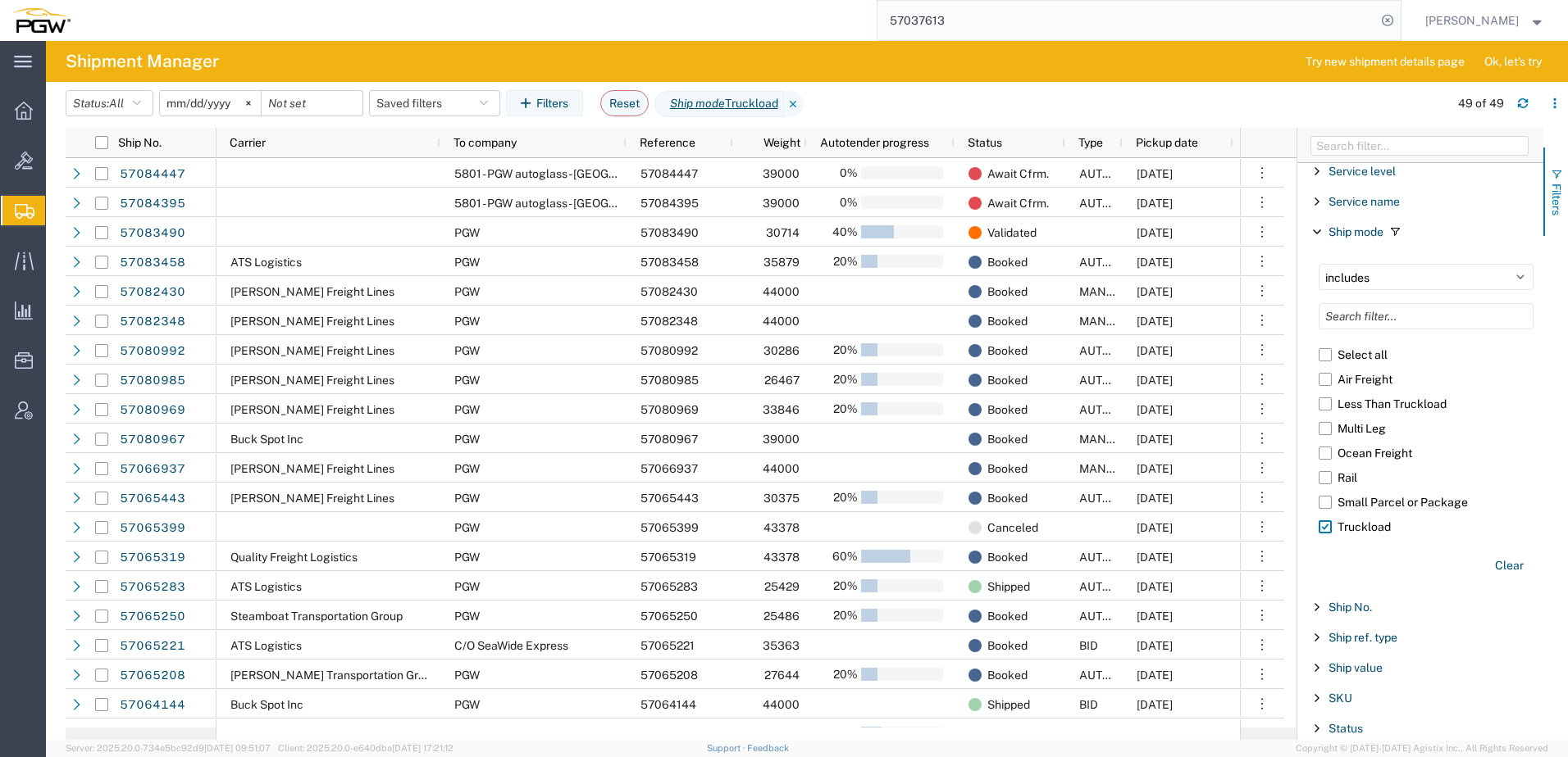
click at [1560, 184] on span "Filters" at bounding box center [1556, 199] width 13 height 32
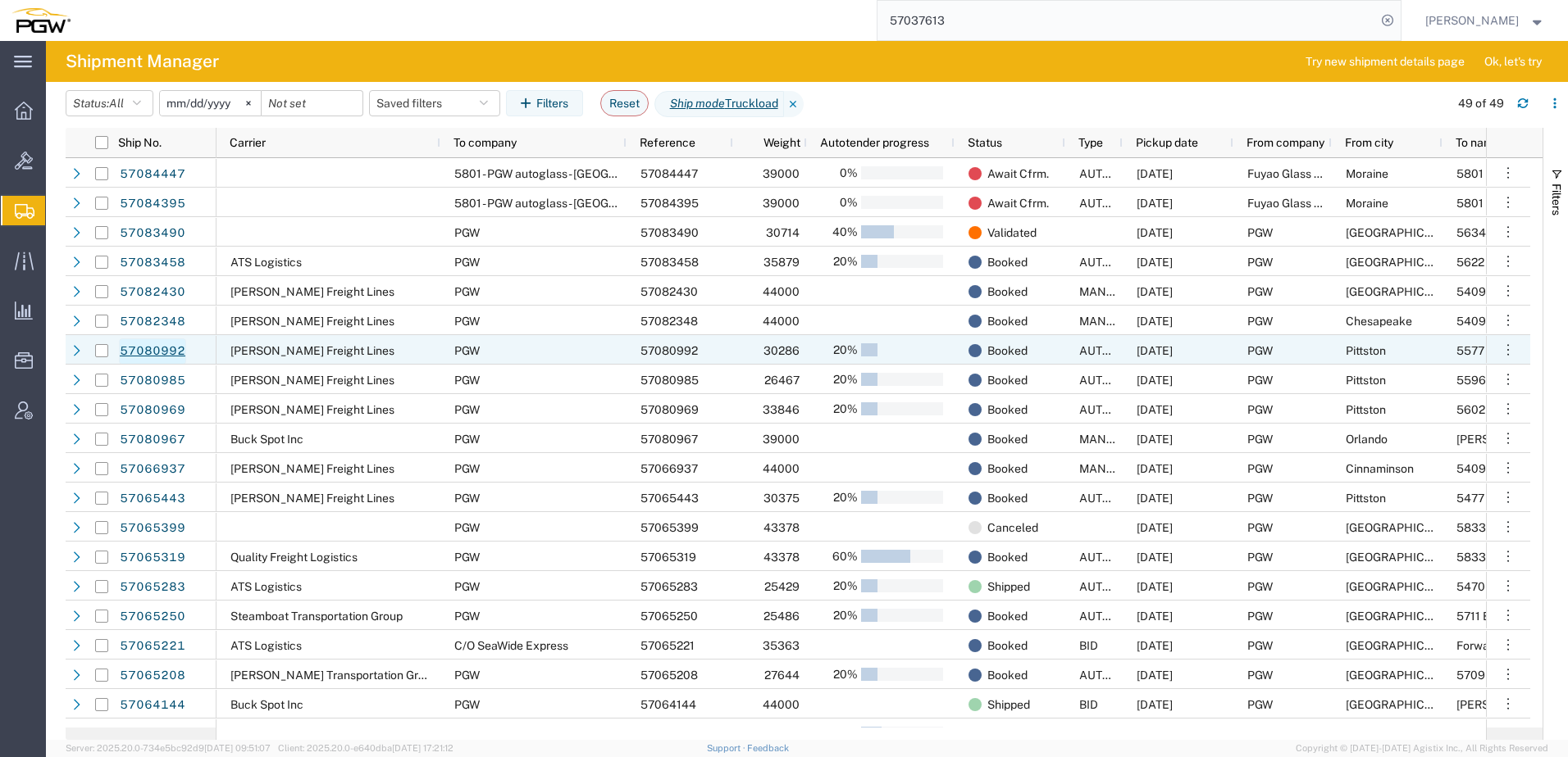
click at [141, 351] on link "57080992" at bounding box center [152, 351] width 67 height 27
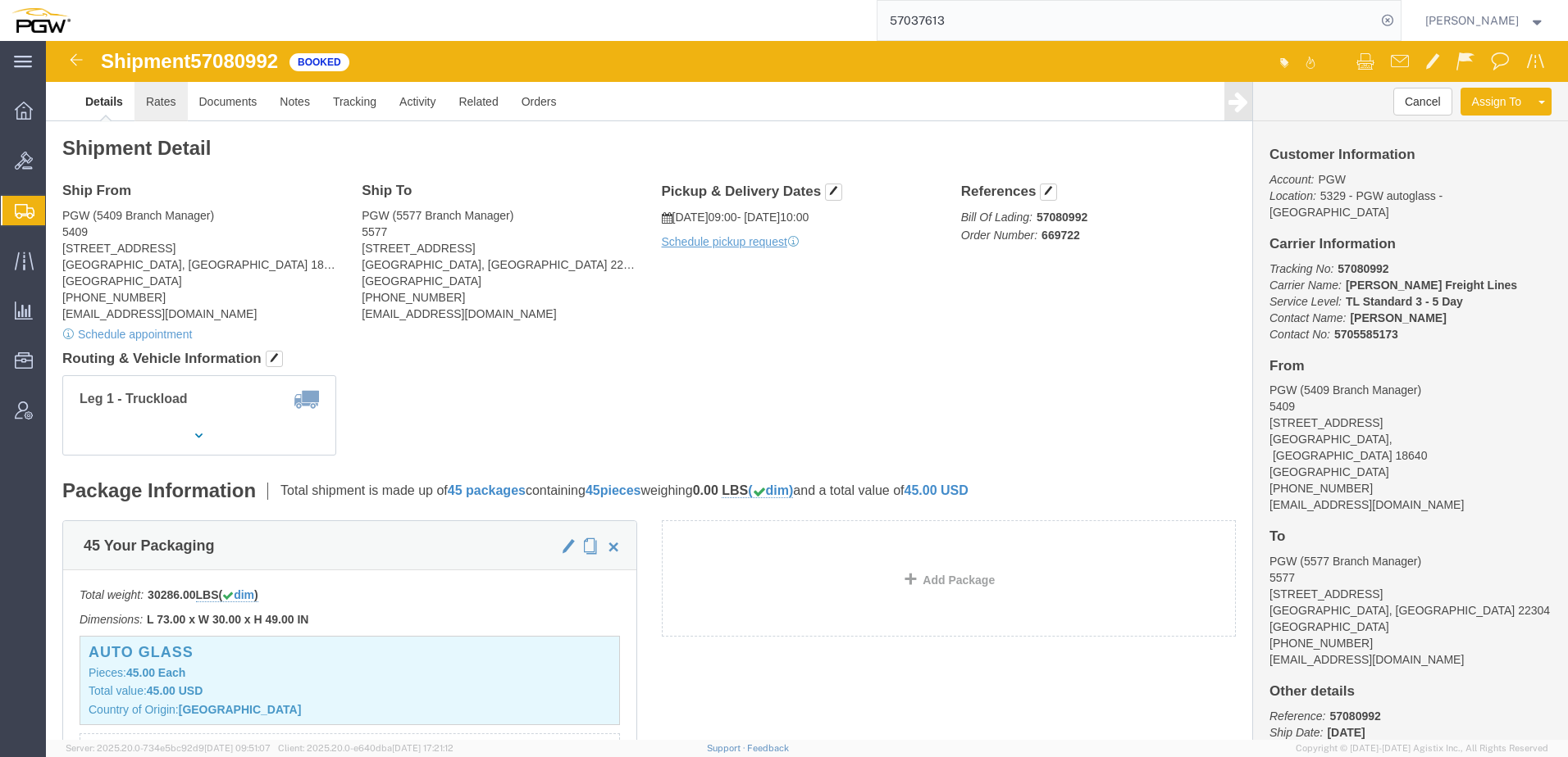
click link "Rates"
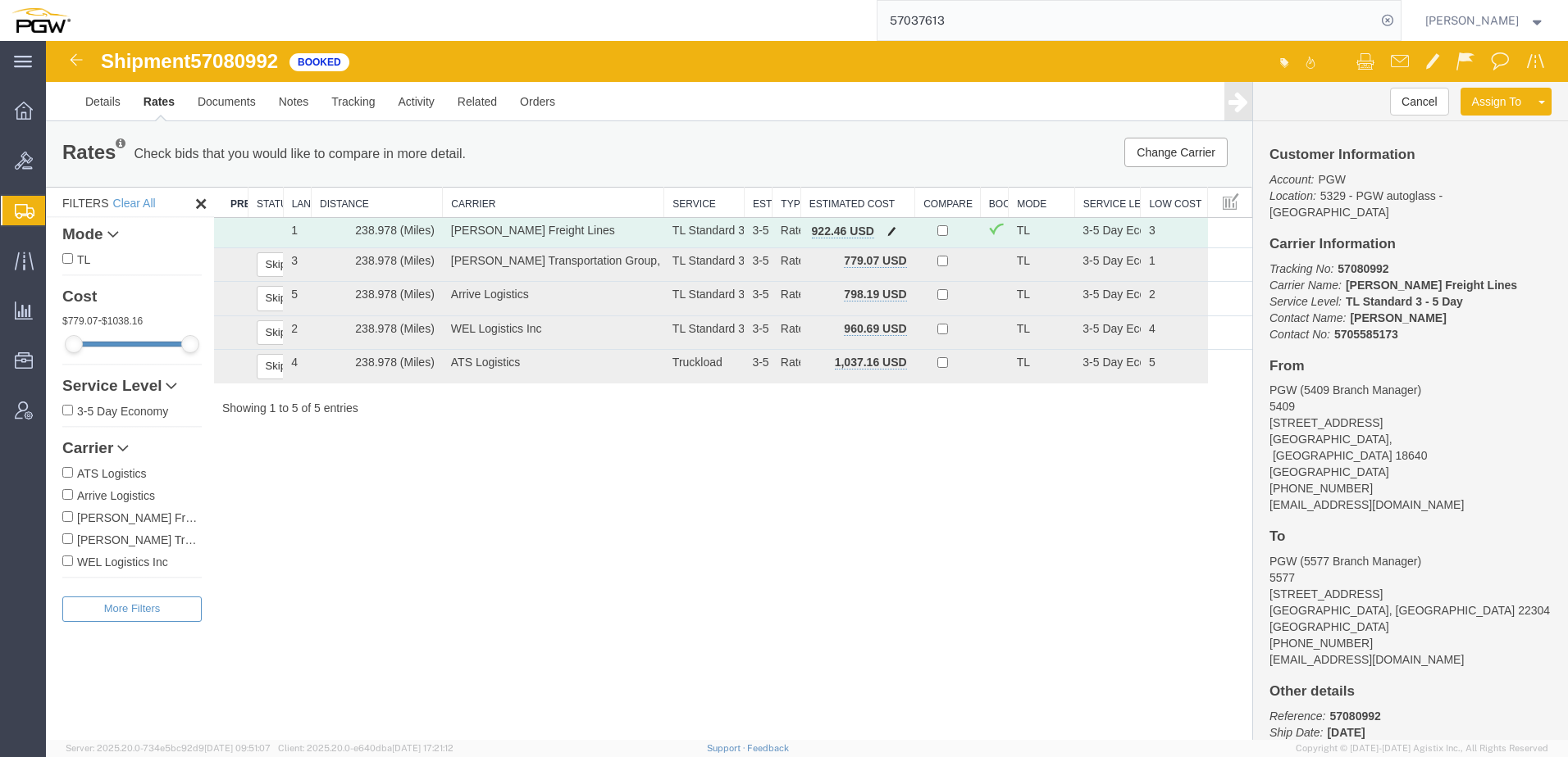
click at [894, 231] on span "button" at bounding box center [891, 231] width 9 height 12
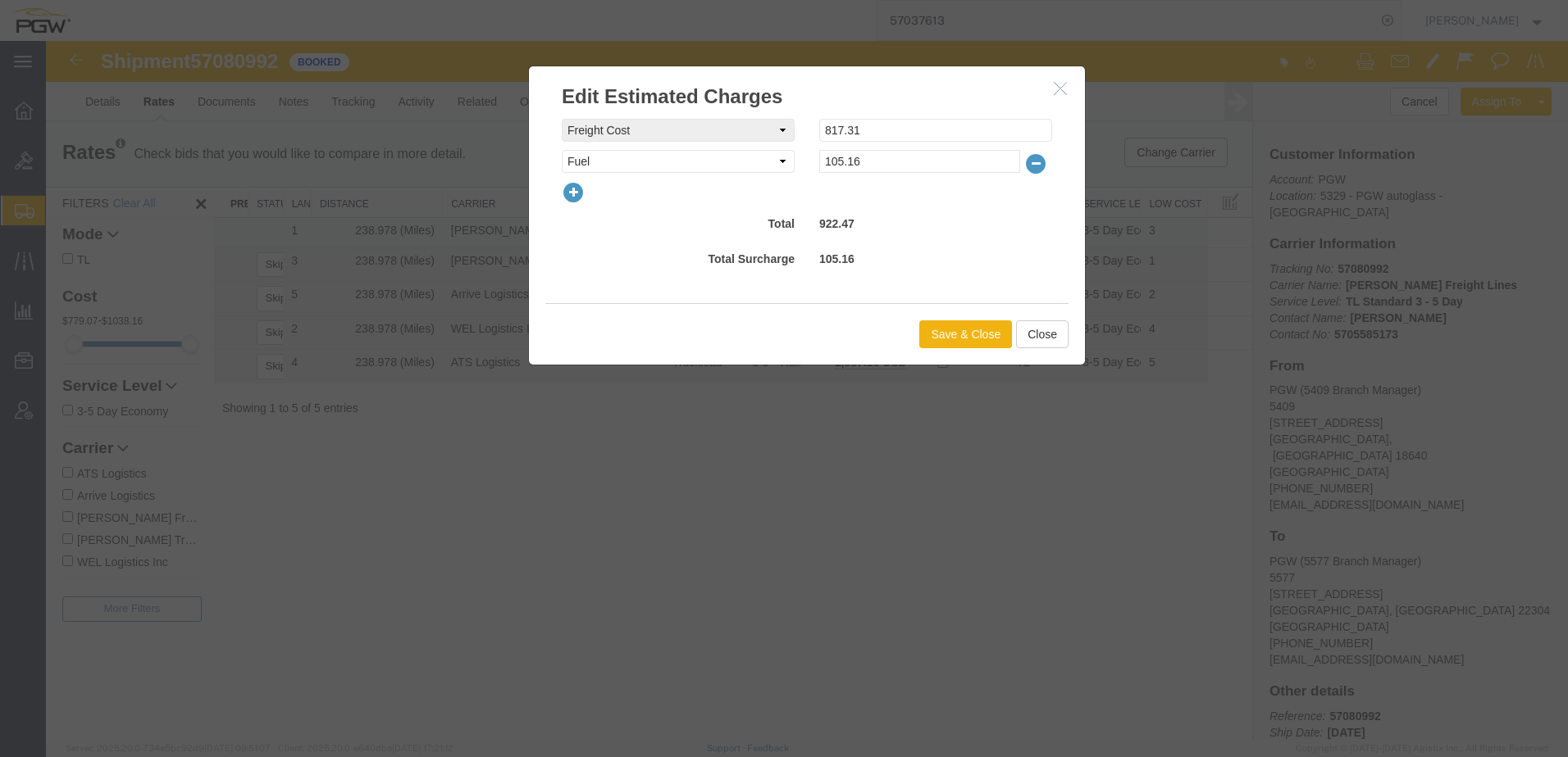
click at [1060, 89] on icon "button" at bounding box center [1060, 88] width 13 height 14
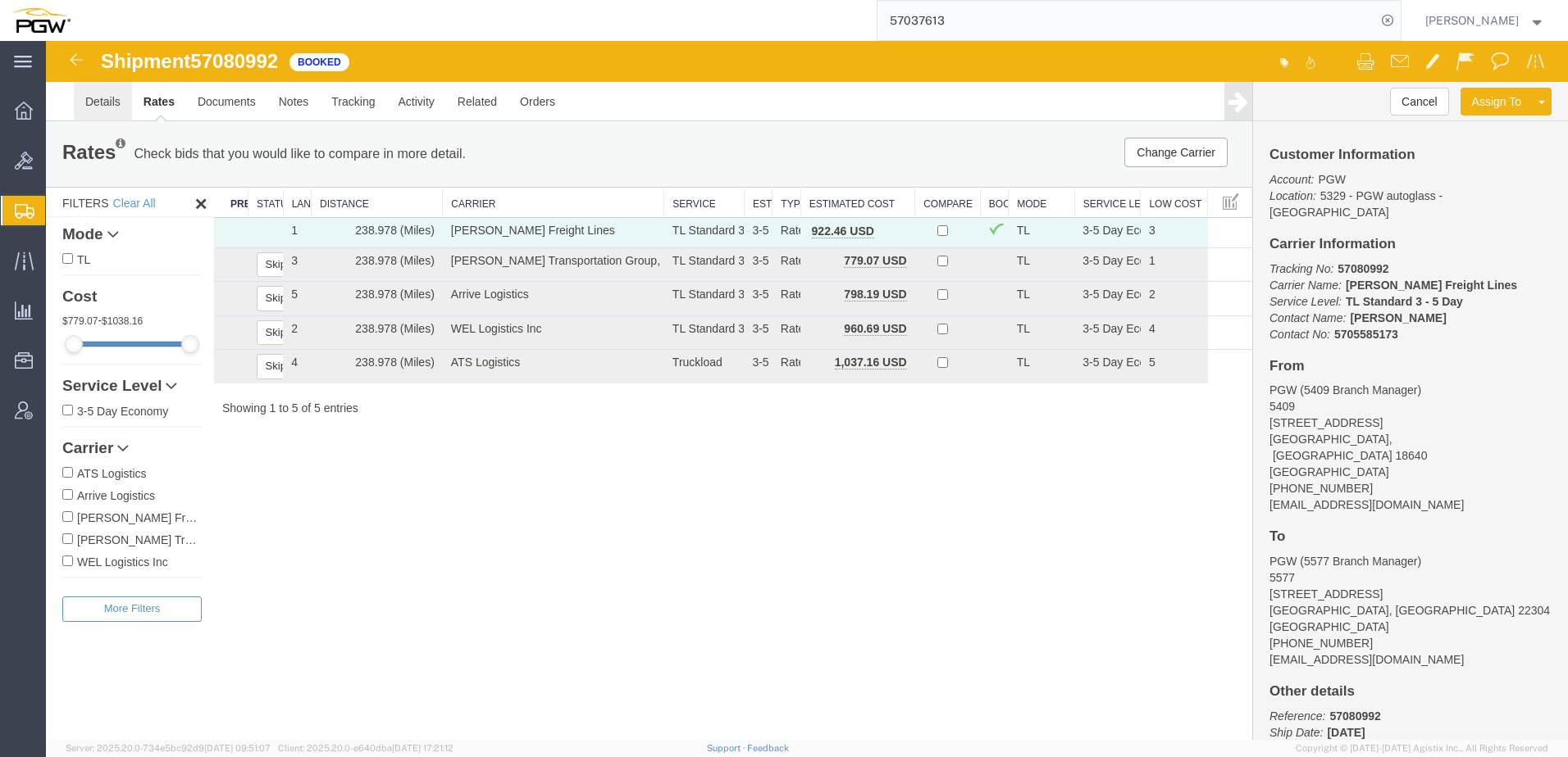
click at [103, 98] on link "Details" at bounding box center [103, 101] width 58 height 39
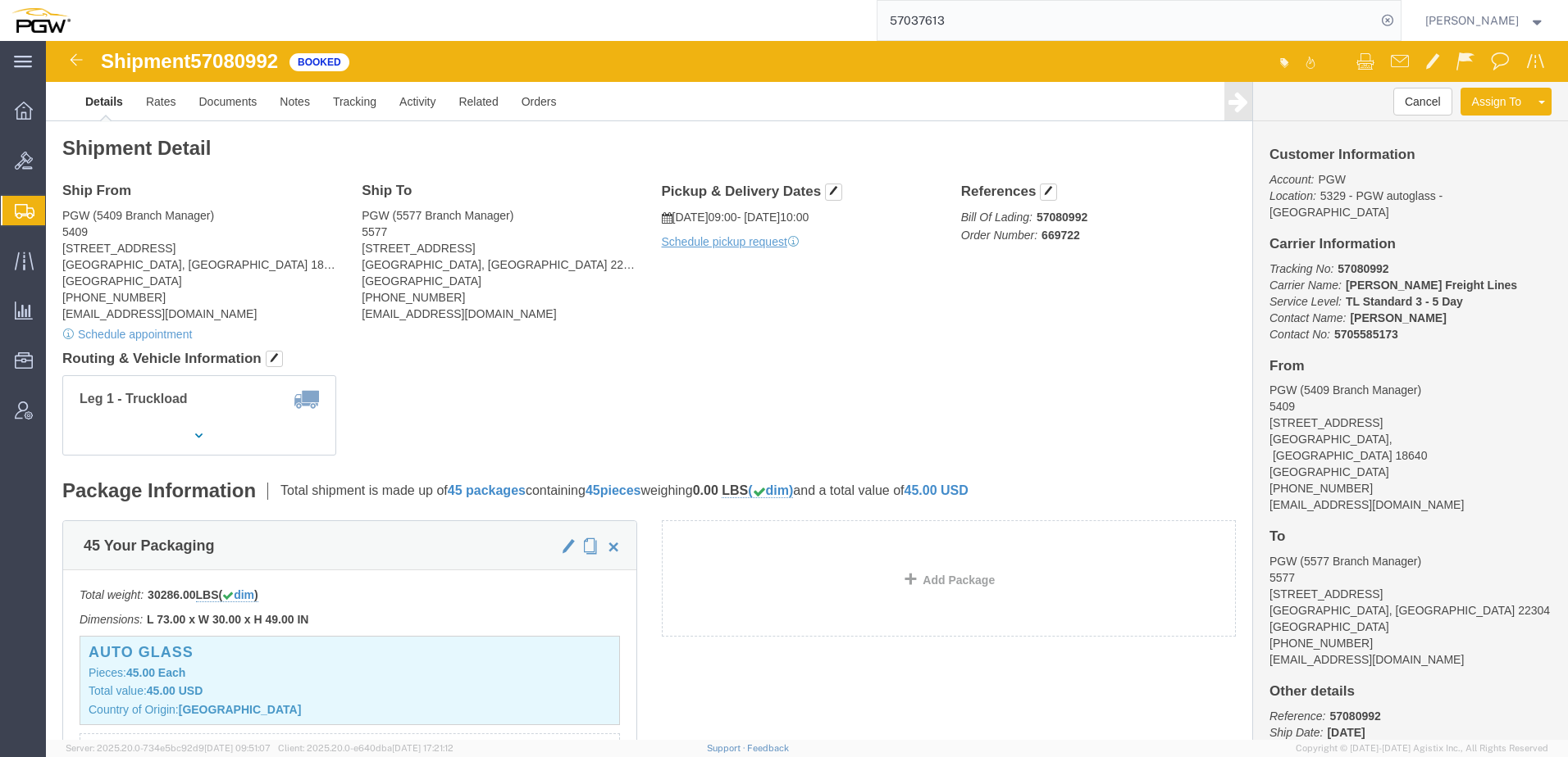
click at [0, 0] on span "Shipment Manager" at bounding box center [0, 0] width 0 height 0
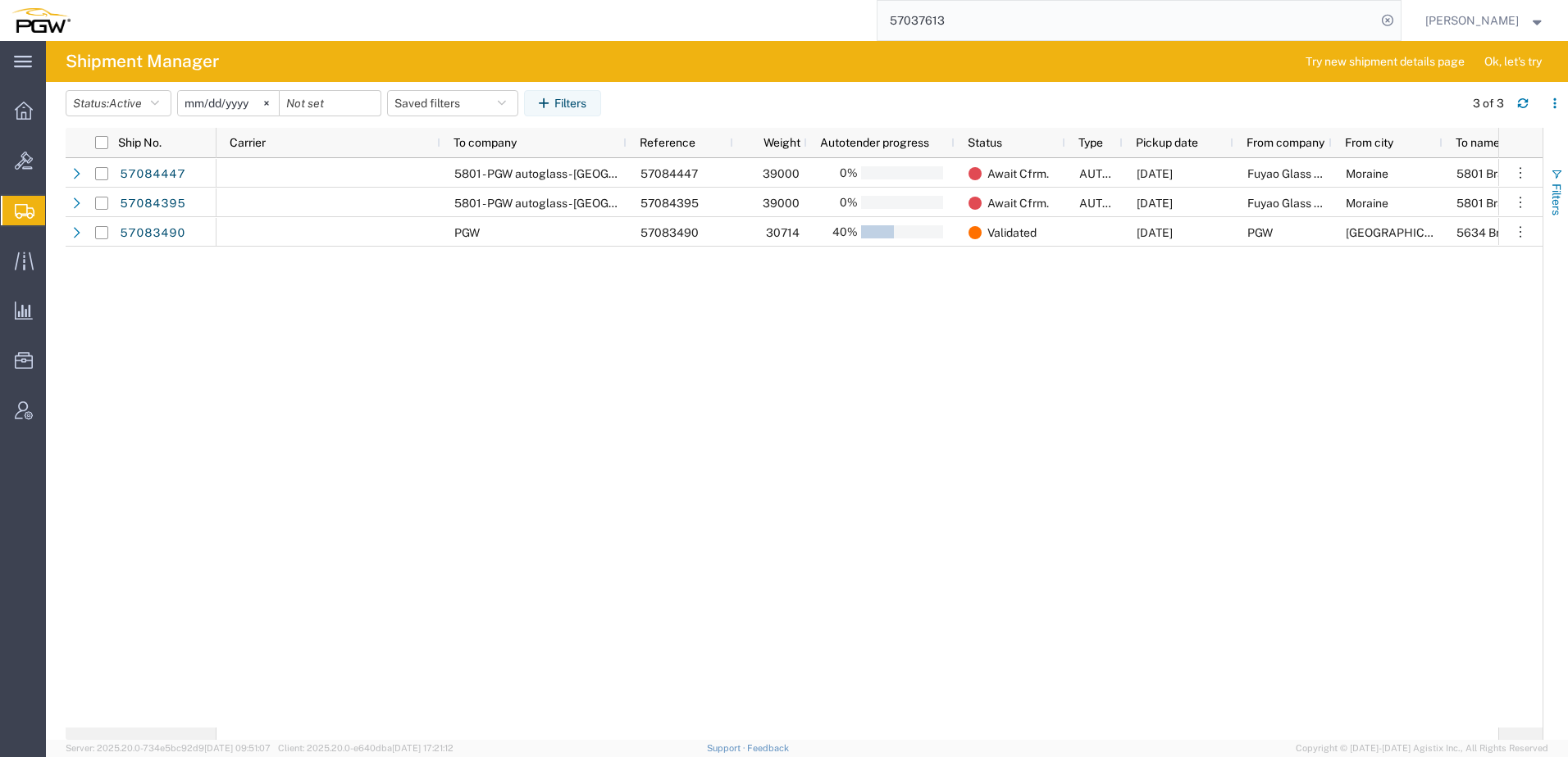
click at [1552, 188] on span "Filters" at bounding box center [1556, 199] width 13 height 32
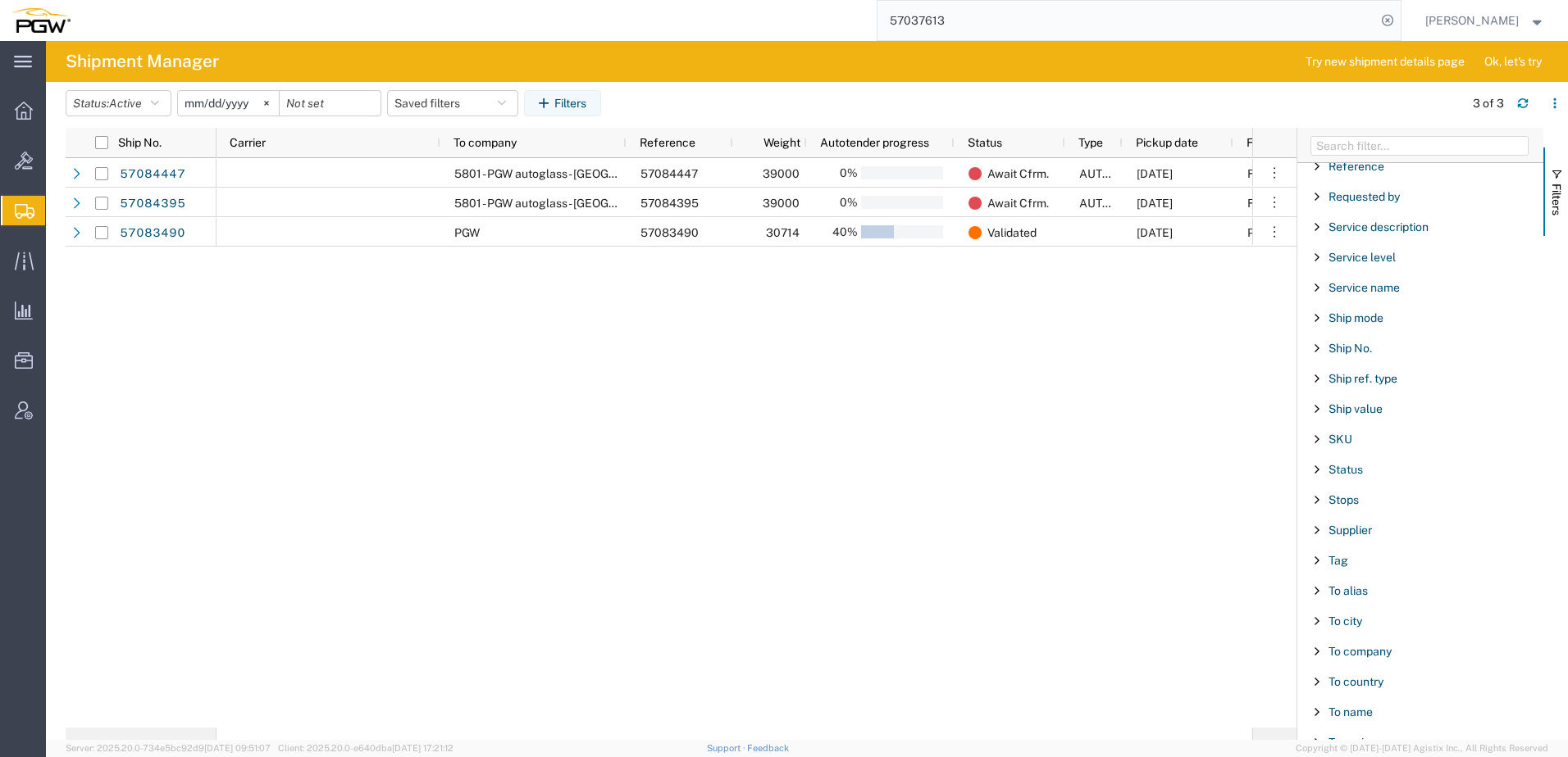
scroll to position [1229, 0]
click at [1358, 316] on span "Ship mode" at bounding box center [1356, 314] width 55 height 13
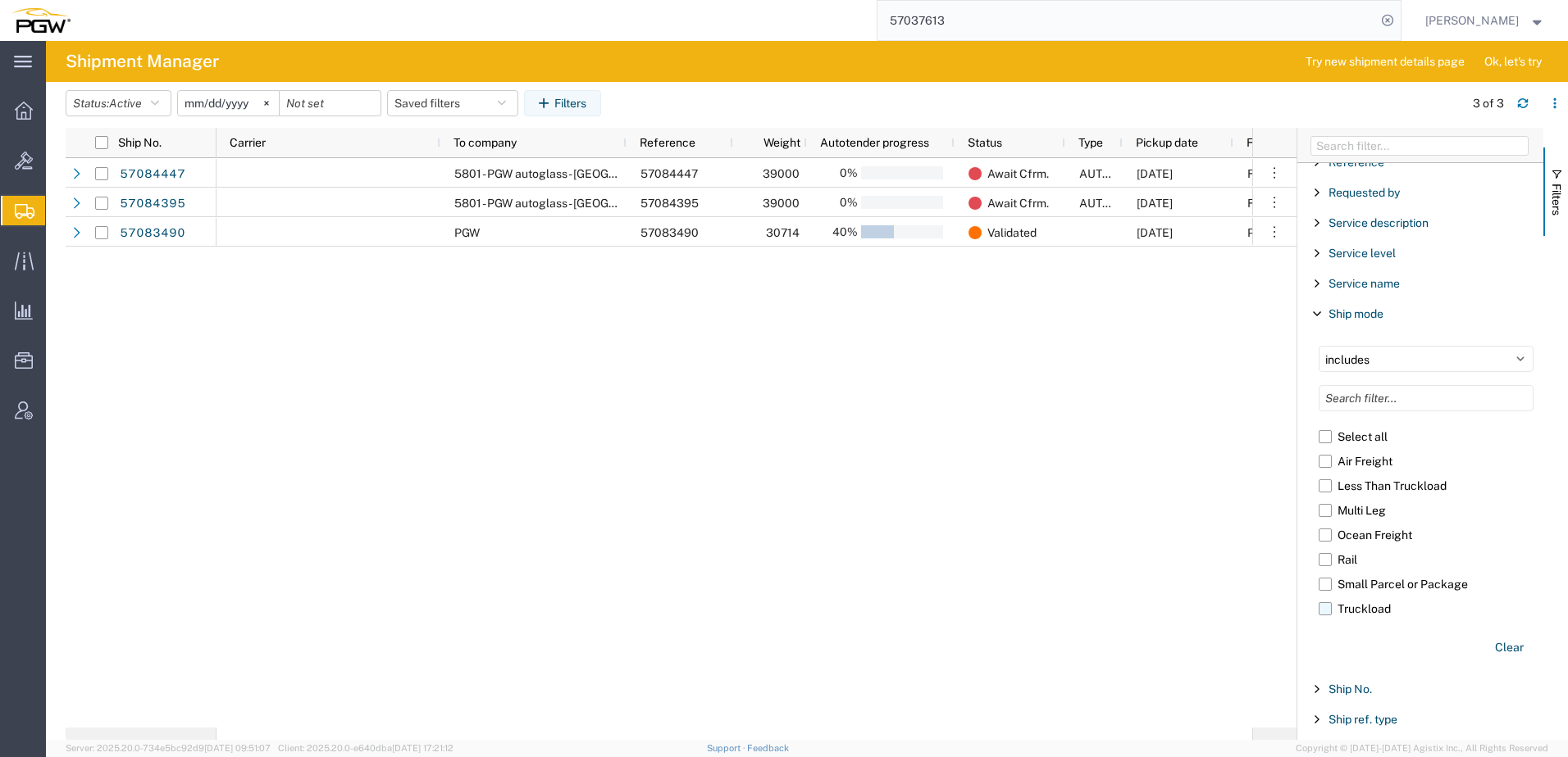
click at [1337, 611] on label "Truckload" at bounding box center [1426, 609] width 214 height 25
click at [0, 0] on input "Truckload" at bounding box center [0, 0] width 0 height 0
click at [199, 107] on input "2025-09-09" at bounding box center [228, 103] width 101 height 25
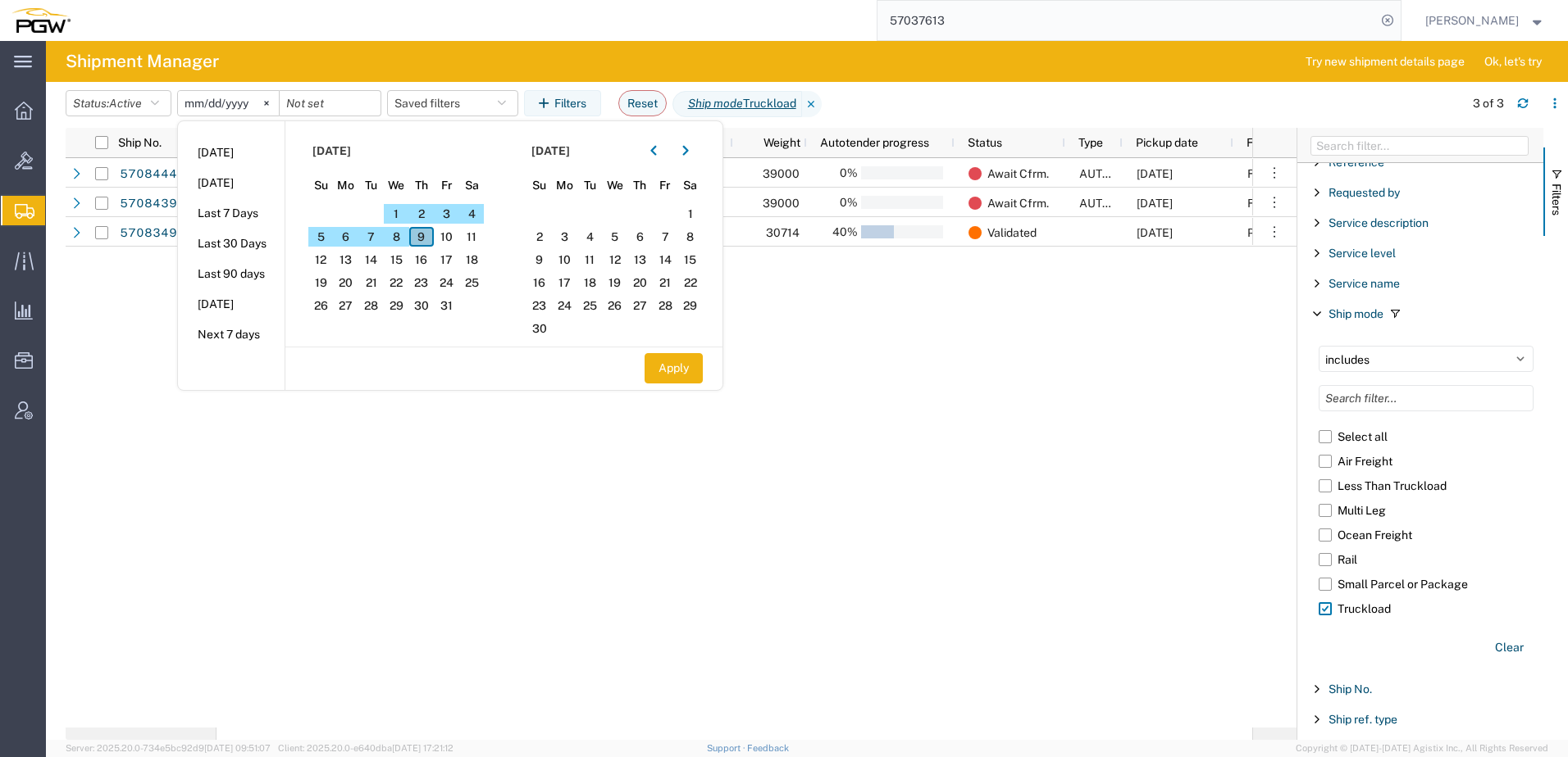
click at [431, 239] on span "9" at bounding box center [422, 237] width 26 height 20
click at [690, 374] on button "Apply" at bounding box center [673, 368] width 58 height 30
type input "2025-10-09"
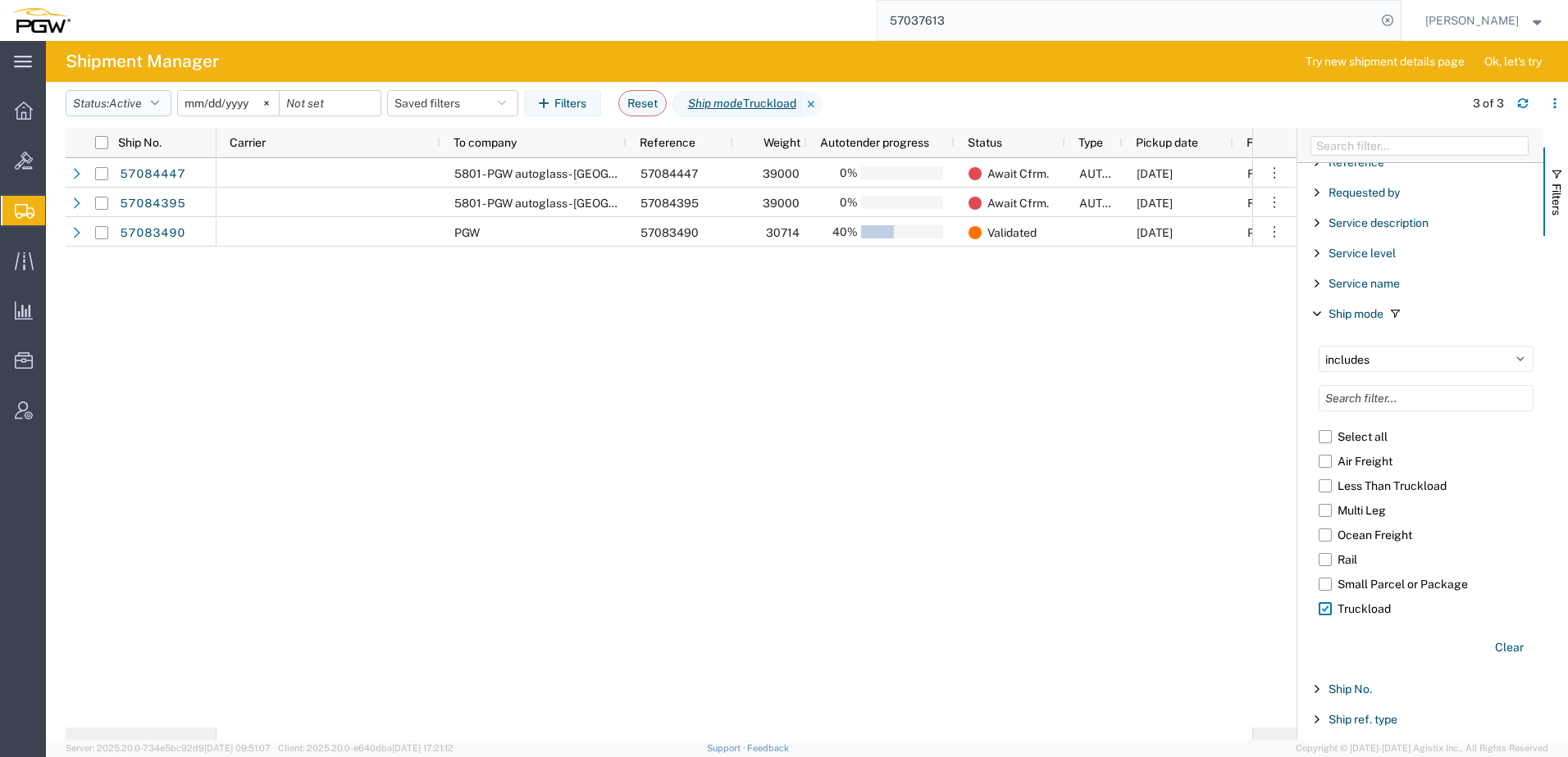
click at [108, 95] on button "Status: Active" at bounding box center [118, 103] width 106 height 27
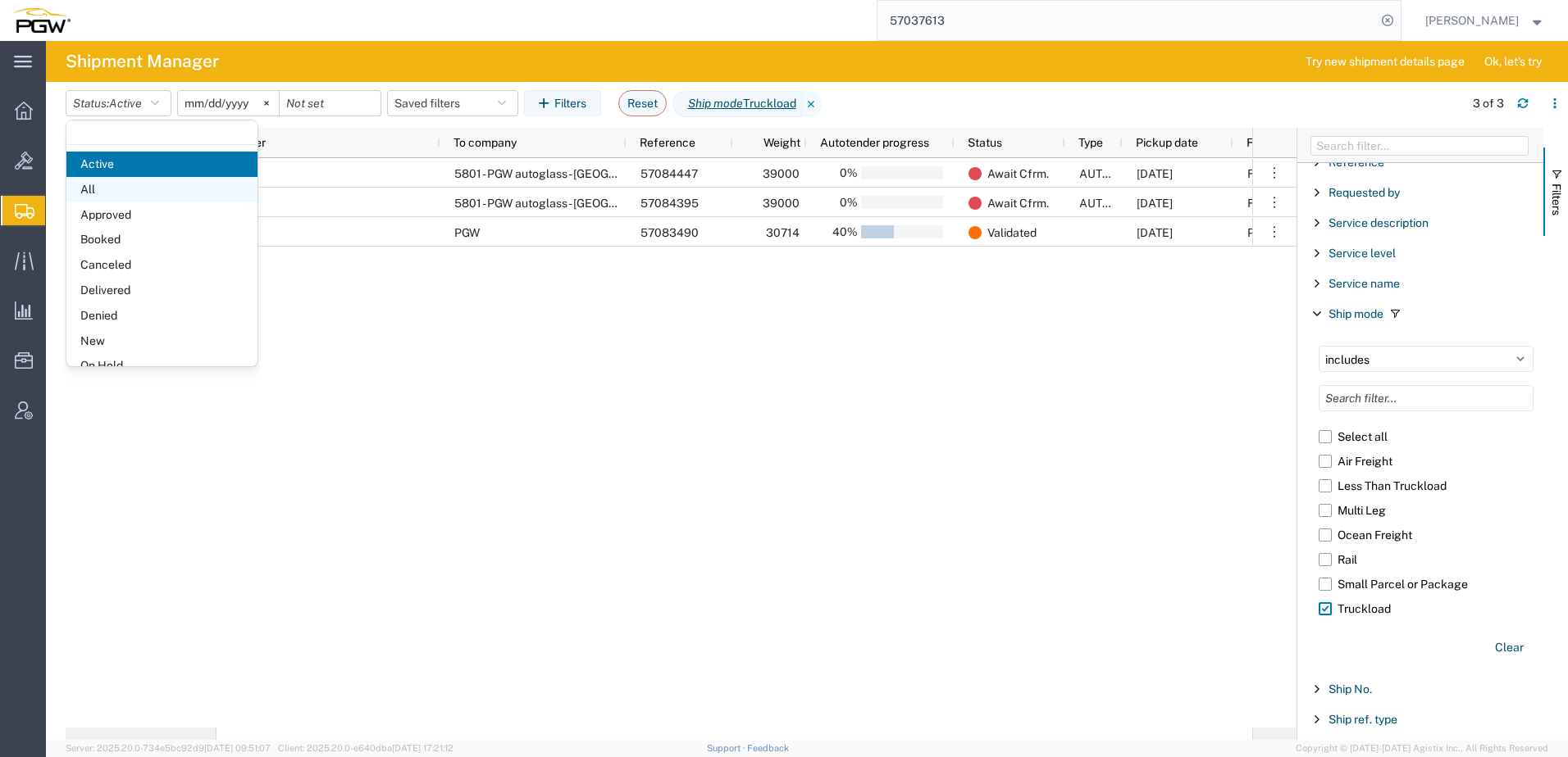
click at [111, 186] on span "All" at bounding box center [162, 189] width 191 height 26
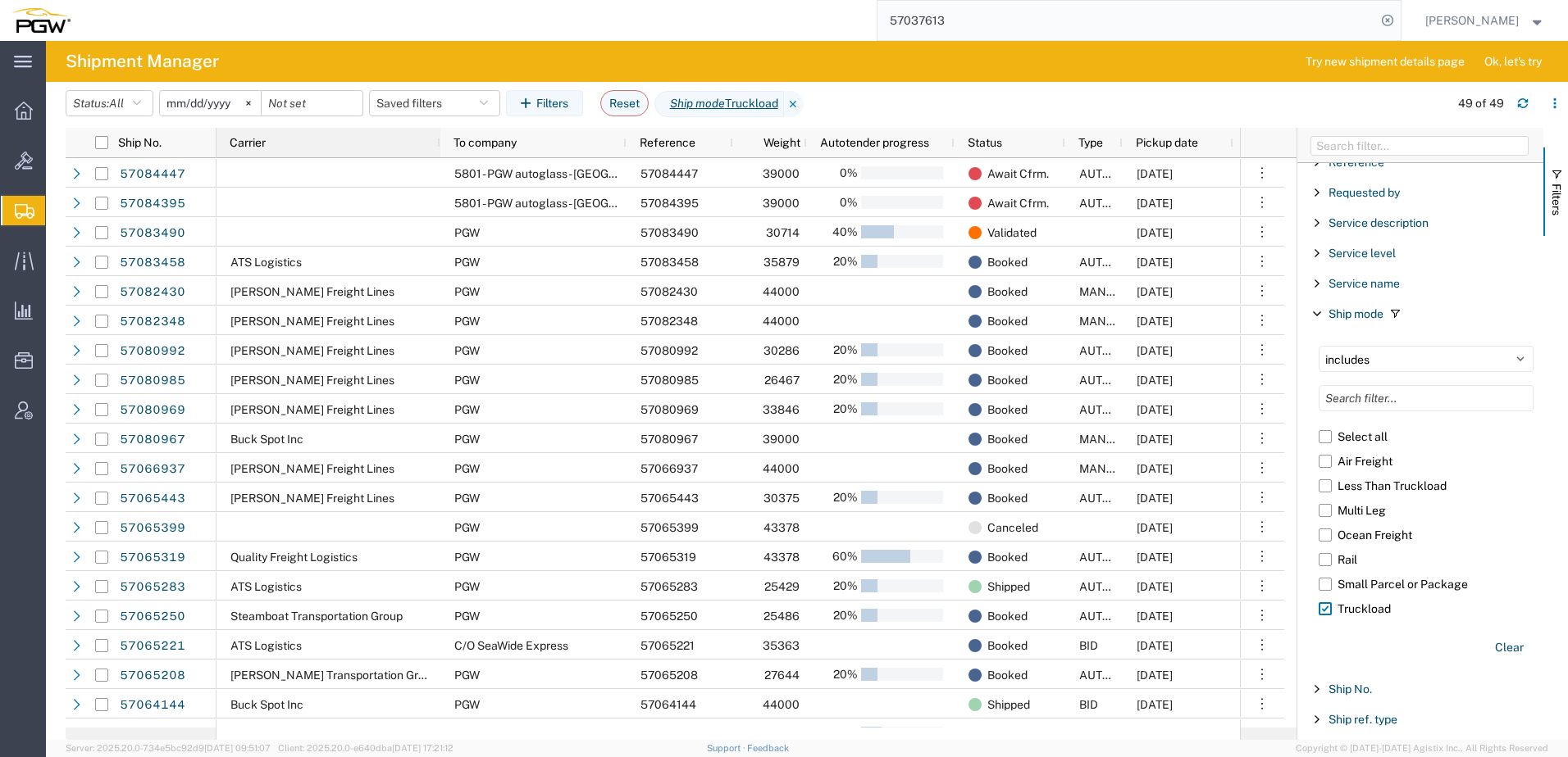
click at [254, 148] on span "Carrier" at bounding box center [247, 143] width 36 height 13
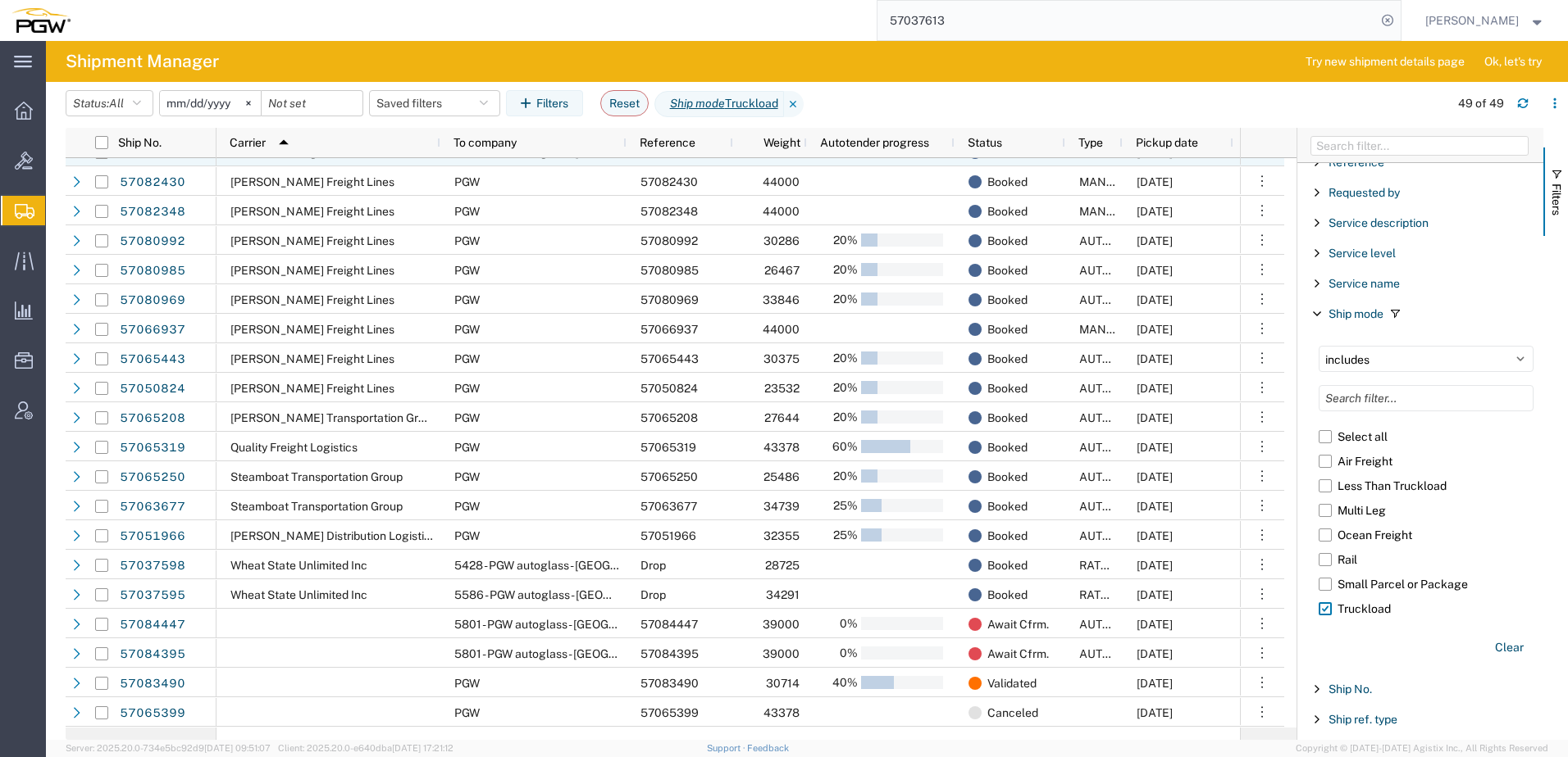
scroll to position [467, 0]
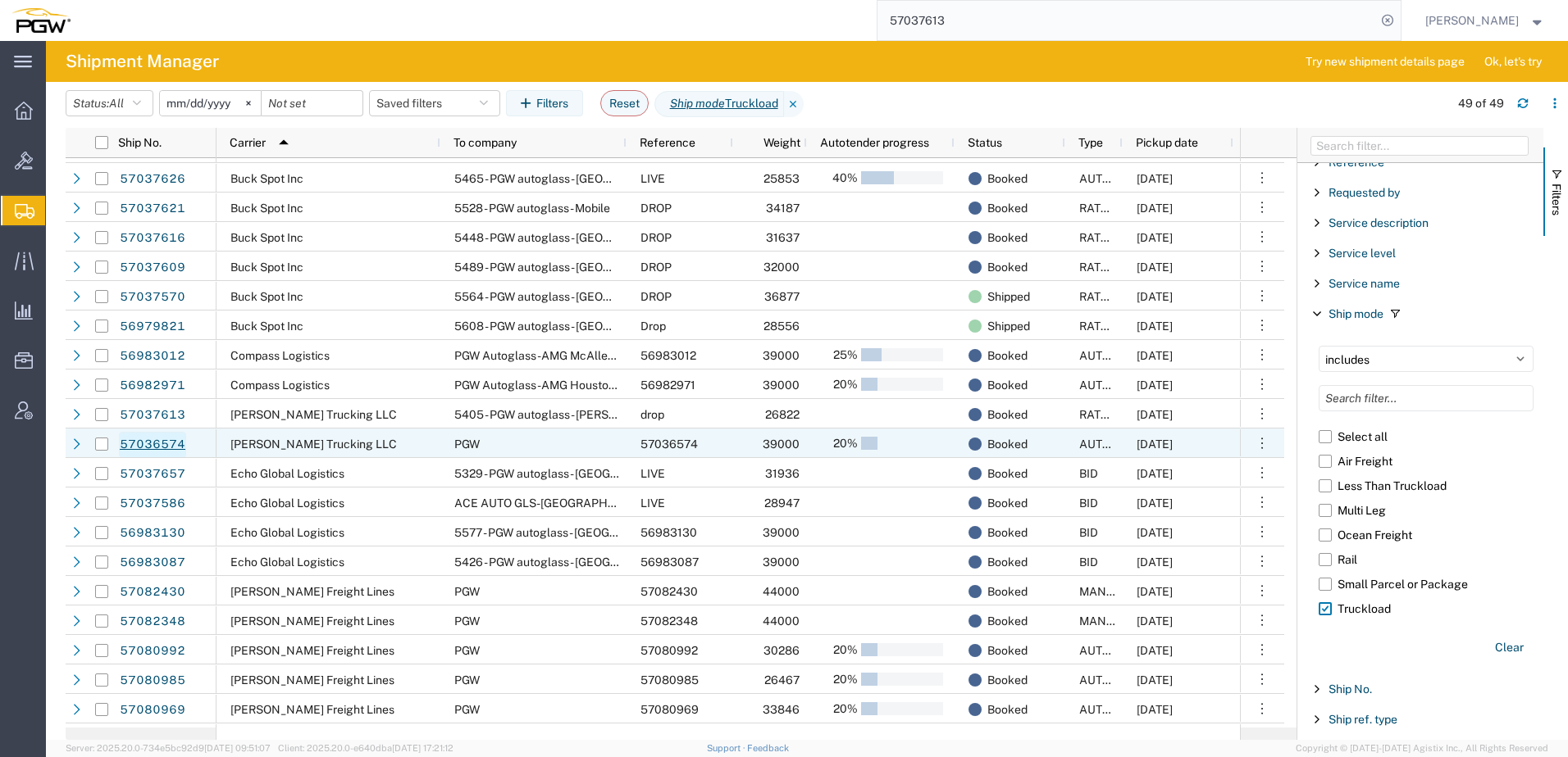
click at [158, 448] on link "57036574" at bounding box center [152, 445] width 67 height 27
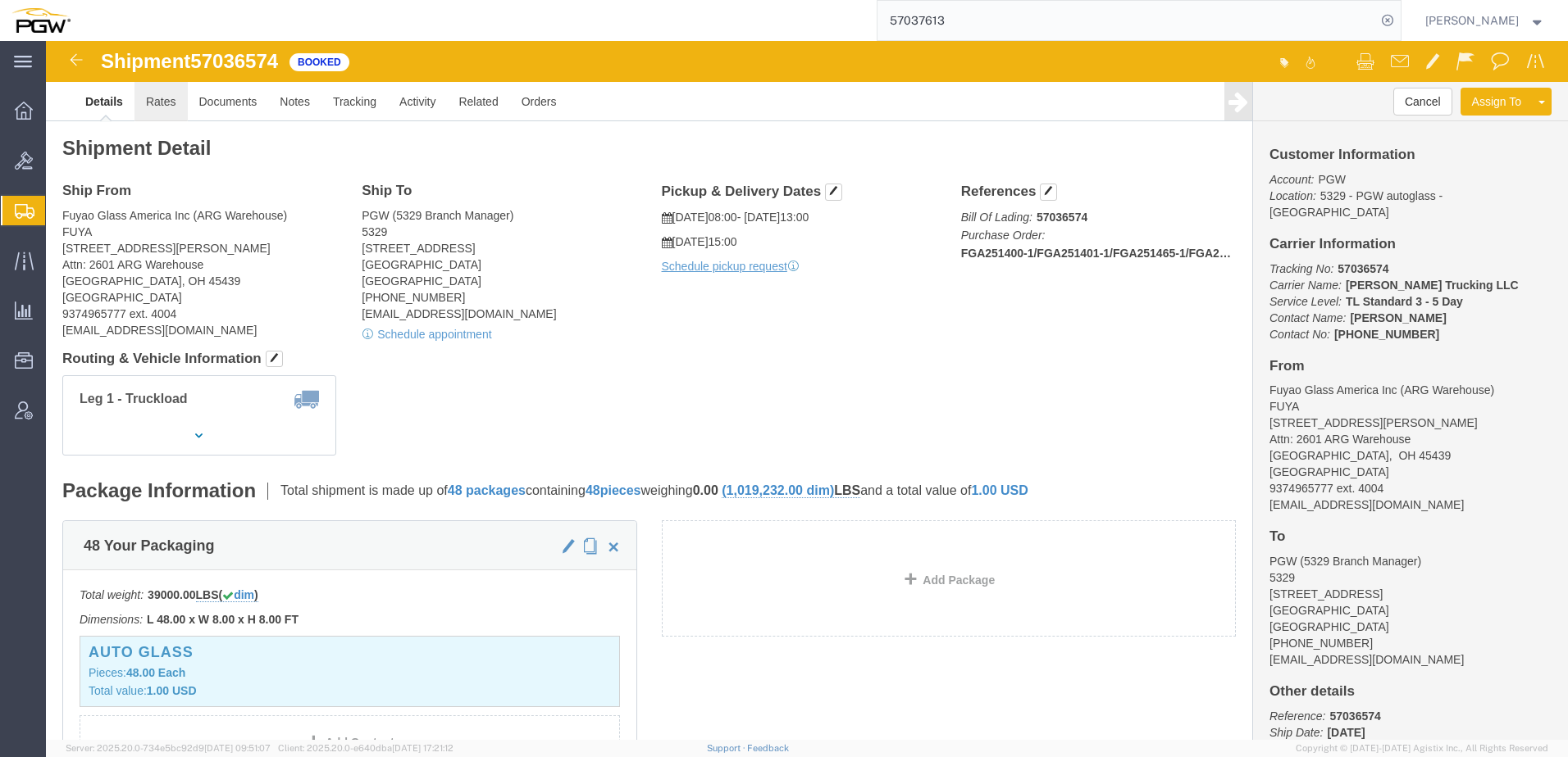
click link "Rates"
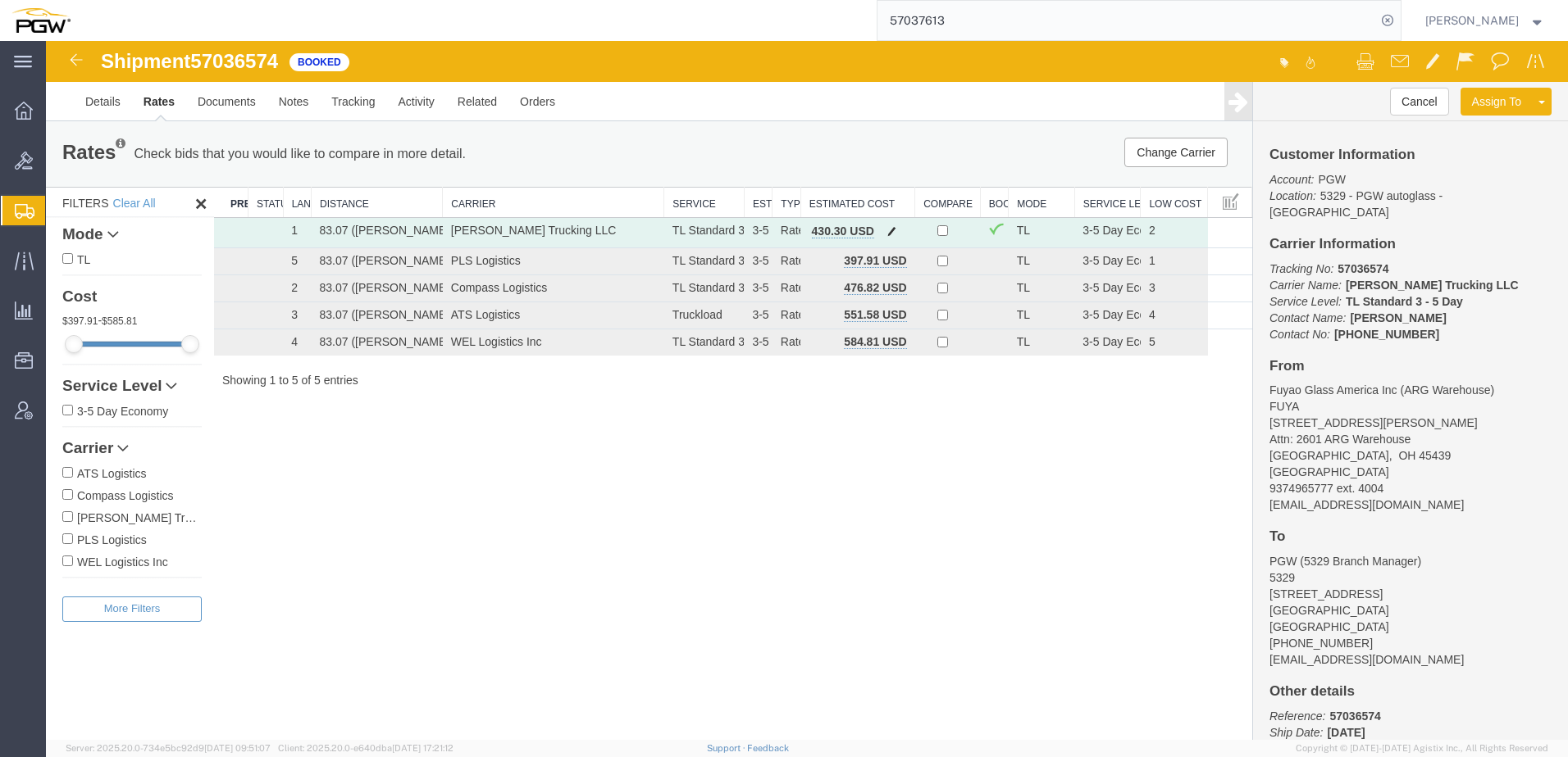
click at [887, 232] on span "button" at bounding box center [891, 231] width 9 height 12
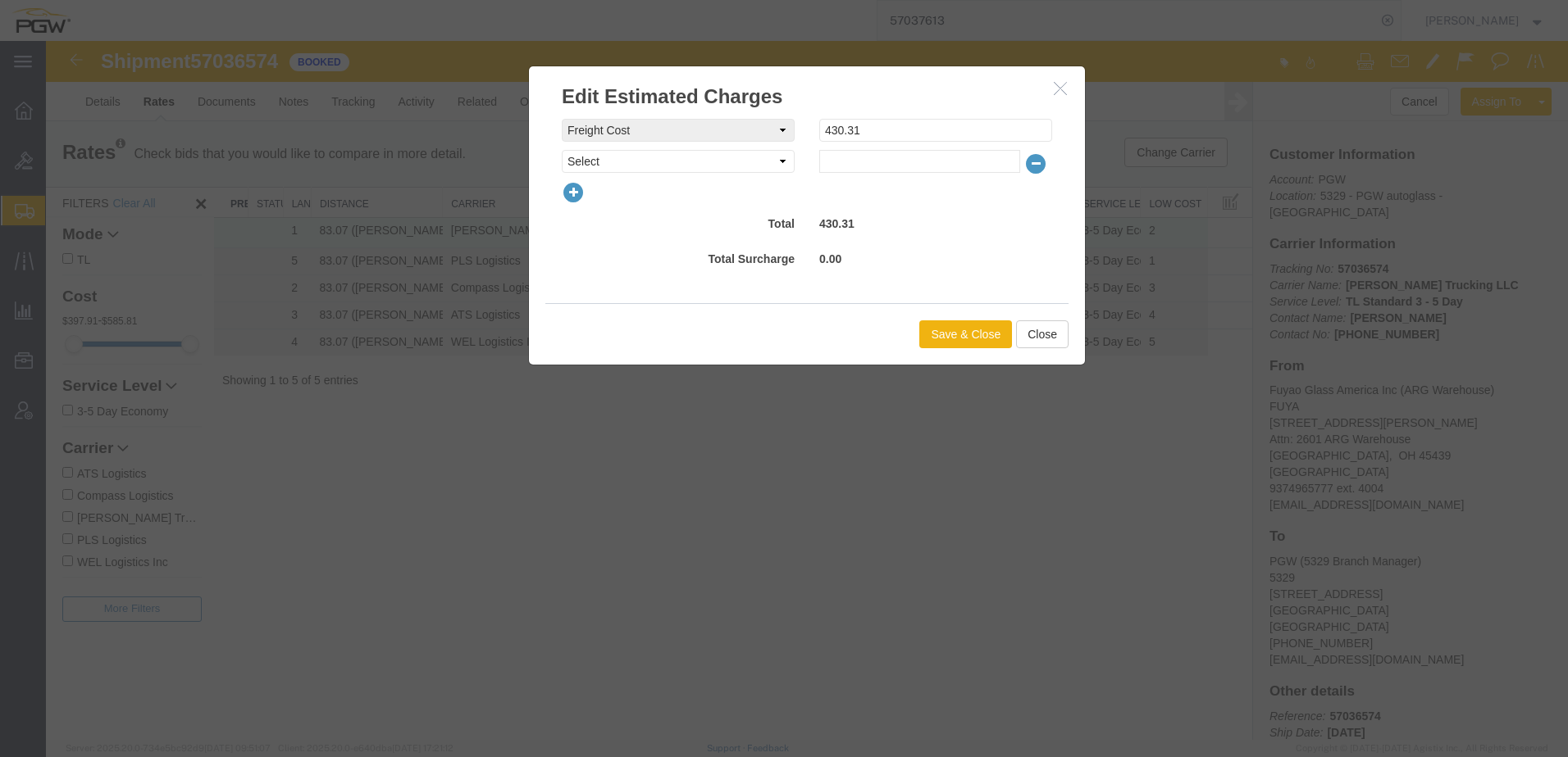
click at [1065, 86] on icon "button" at bounding box center [1060, 88] width 13 height 14
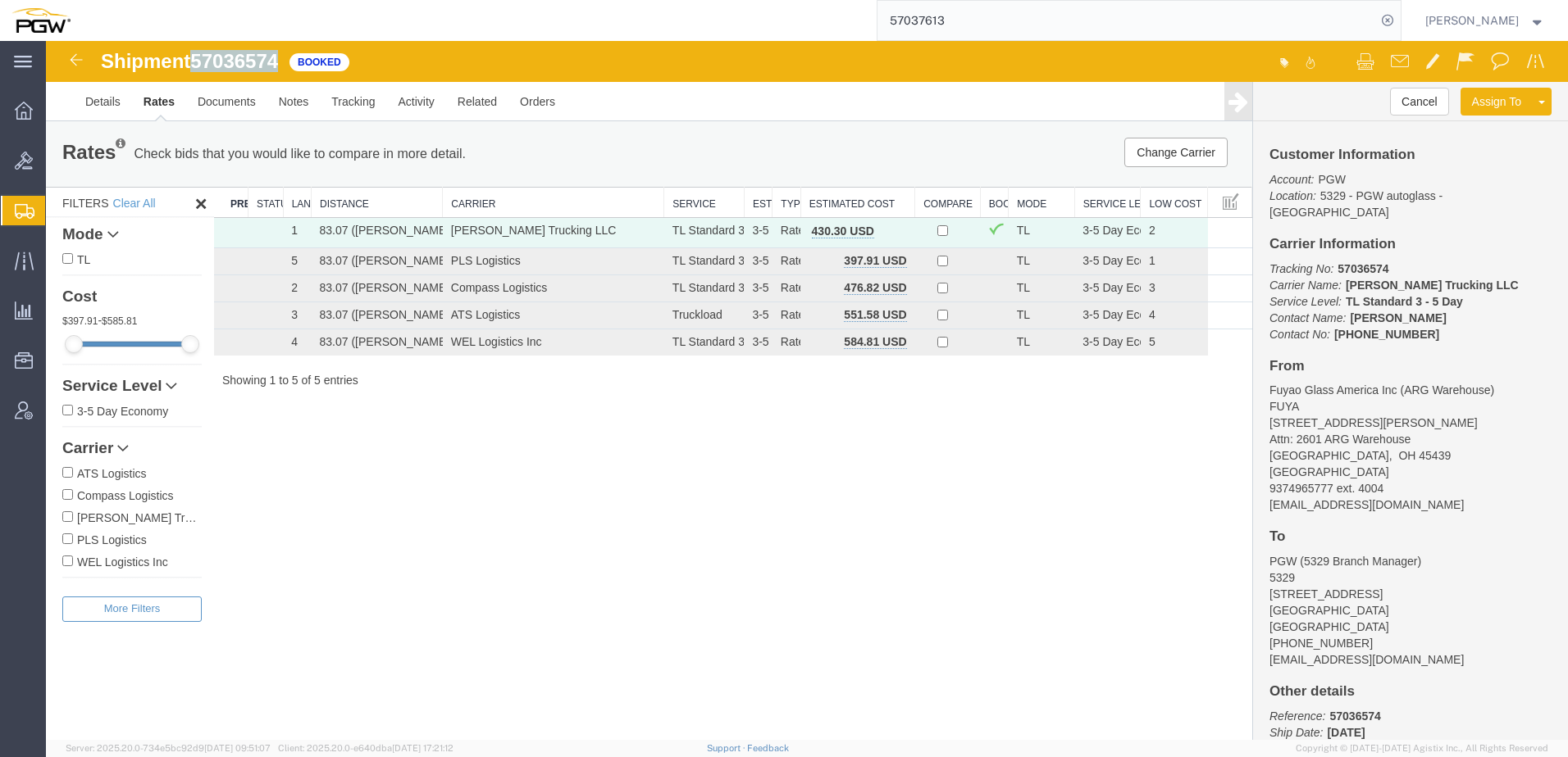
drag, startPoint x: 195, startPoint y: 61, endPoint x: 284, endPoint y: 56, distance: 89.1
click at [284, 56] on div "Shipment 57036574 5 of 5 Booked" at bounding box center [427, 66] width 759 height 31
copy span "57036574"
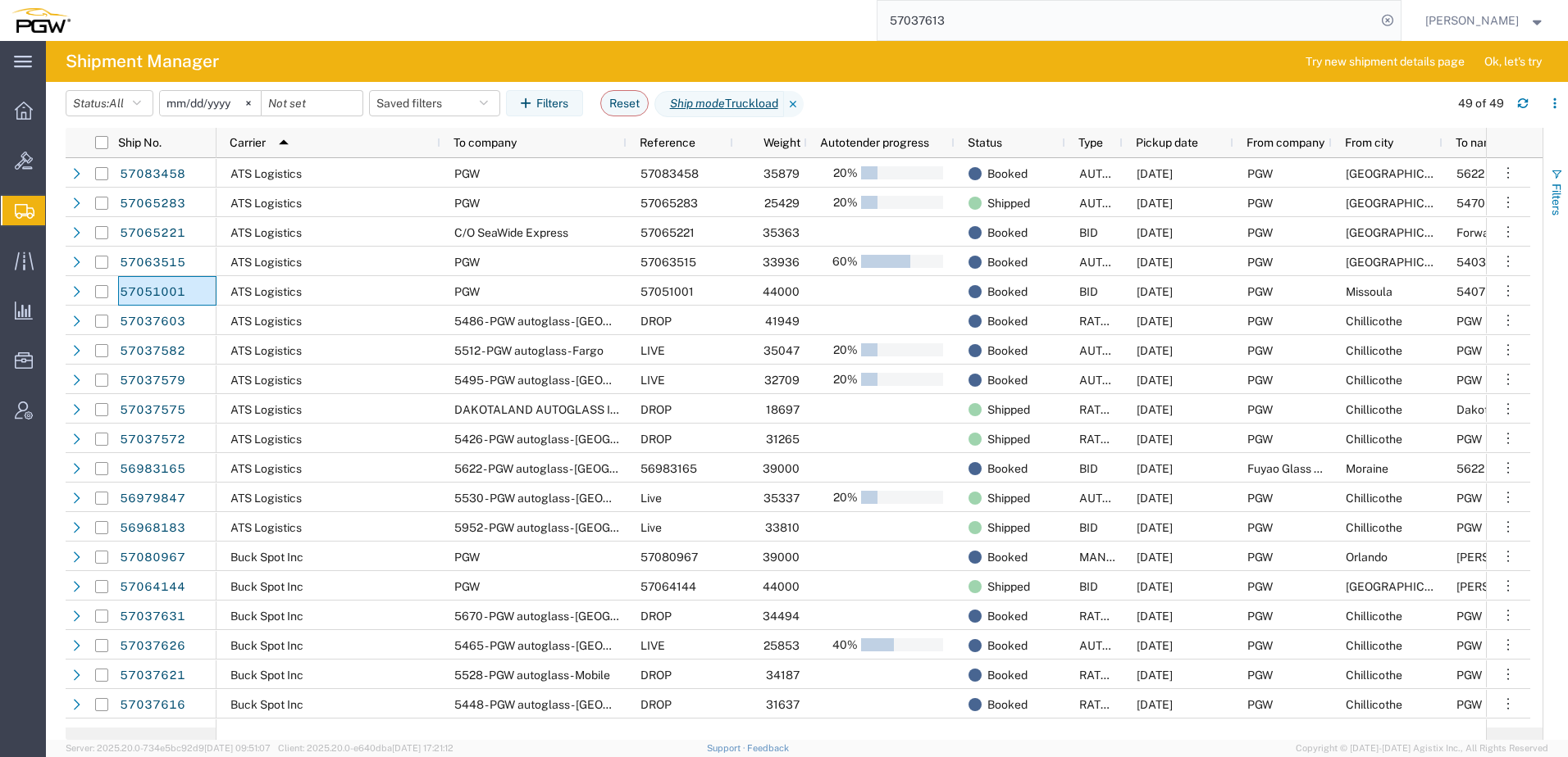
click at [1556, 202] on span "Filters" at bounding box center [1556, 199] width 13 height 32
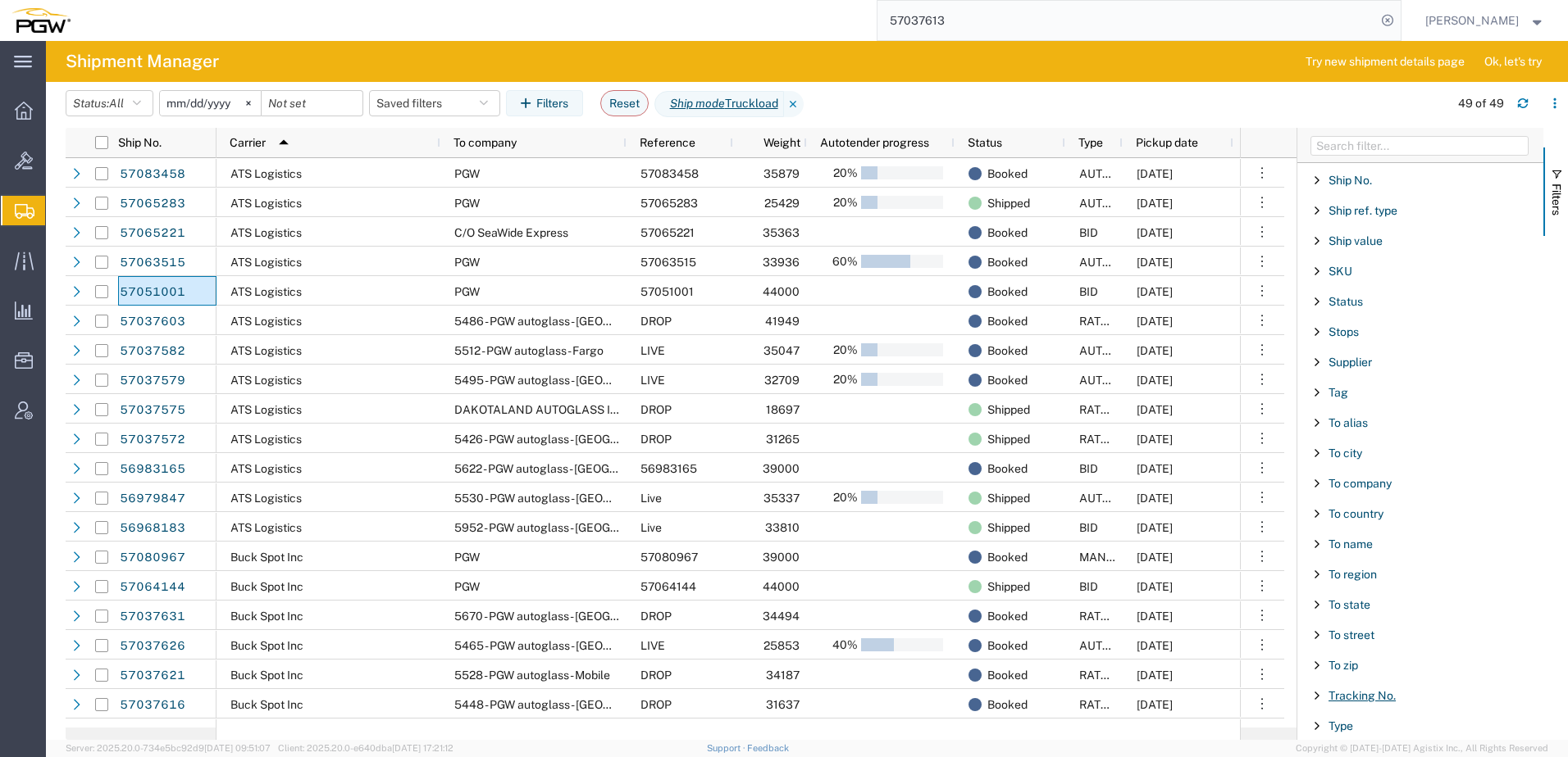
scroll to position [1424, 0]
click at [1326, 693] on div "Type" at bounding box center [1420, 696] width 246 height 30
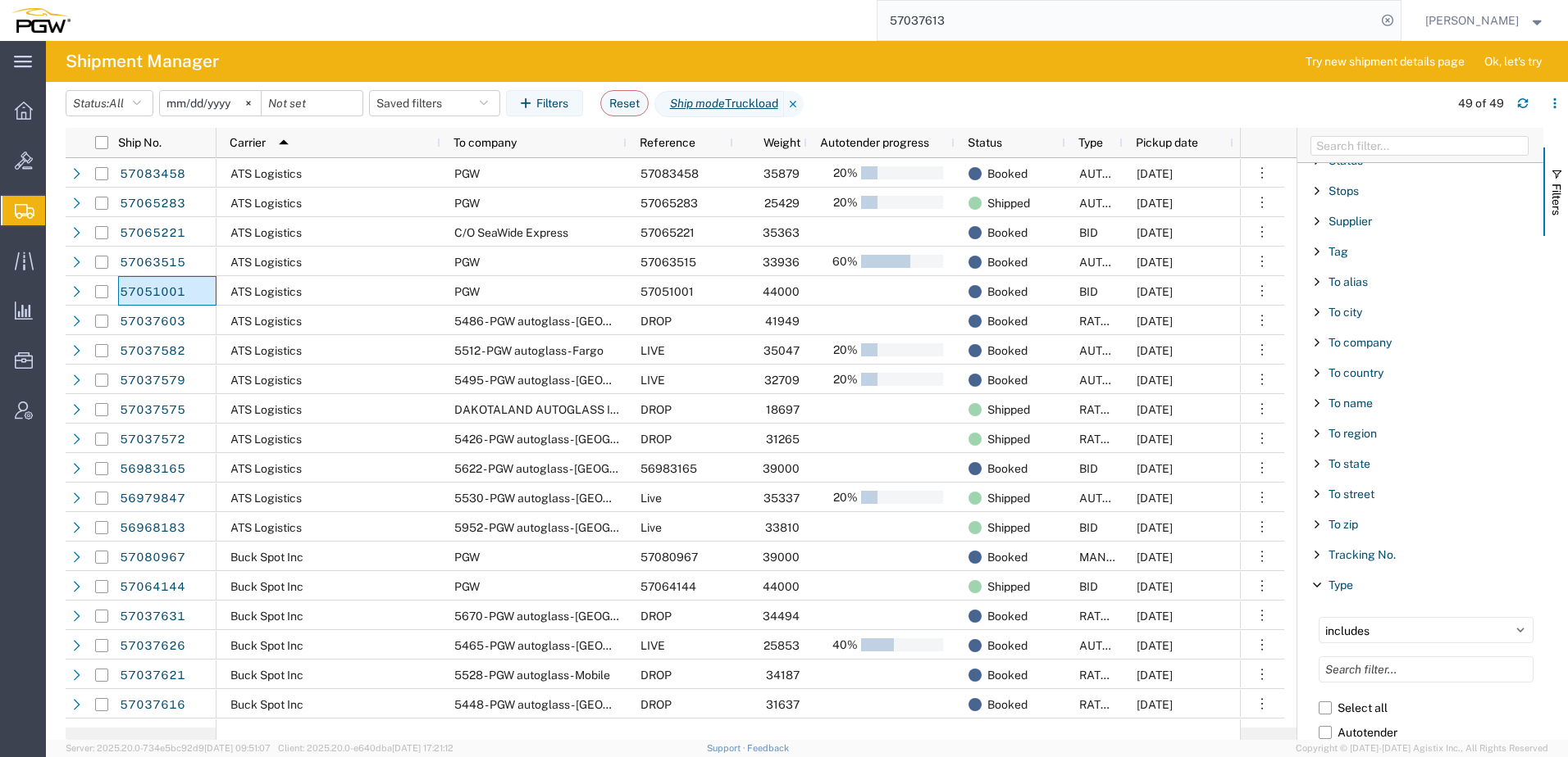
scroll to position [1745, 0]
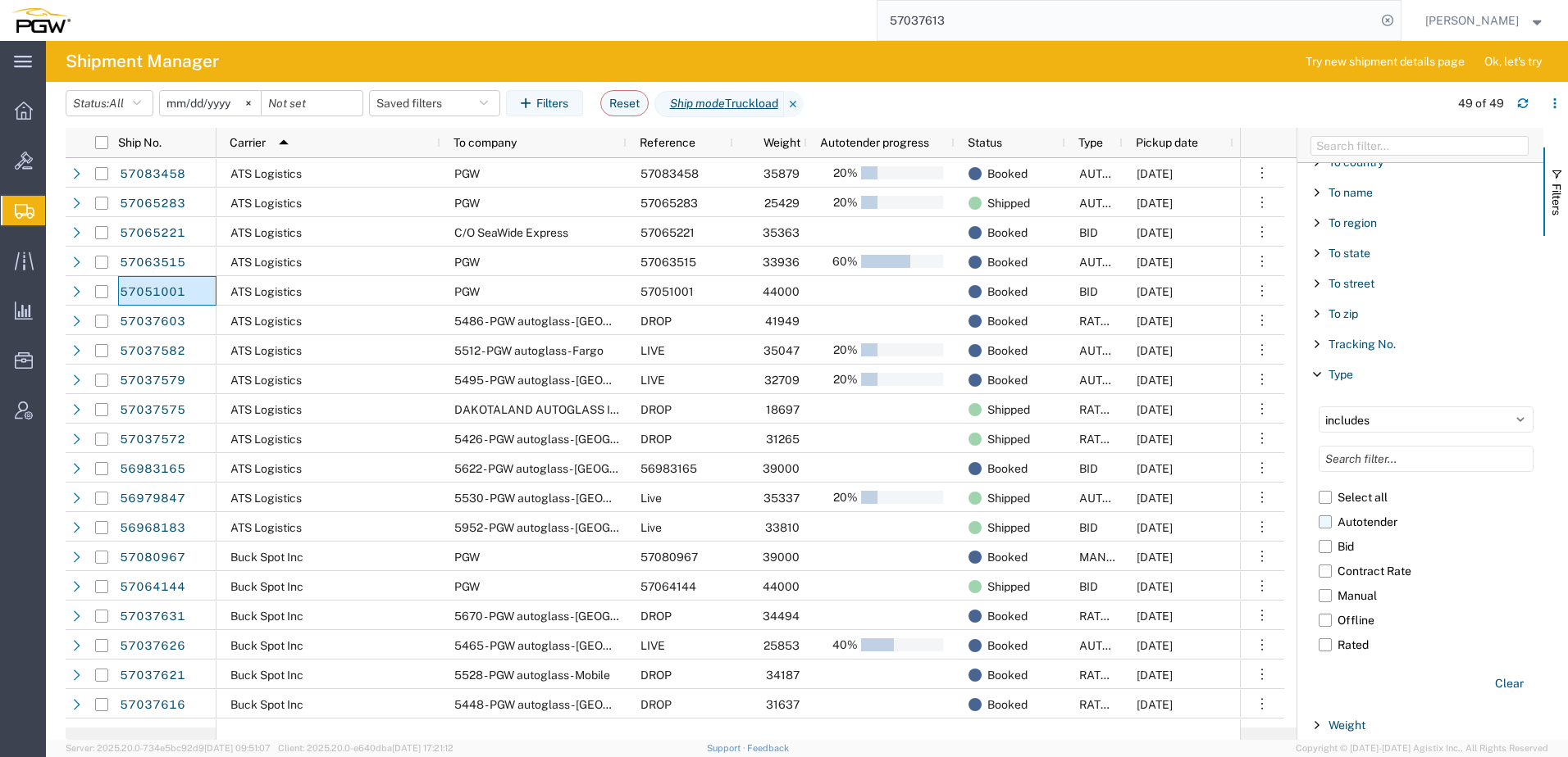
click at [1325, 519] on label "Autotender" at bounding box center [1426, 522] width 214 height 25
click at [0, 0] on input "Autotender" at bounding box center [0, 0] width 0 height 0
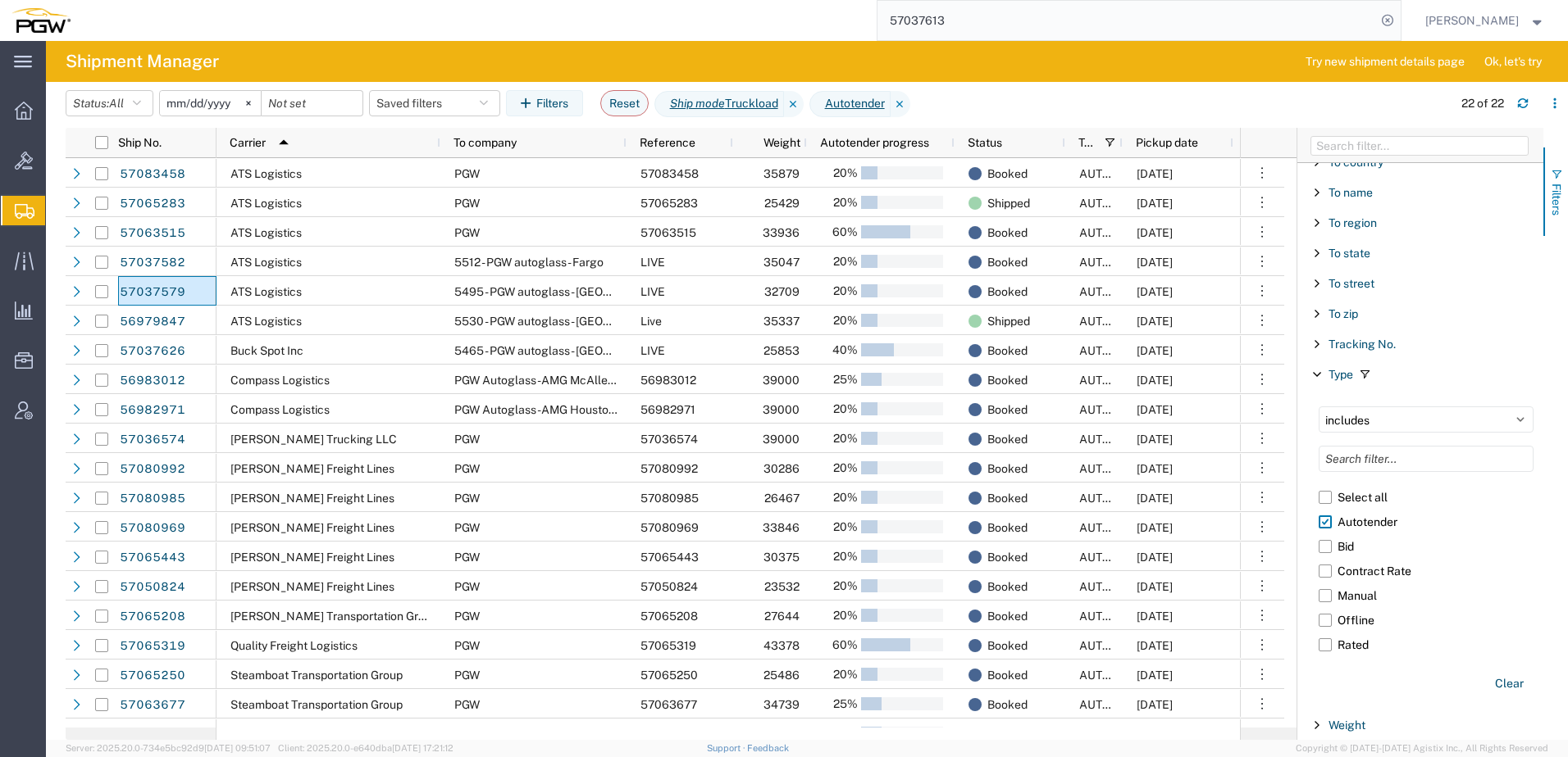
click at [1554, 178] on span "button" at bounding box center [1556, 175] width 13 height 13
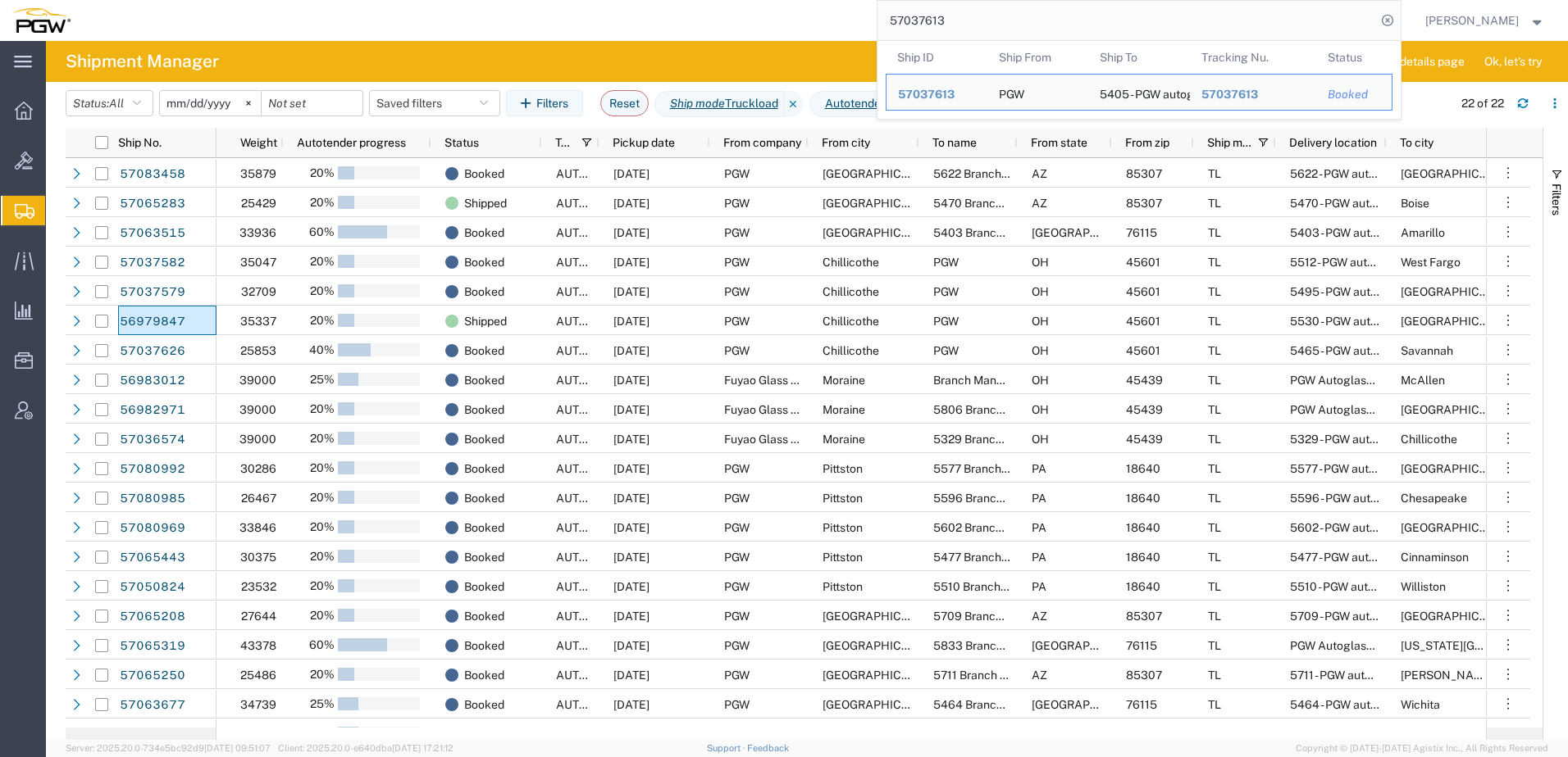
drag, startPoint x: 997, startPoint y: 22, endPoint x: 331, endPoint y: 19, distance: 666.0
click at [331, 19] on div "57037613 Ship ID Ship From Ship To Tracking Nu. Status Ship ID 57037613 Ship Fr…" at bounding box center [742, 20] width 1319 height 41
paste input "6574"
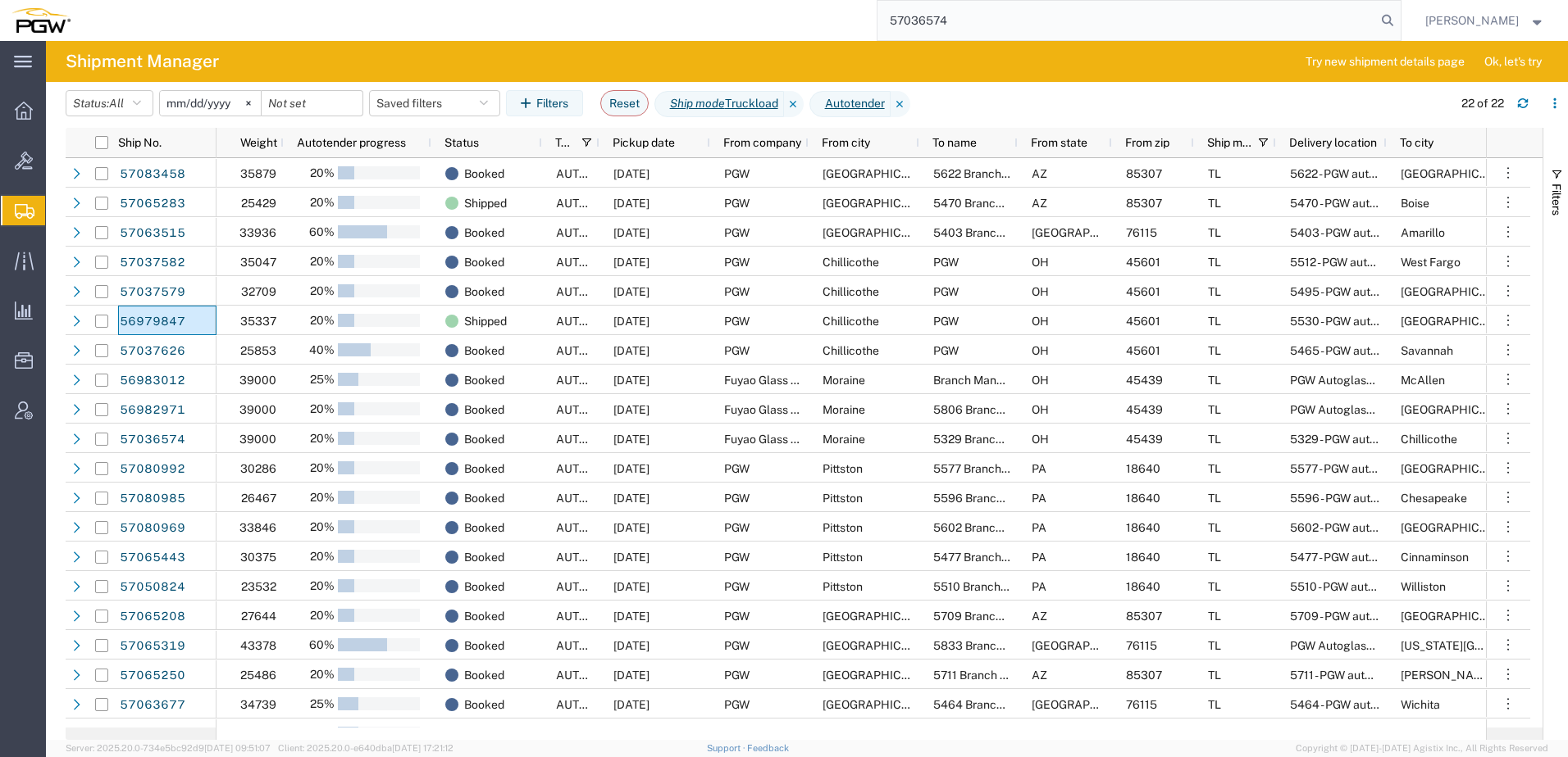
type input "57036574"
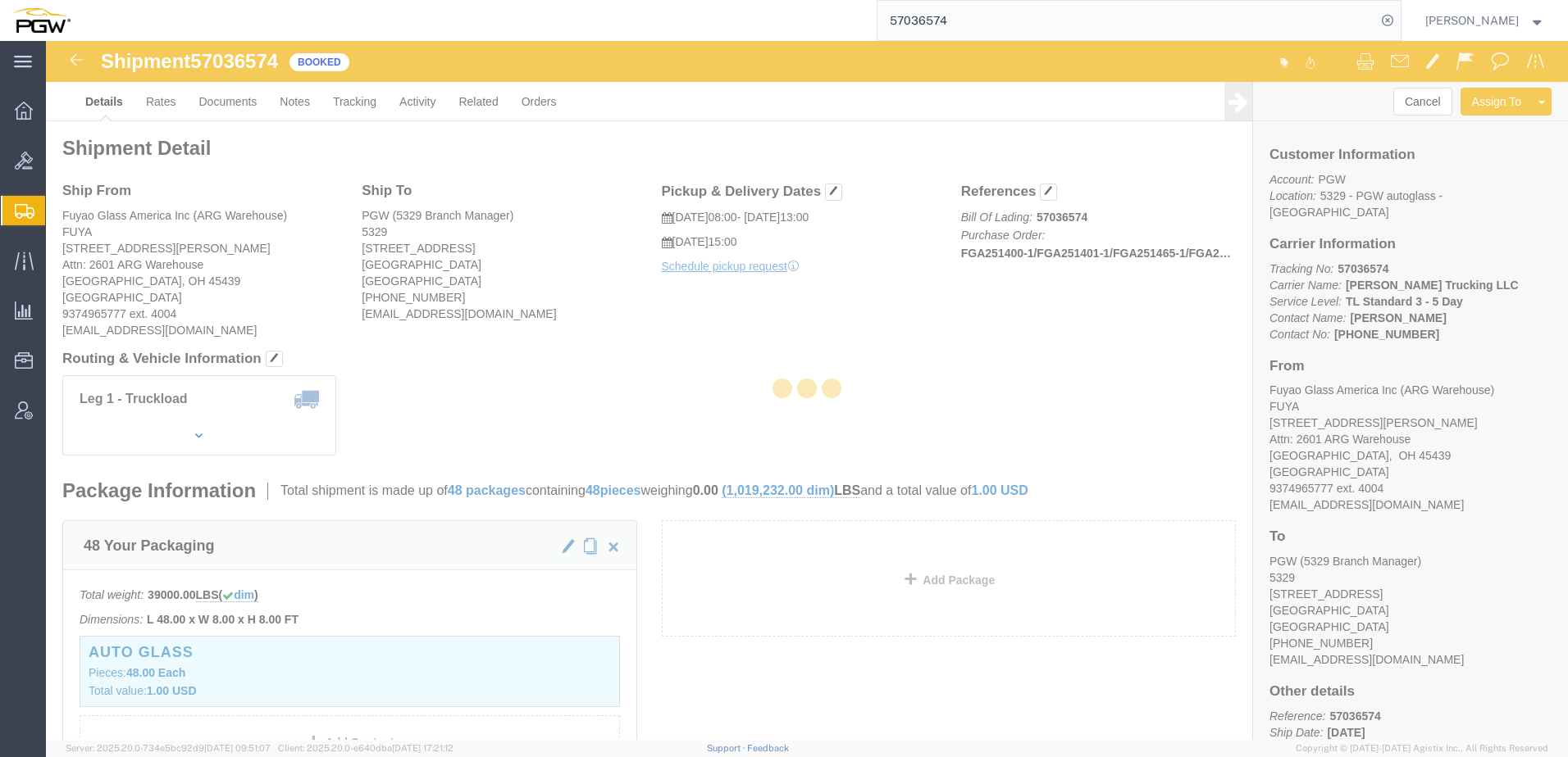
click at [153, 99] on div at bounding box center [806, 390] width 1522 height 699
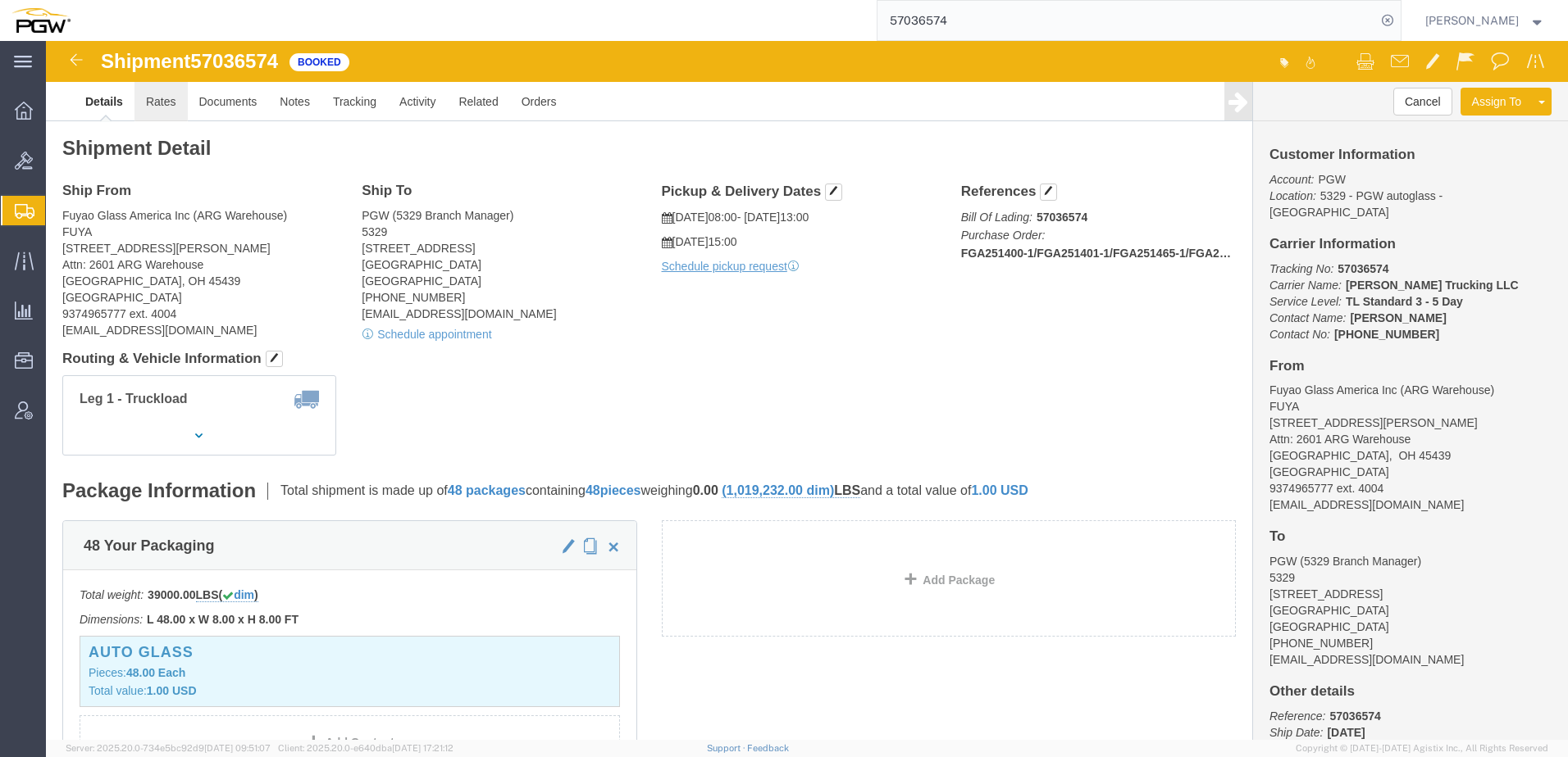
click link "Rates"
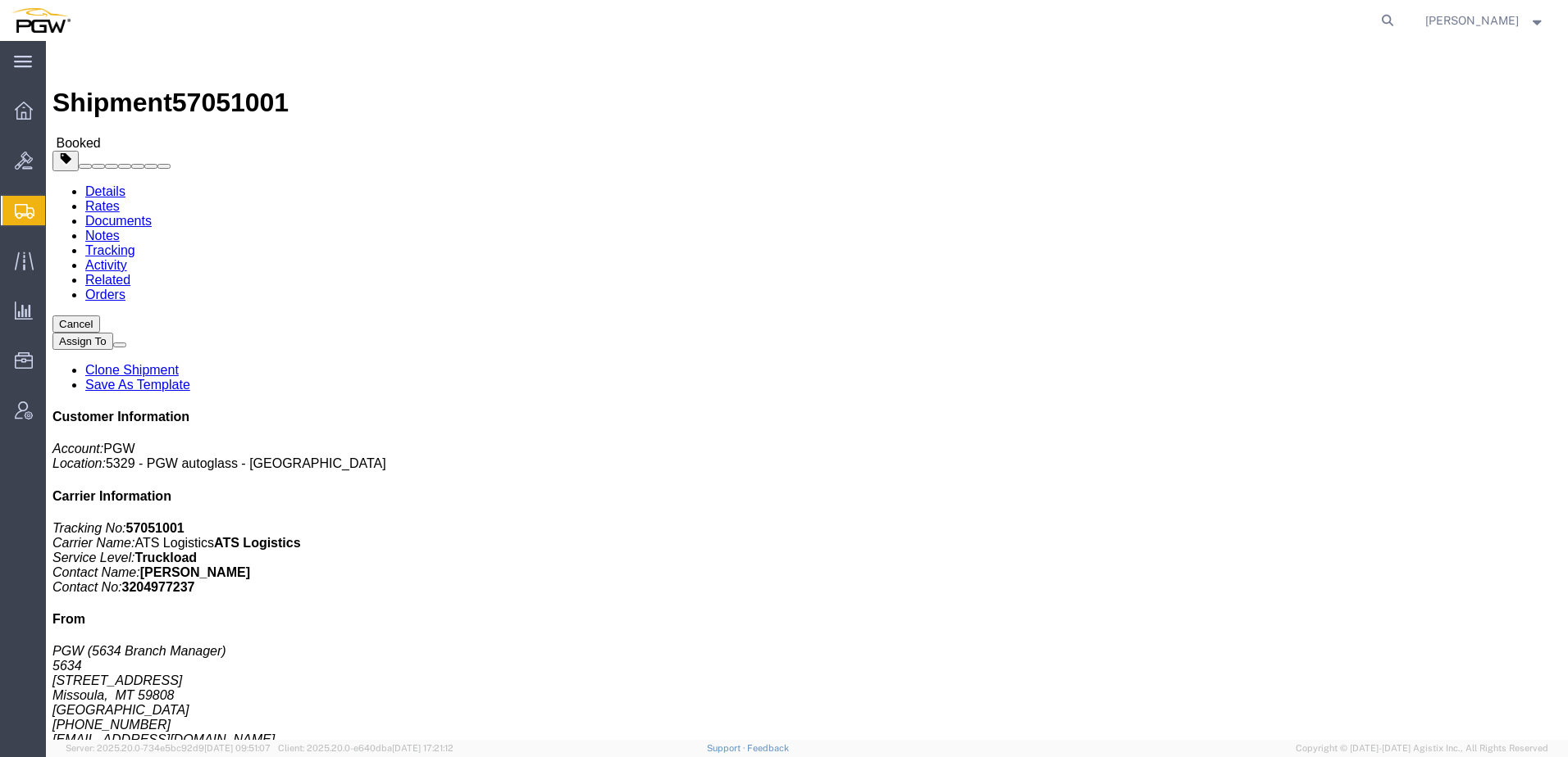
click link "Rates"
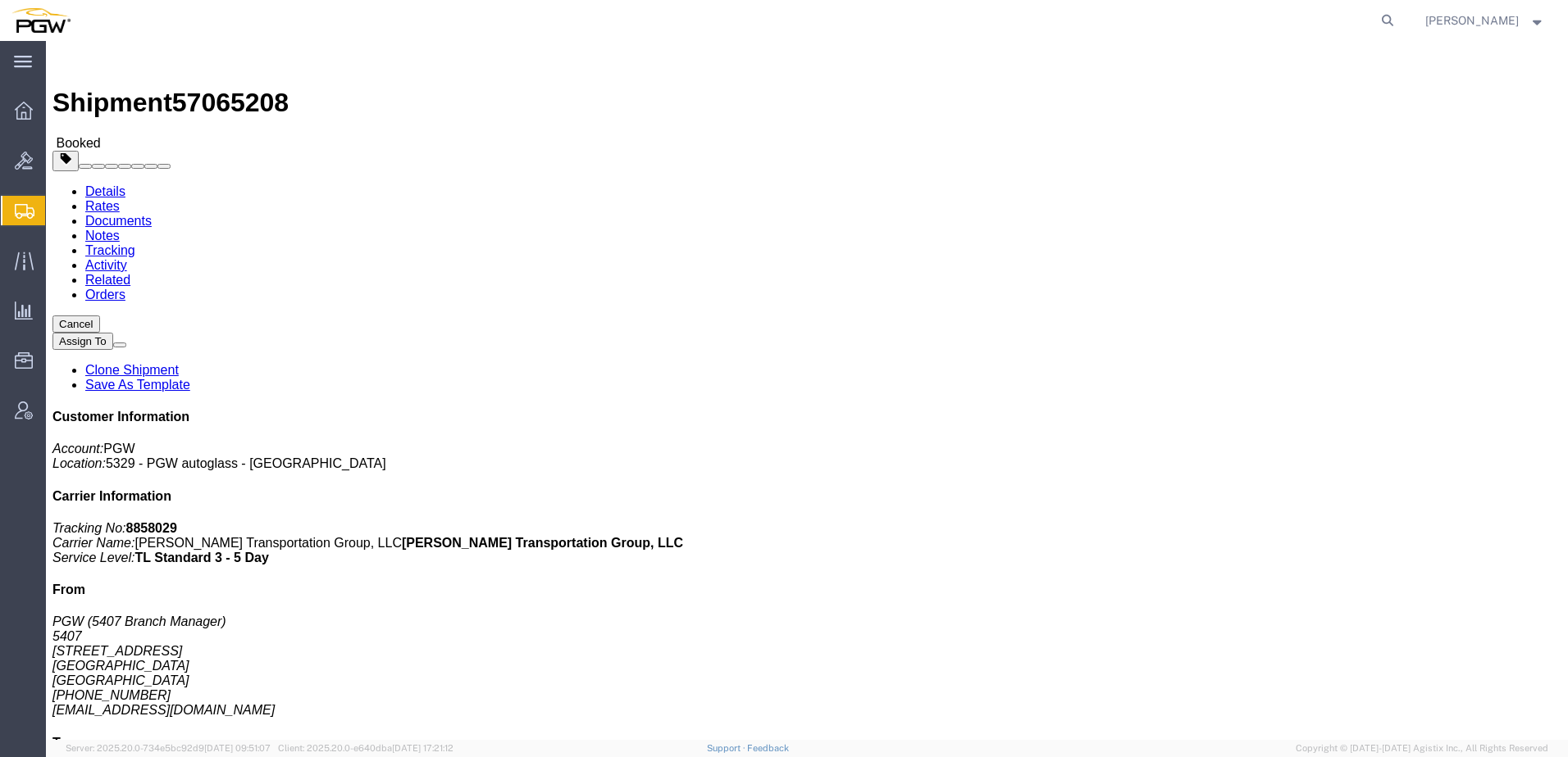
click link "Rates"
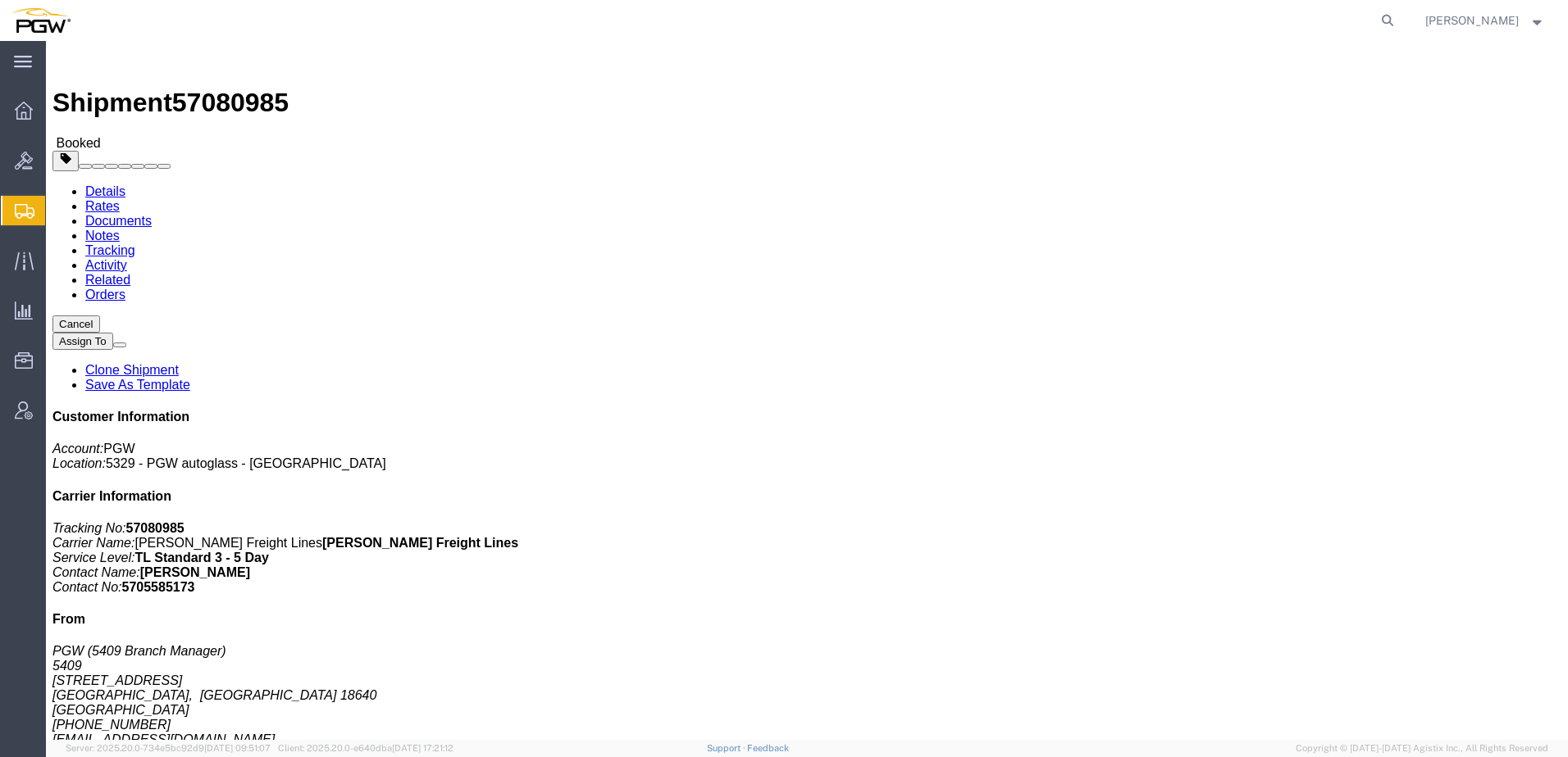
click link "Rates"
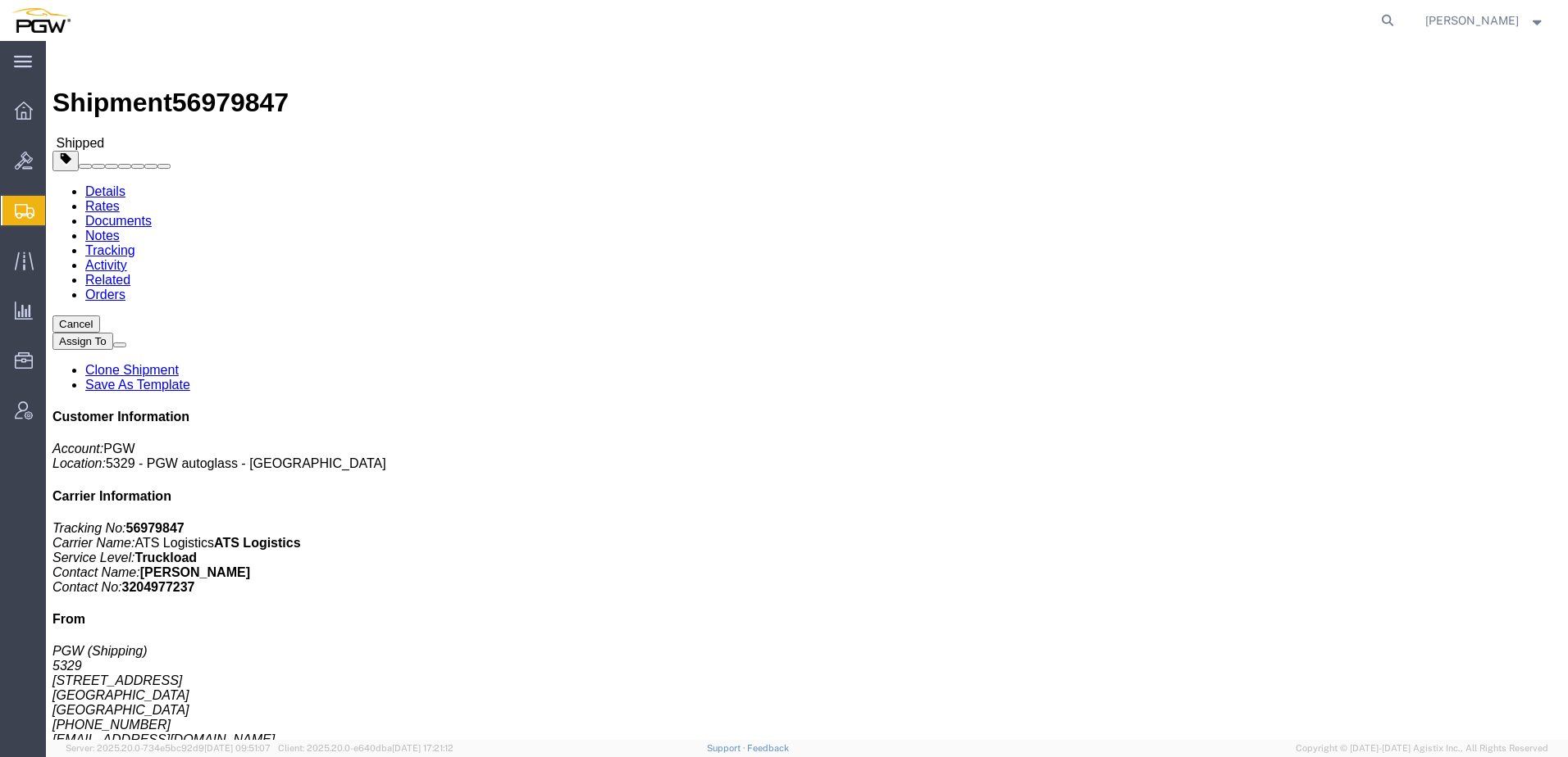
click link "Rates"
